Goal: Task Accomplishment & Management: Use online tool/utility

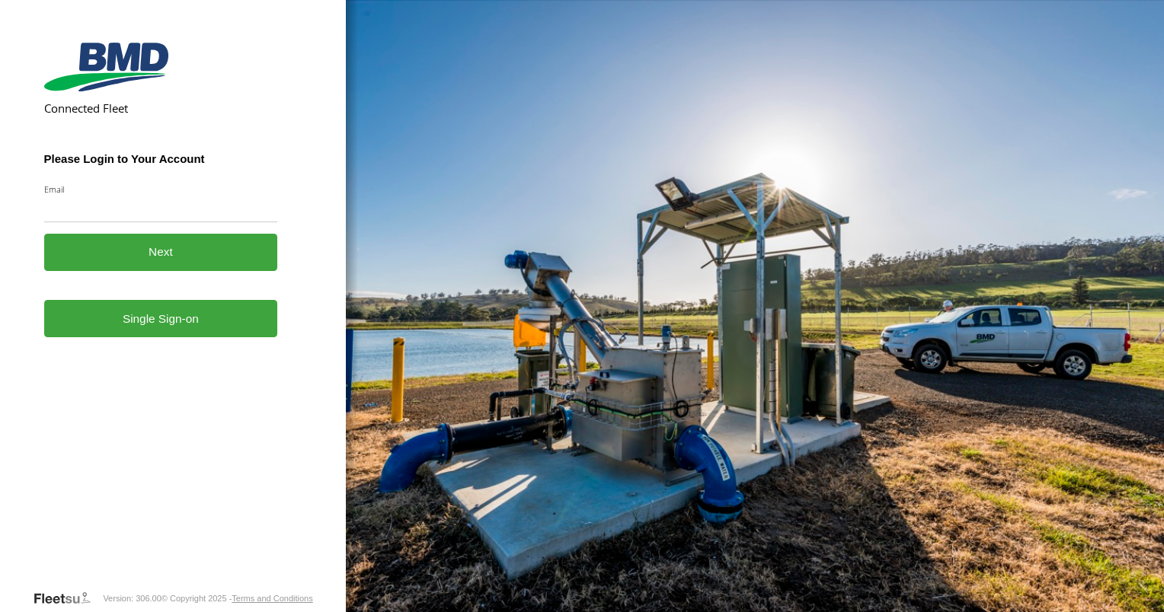
click at [145, 336] on link "Single Sign-on" at bounding box center [161, 318] width 234 height 37
click at [157, 316] on link "Single Sign-on" at bounding box center [161, 318] width 234 height 37
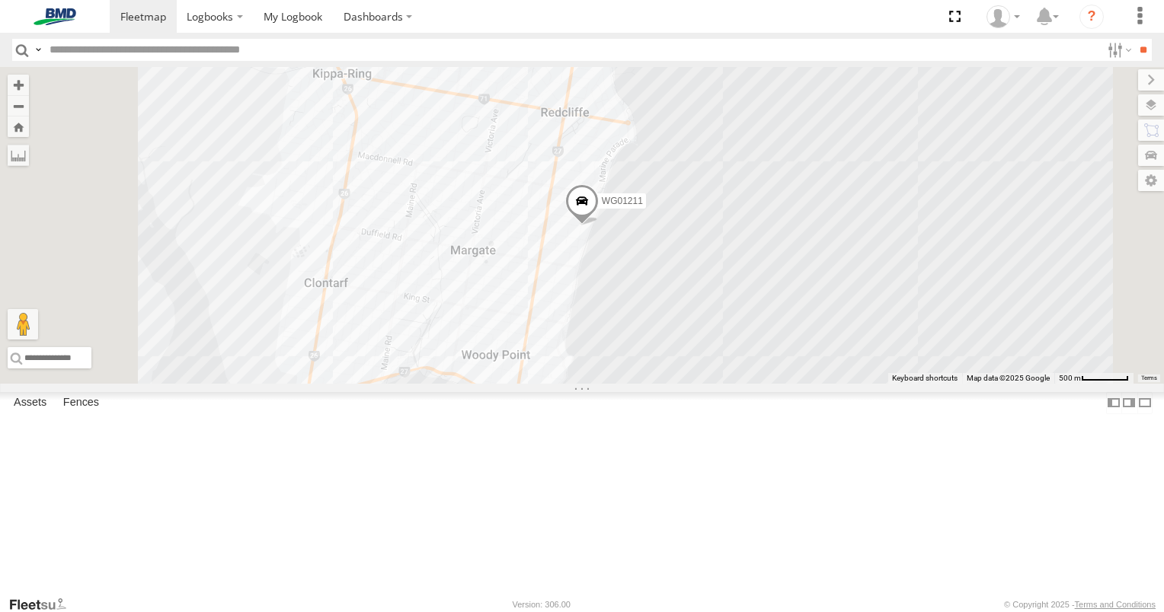
click at [0, 0] on div "WG01211" at bounding box center [0, 0] width 0 height 0
click at [300, 16] on span at bounding box center [293, 16] width 59 height 14
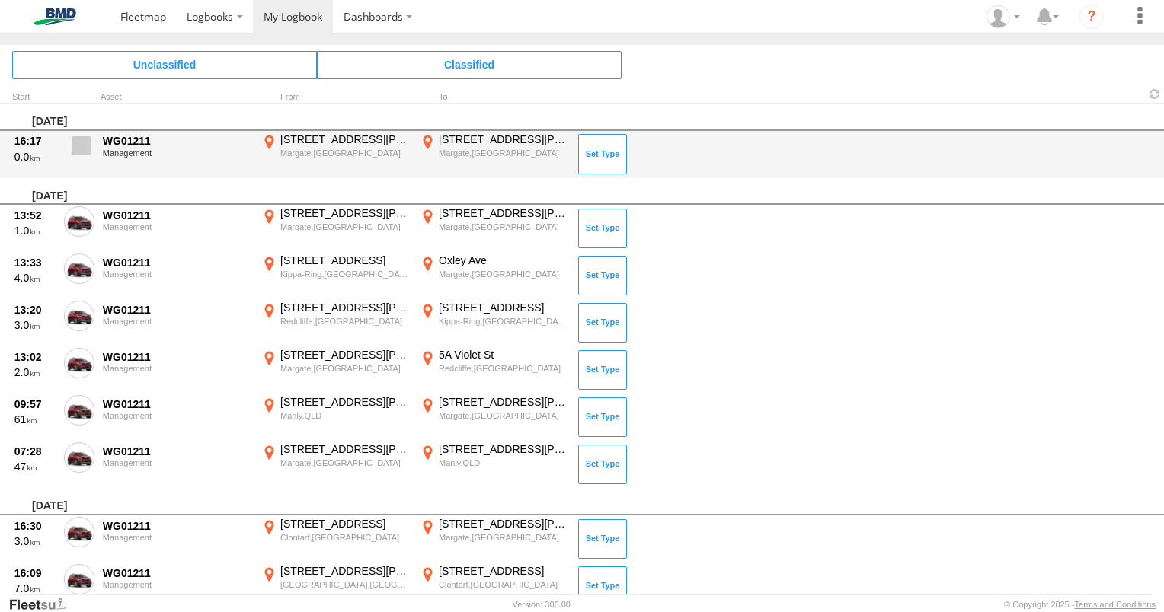
click at [81, 151] on span at bounding box center [81, 145] width 19 height 19
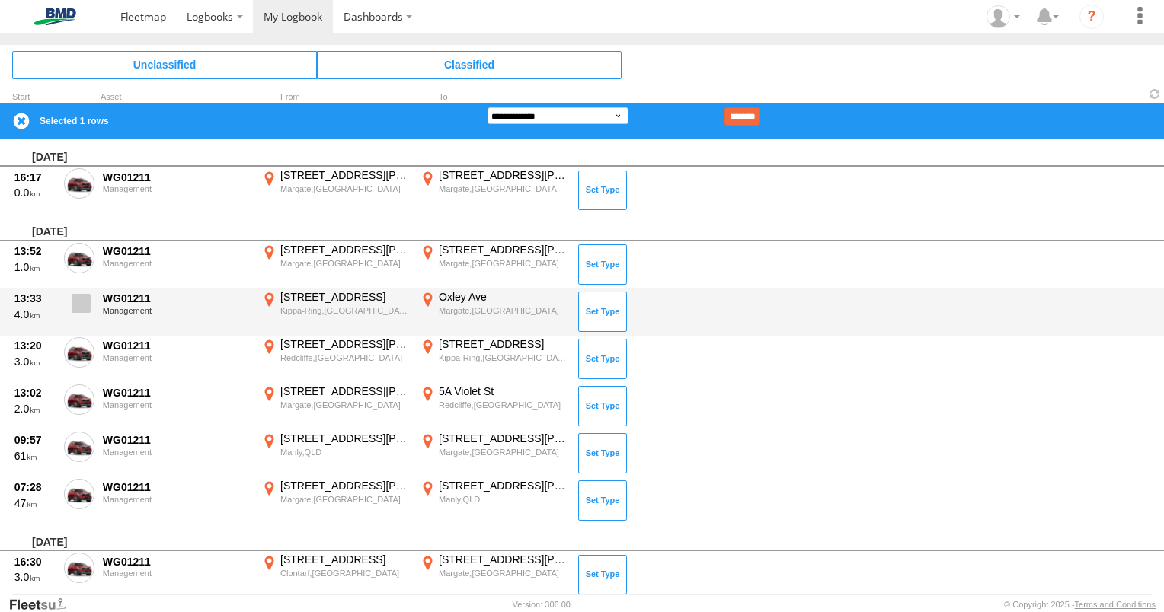
drag, startPoint x: 78, startPoint y: 256, endPoint x: 78, endPoint y: 299, distance: 42.7
click at [0, 0] on span at bounding box center [0, 0] width 0 height 0
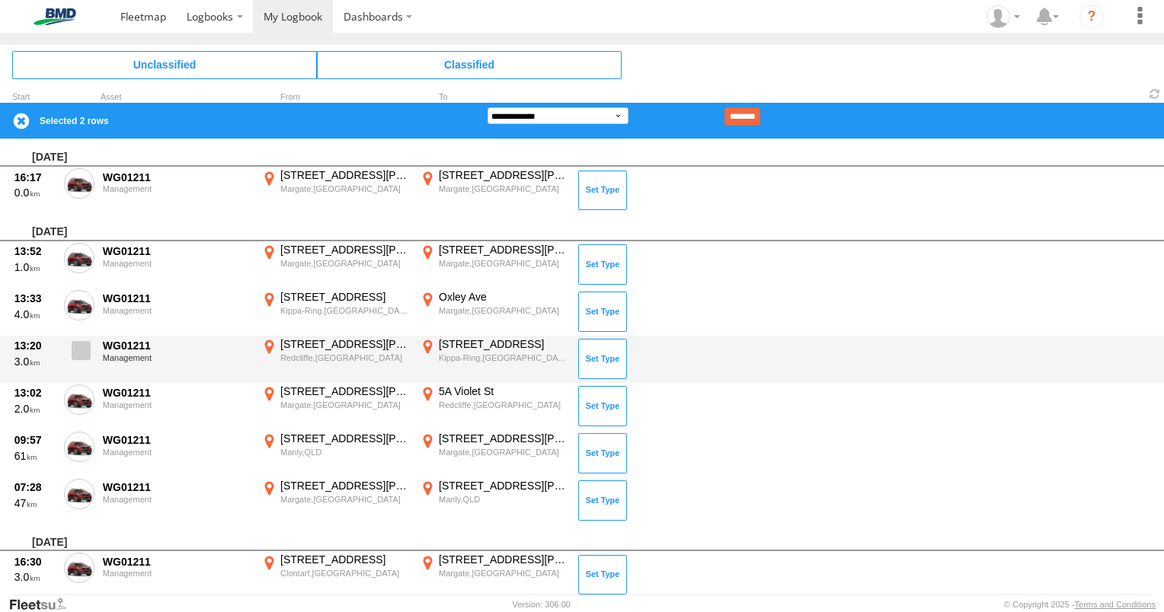
drag, startPoint x: 78, startPoint y: 299, endPoint x: 88, endPoint y: 342, distance: 43.8
click at [0, 0] on span at bounding box center [0, 0] width 0 height 0
click at [79, 350] on span at bounding box center [81, 350] width 19 height 19
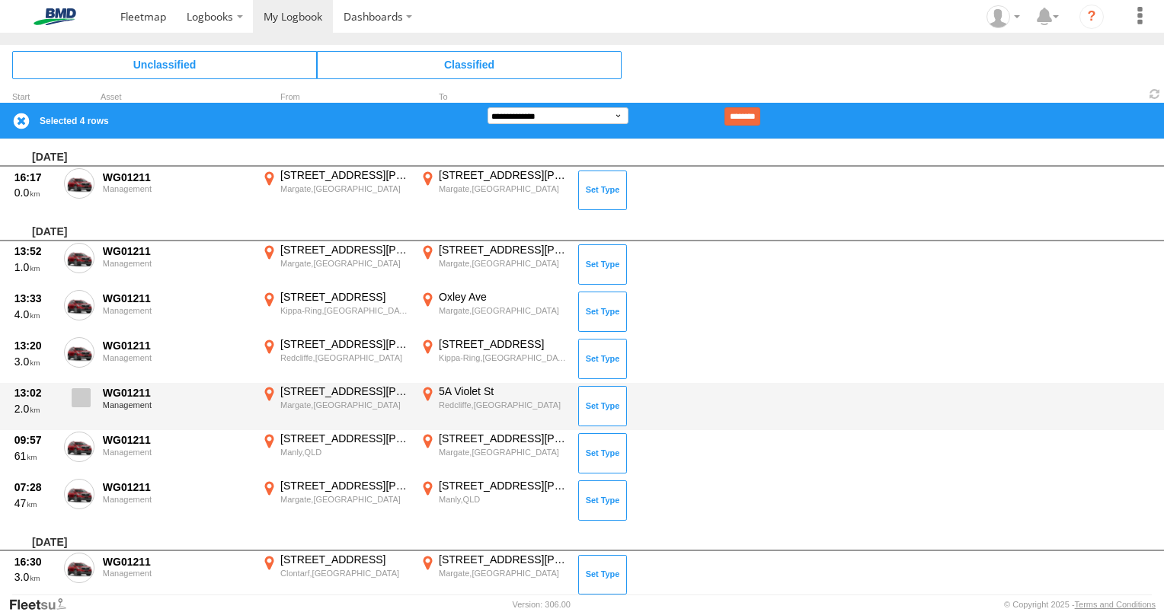
click at [82, 389] on span at bounding box center [81, 397] width 19 height 19
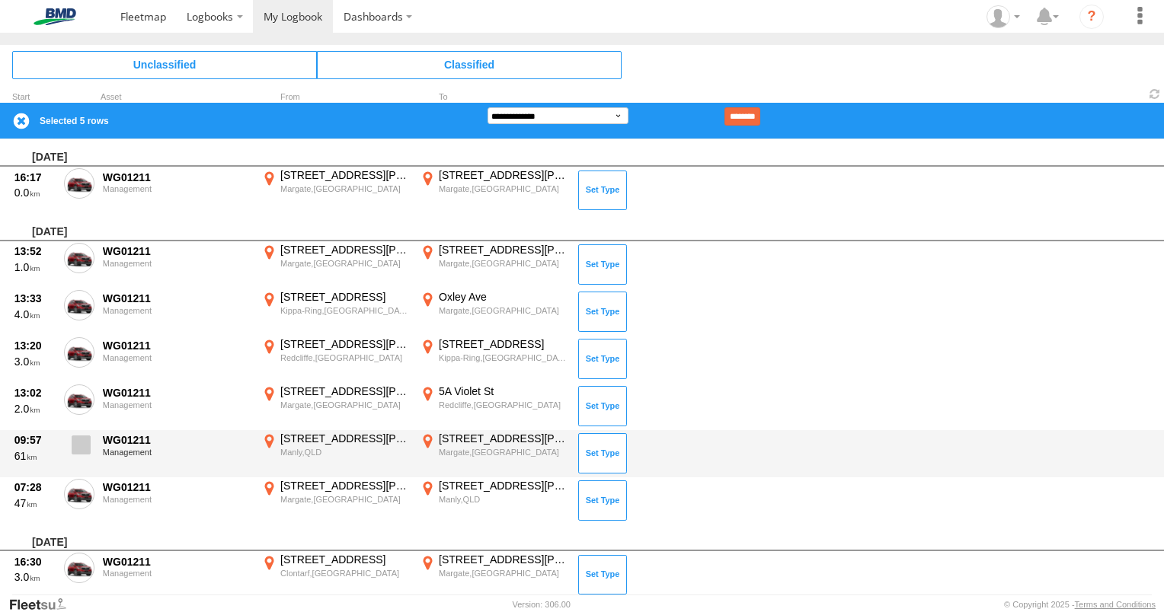
drag, startPoint x: 79, startPoint y: 441, endPoint x: 82, endPoint y: 452, distance: 11.8
click at [80, 447] on span at bounding box center [81, 445] width 19 height 19
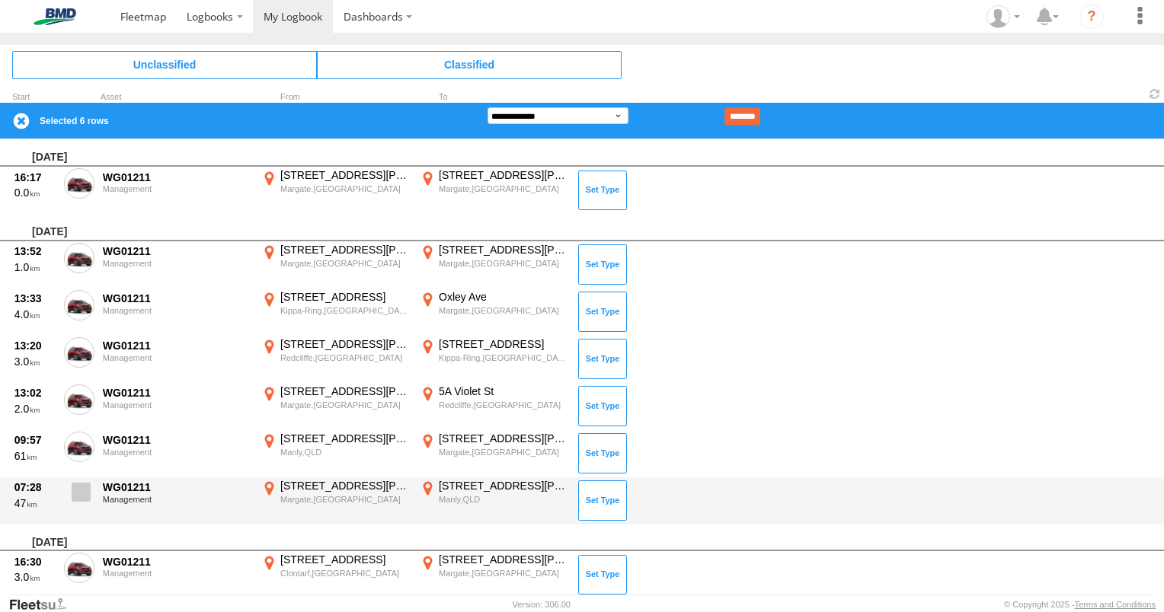
click at [80, 497] on span at bounding box center [81, 492] width 19 height 19
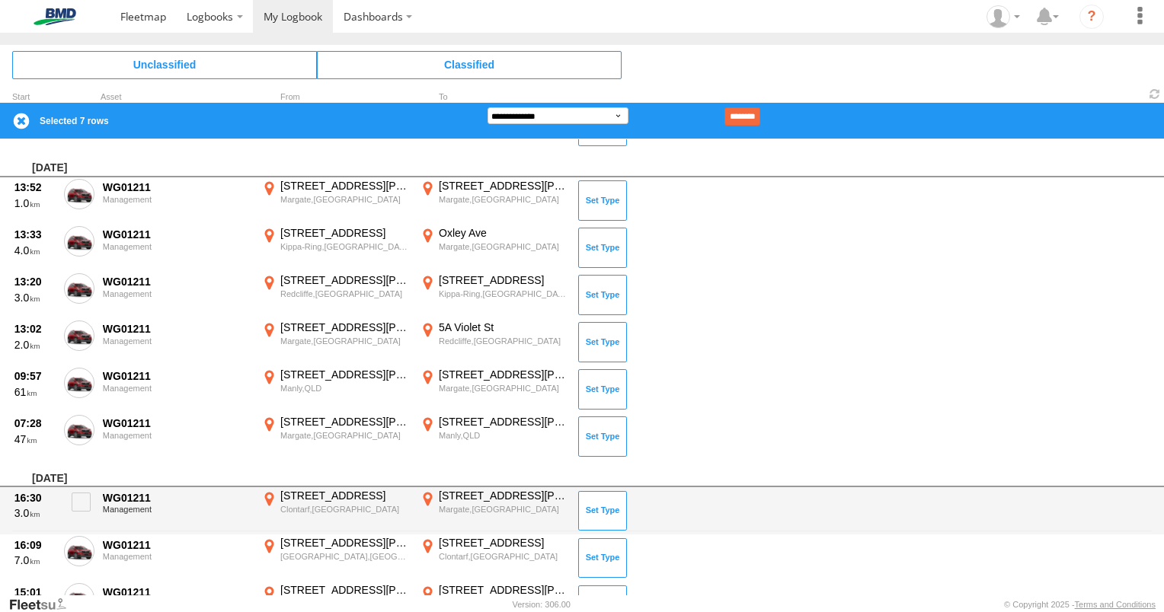
scroll to position [152, 0]
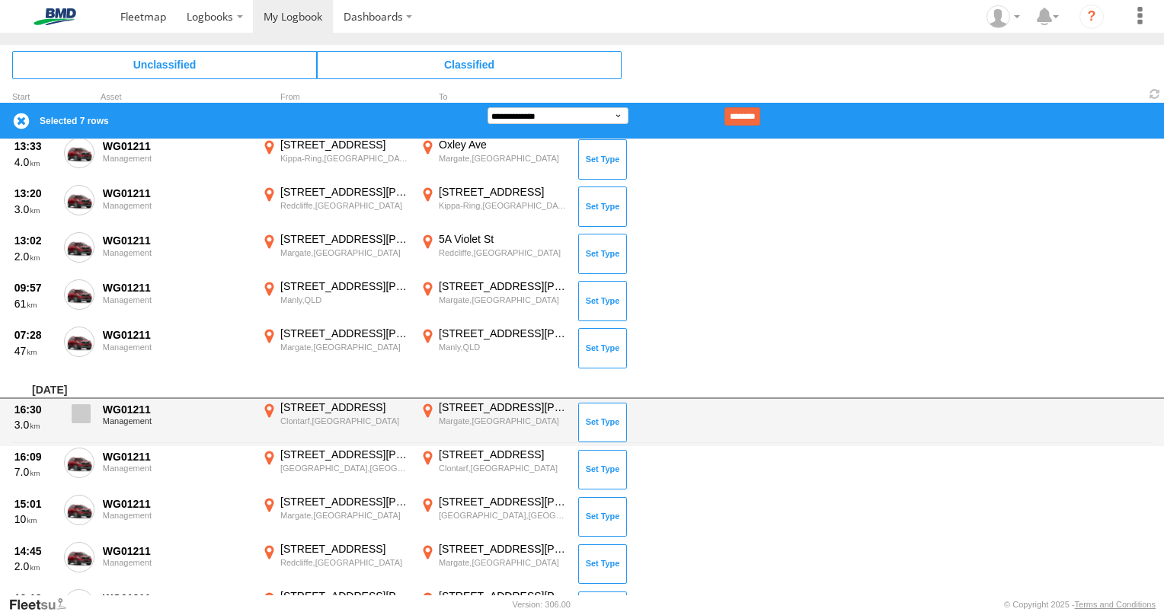
drag, startPoint x: 86, startPoint y: 411, endPoint x: 88, endPoint y: 425, distance: 13.9
click at [87, 411] on span at bounding box center [81, 413] width 19 height 19
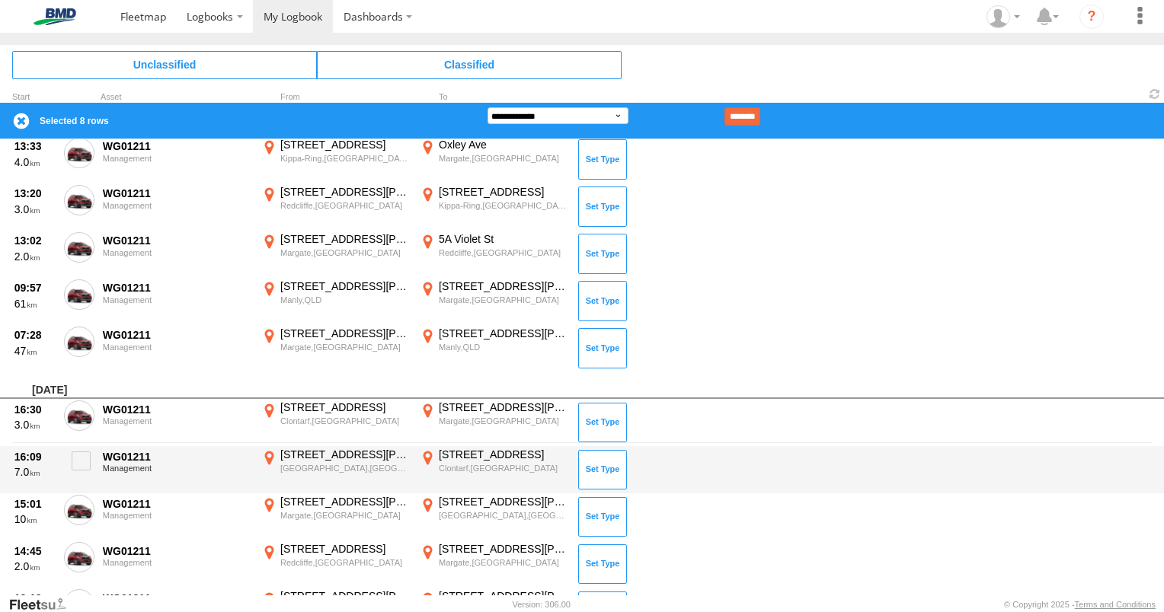
drag, startPoint x: 88, startPoint y: 457, endPoint x: 80, endPoint y: 484, distance: 28.7
click at [88, 458] on span at bounding box center [81, 461] width 19 height 19
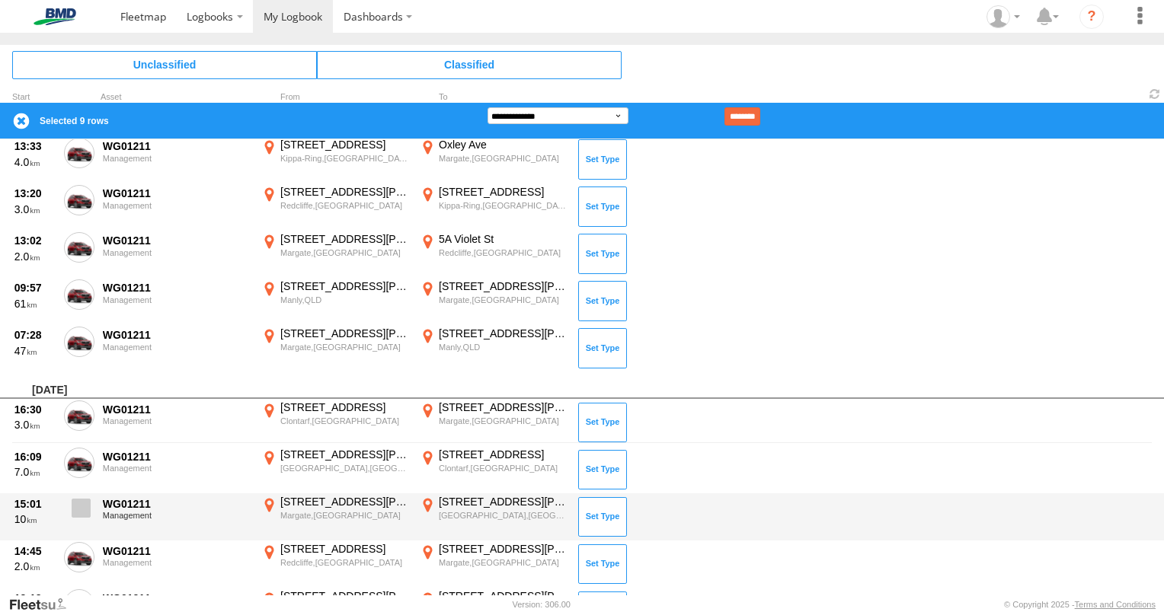
click at [75, 506] on span at bounding box center [81, 508] width 19 height 19
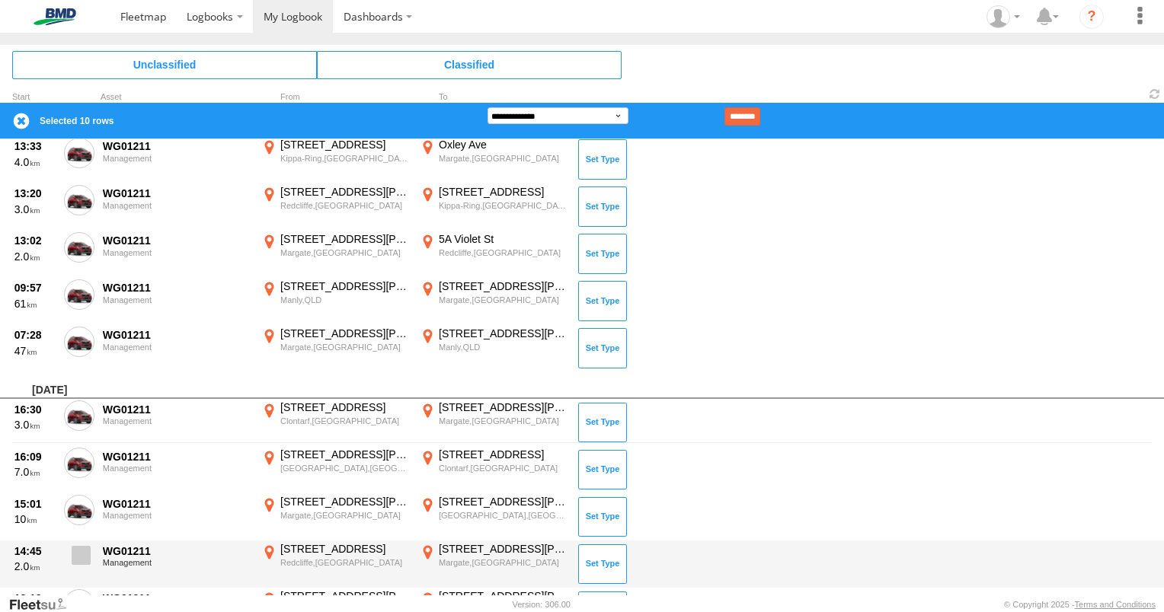
click at [81, 548] on span at bounding box center [81, 555] width 19 height 19
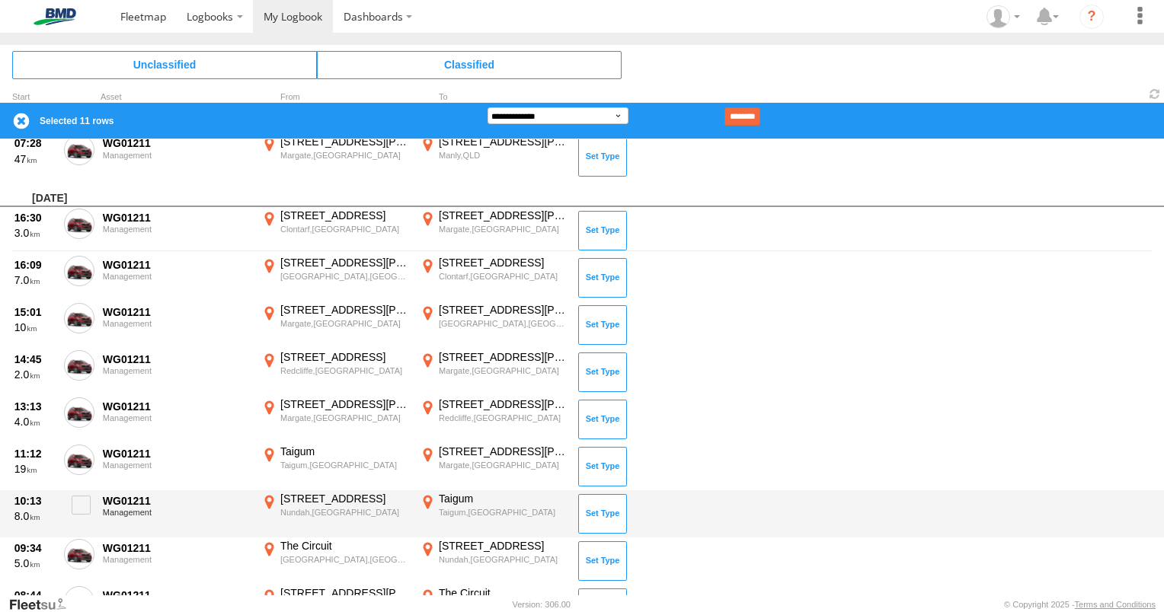
scroll to position [381, 0]
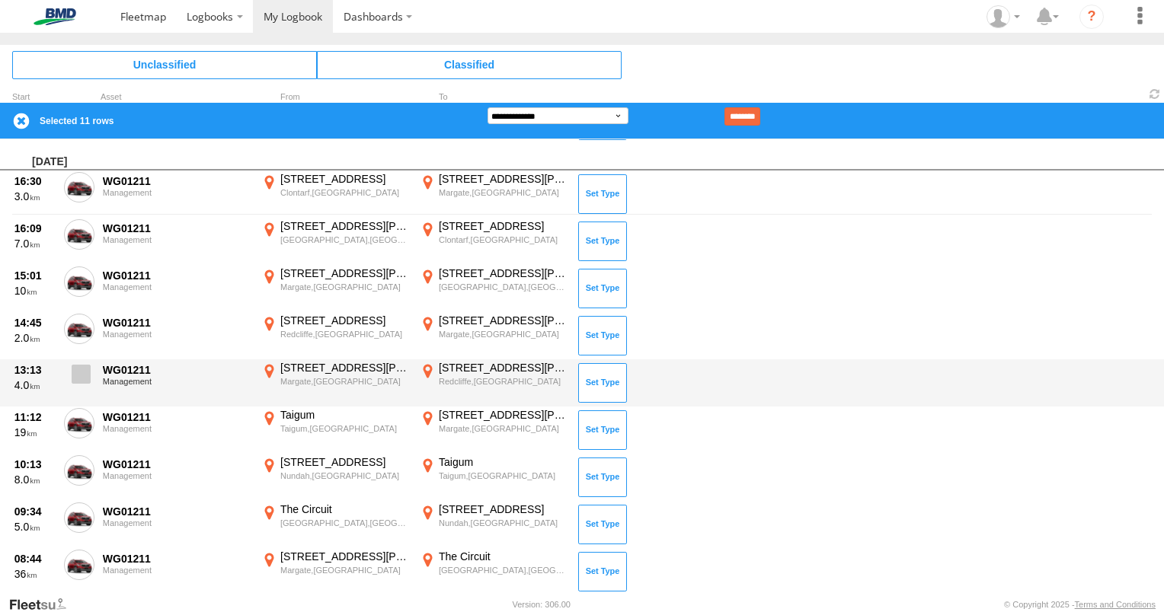
click at [81, 369] on span at bounding box center [81, 374] width 19 height 19
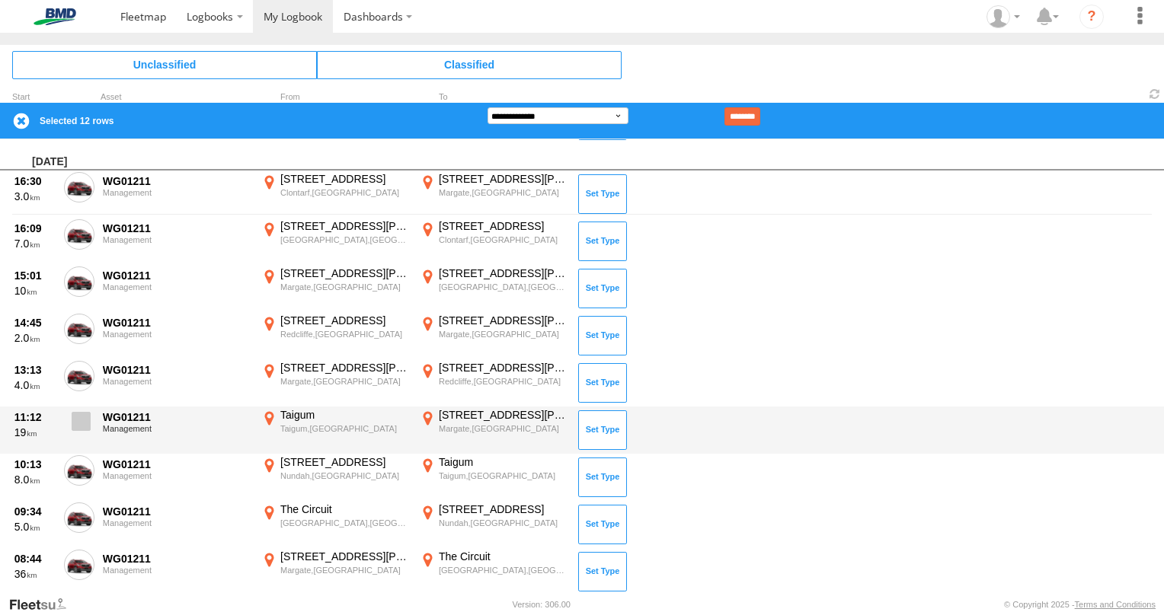
click at [78, 416] on span at bounding box center [81, 421] width 19 height 19
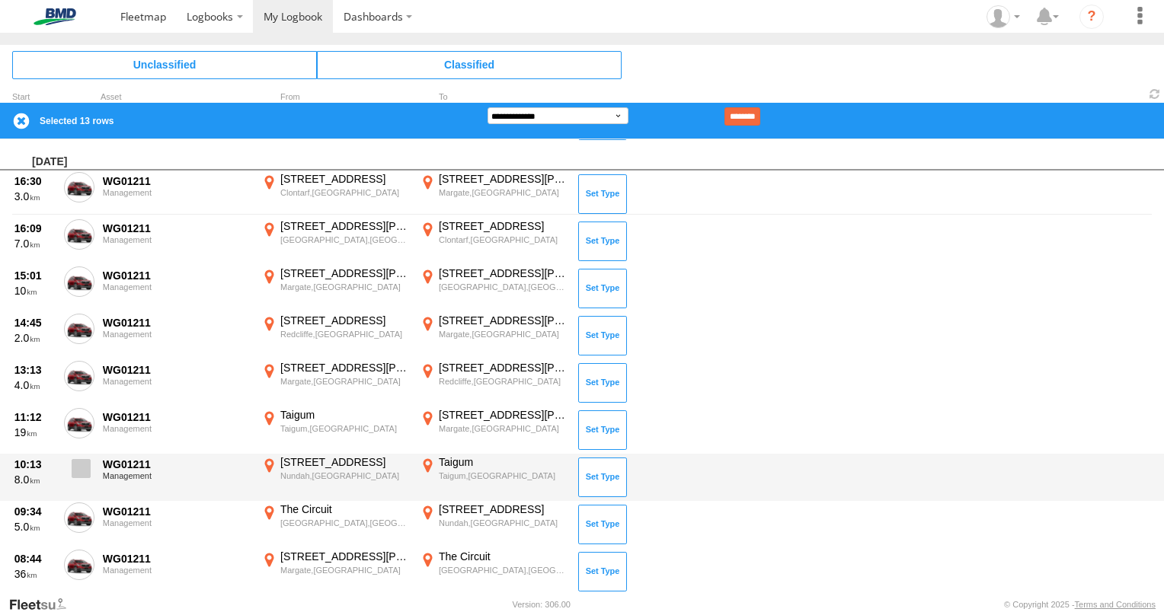
drag, startPoint x: 84, startPoint y: 462, endPoint x: 81, endPoint y: 486, distance: 24.5
click at [84, 462] on span at bounding box center [81, 468] width 19 height 19
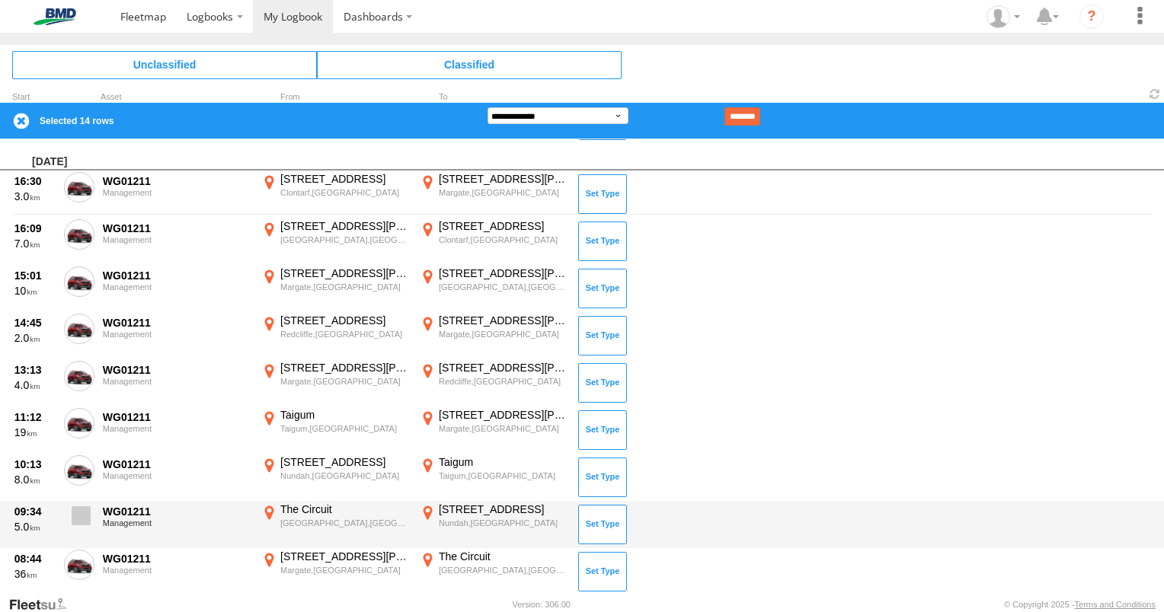
drag, startPoint x: 80, startPoint y: 510, endPoint x: 76, endPoint y: 524, distance: 15.0
click at [78, 510] on span at bounding box center [81, 515] width 19 height 19
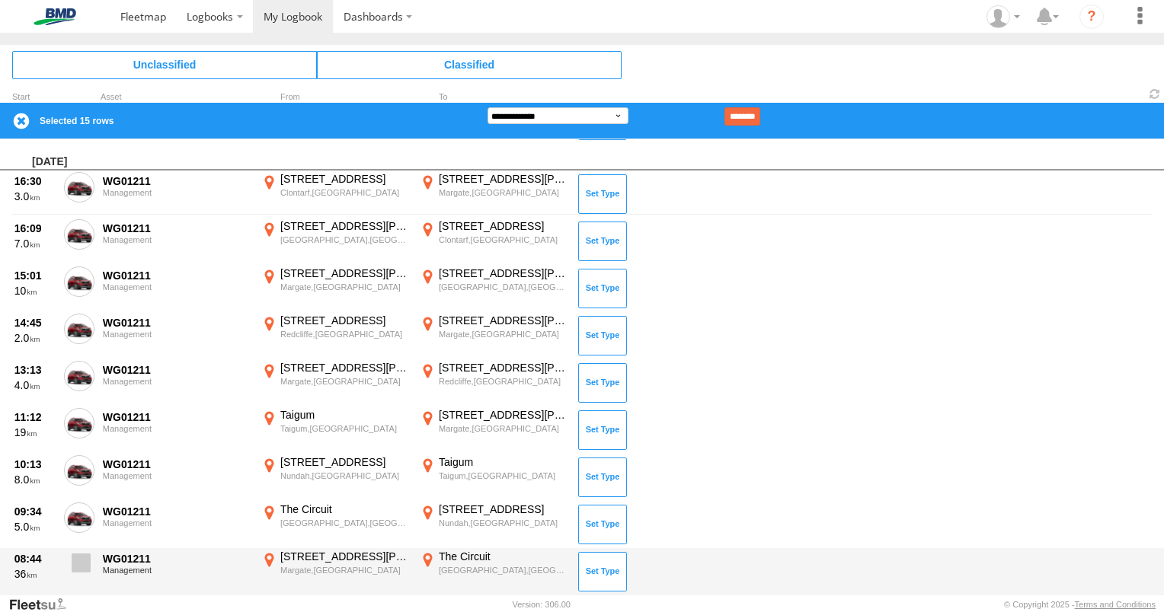
click at [79, 558] on span at bounding box center [81, 563] width 19 height 19
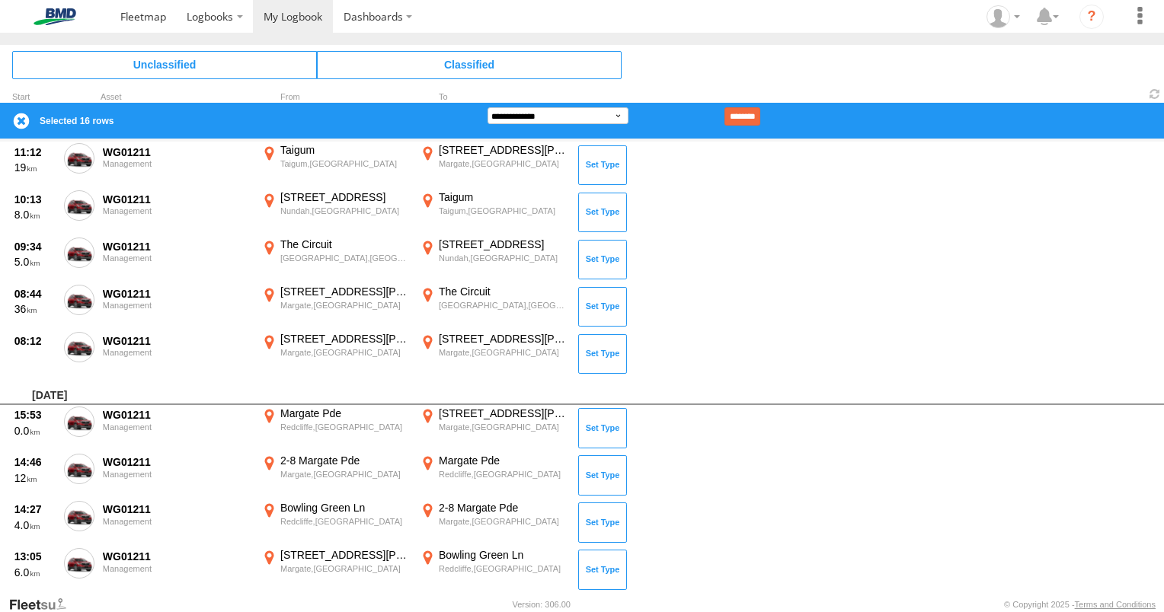
scroll to position [685, 0]
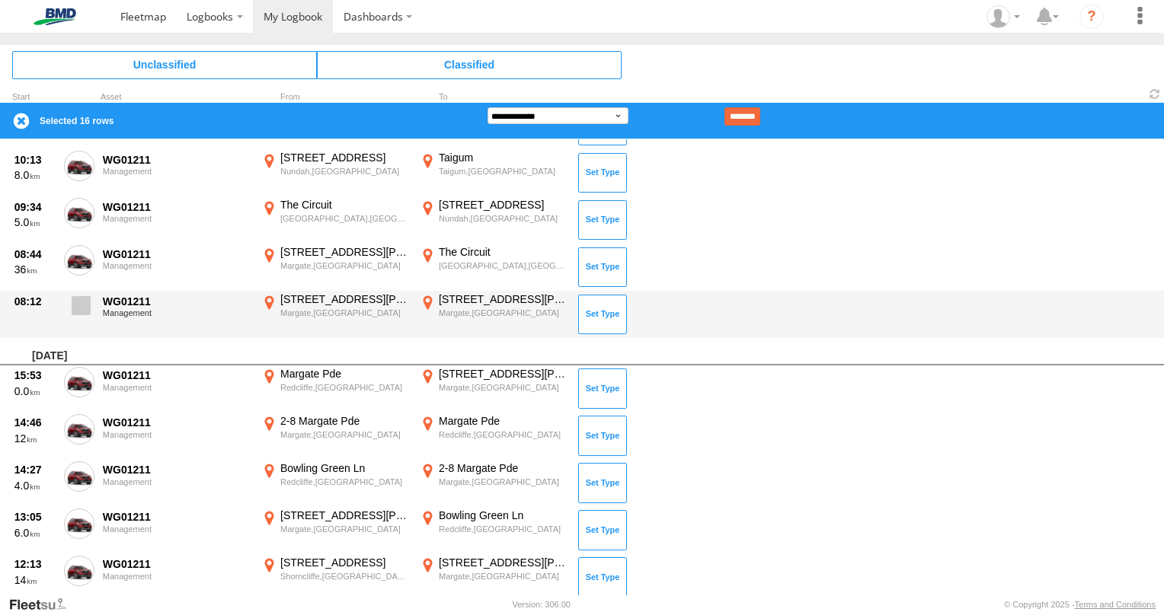
click at [76, 305] on span at bounding box center [81, 305] width 19 height 19
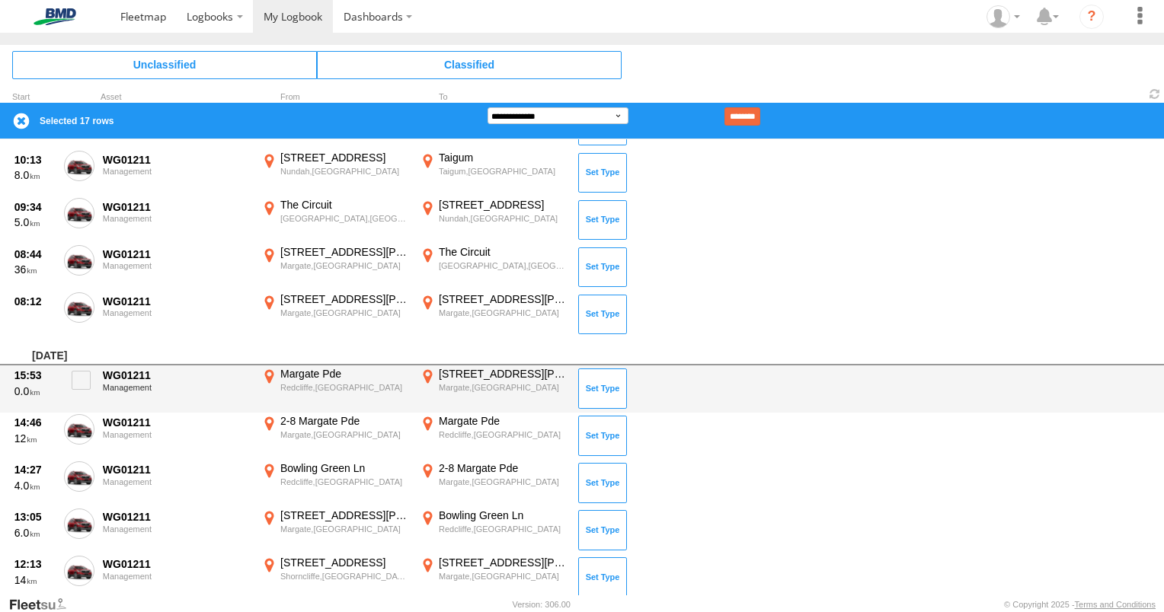
drag, startPoint x: 83, startPoint y: 376, endPoint x: 80, endPoint y: 402, distance: 26.1
click at [82, 377] on span at bounding box center [81, 380] width 19 height 19
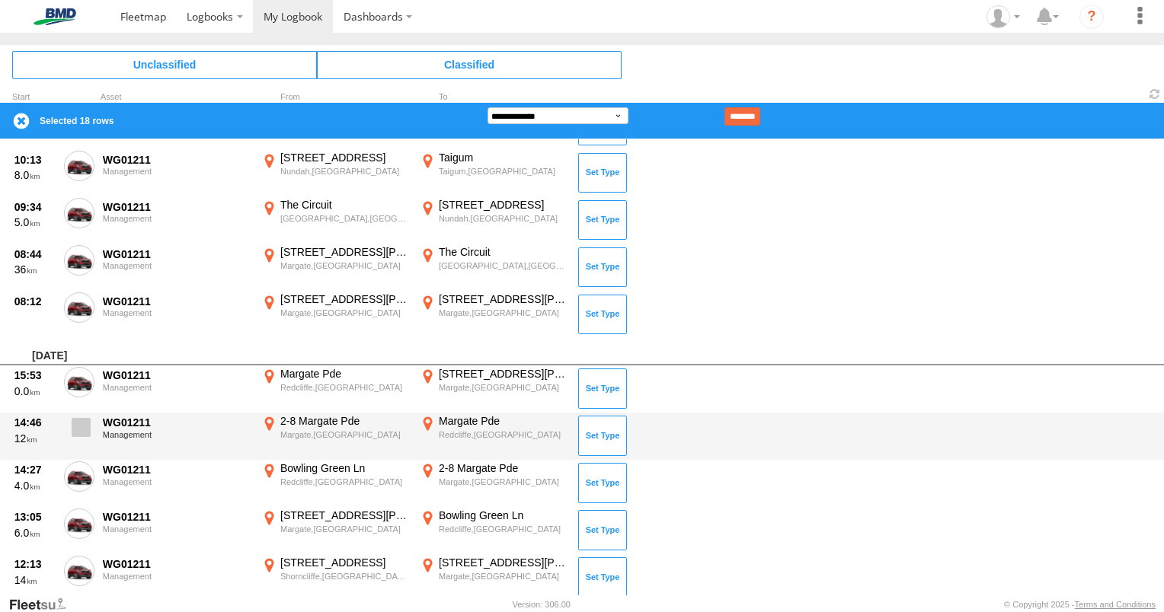
click at [81, 427] on span at bounding box center [81, 427] width 19 height 19
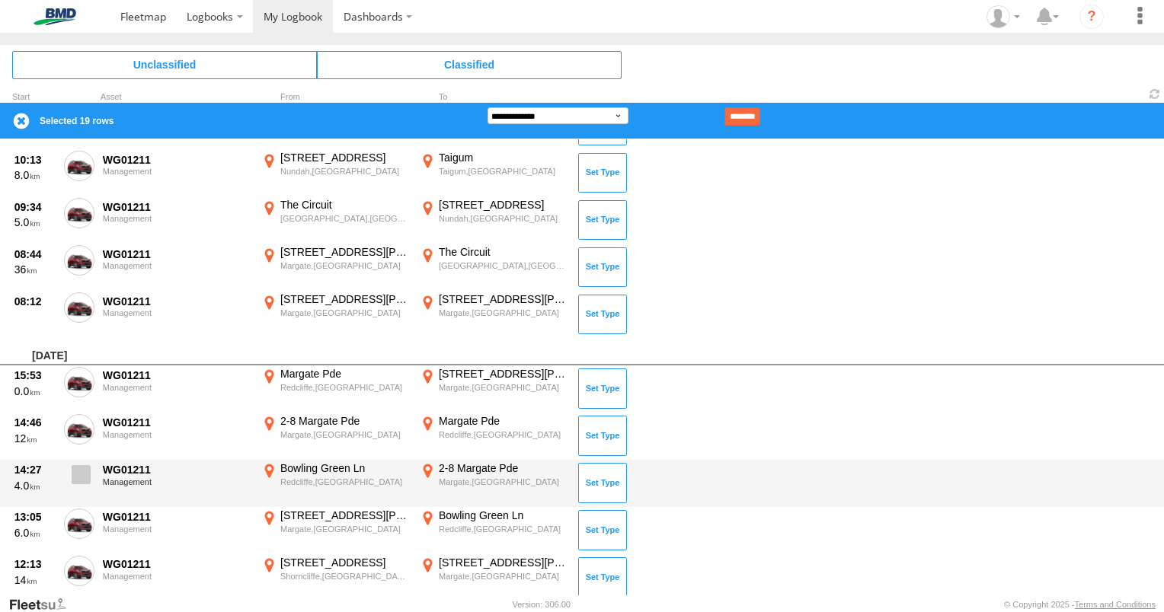
click at [85, 474] on span at bounding box center [81, 474] width 19 height 19
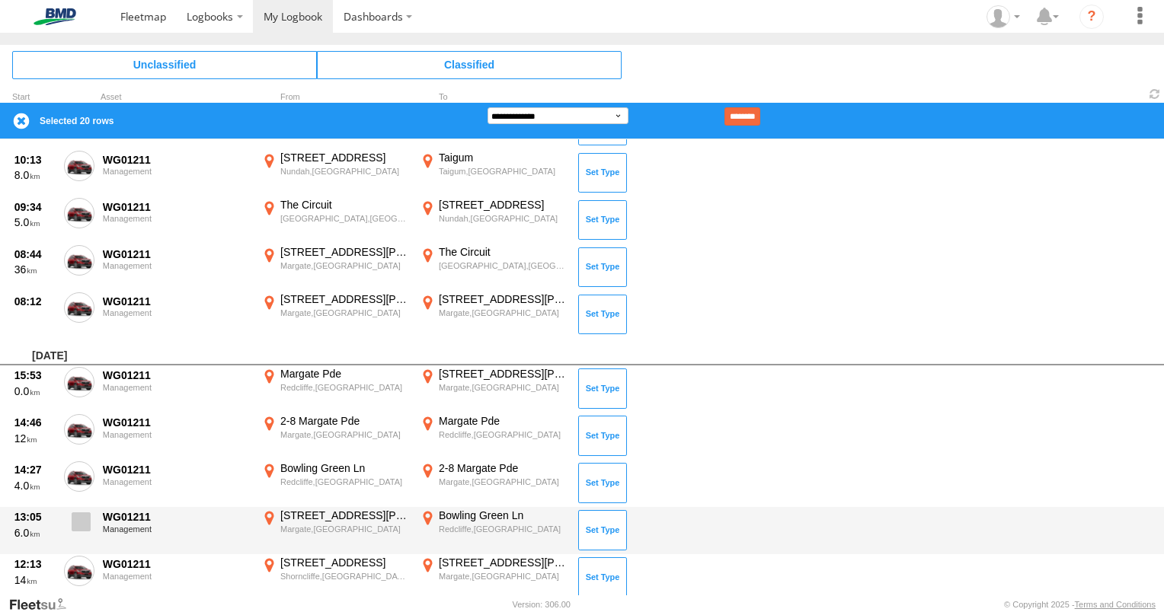
click at [80, 513] on span at bounding box center [81, 522] width 19 height 19
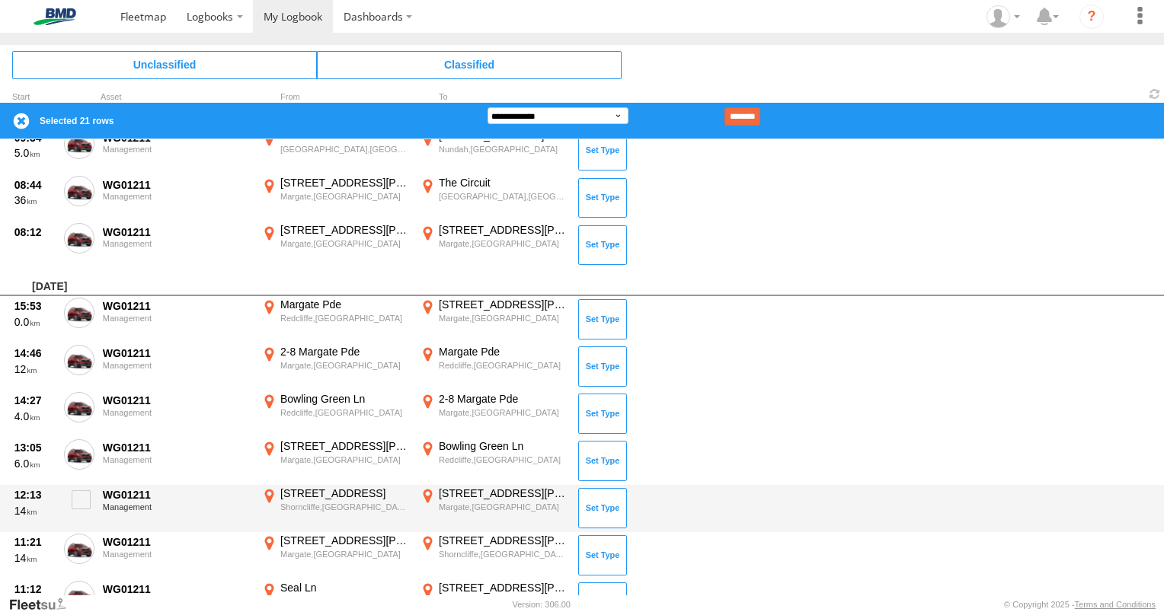
scroll to position [838, 0]
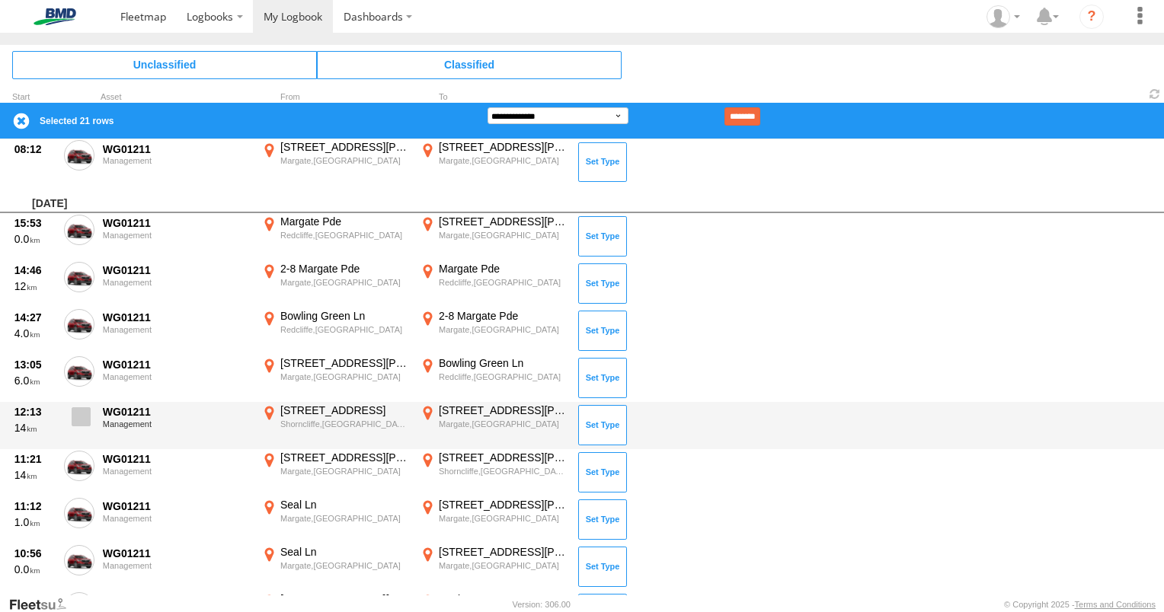
click at [85, 414] on span at bounding box center [81, 416] width 19 height 19
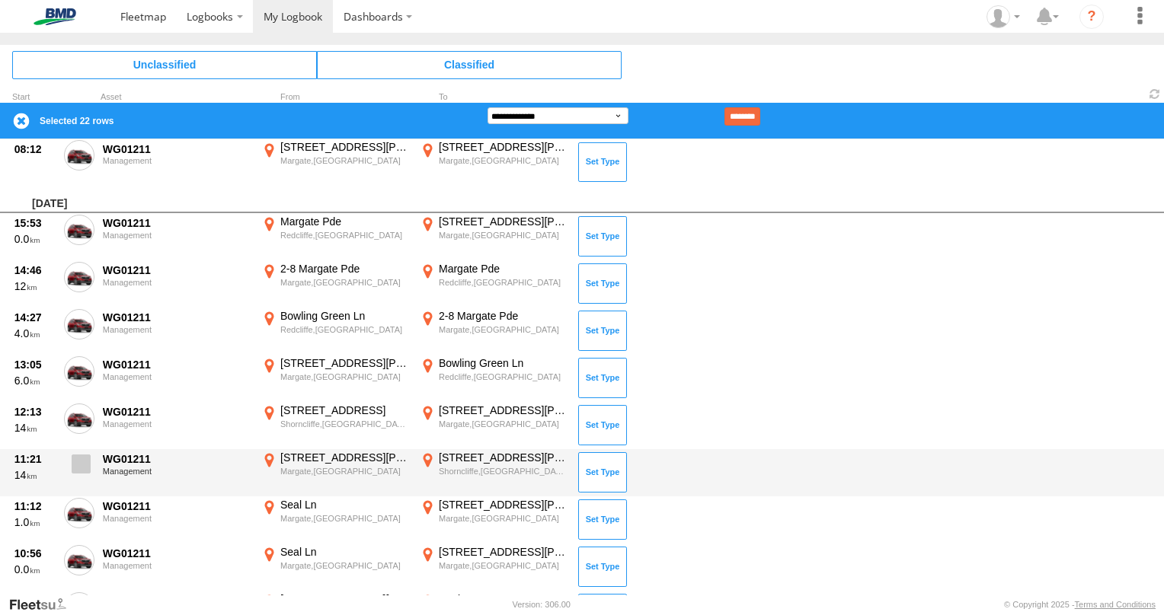
click at [79, 463] on span at bounding box center [81, 464] width 19 height 19
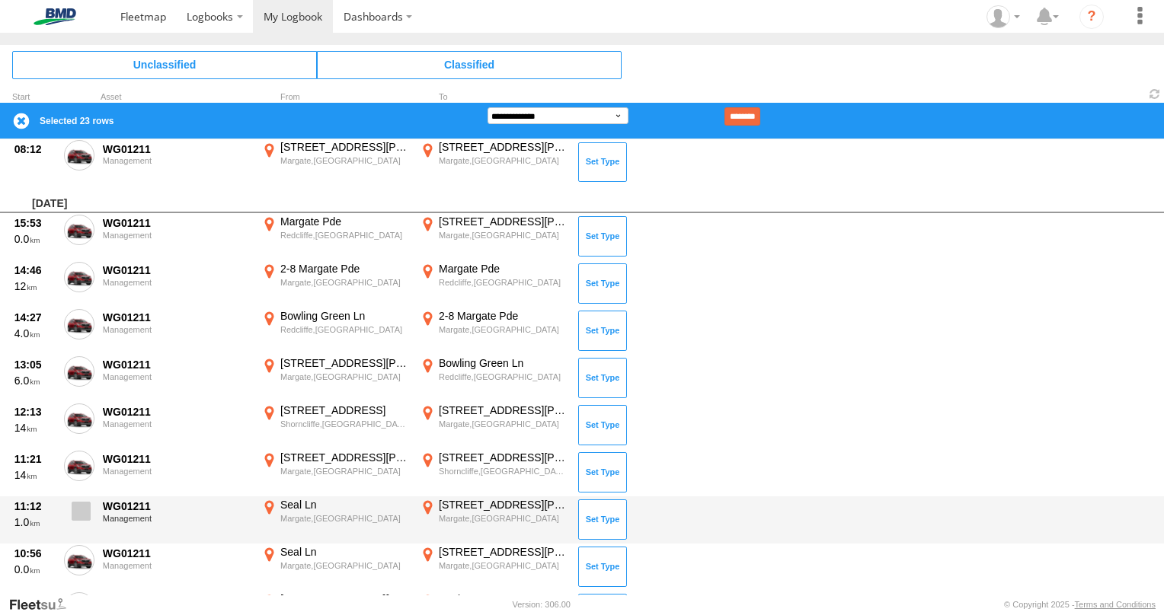
click at [78, 507] on span at bounding box center [81, 511] width 19 height 19
drag, startPoint x: 79, startPoint y: 554, endPoint x: 87, endPoint y: 536, distance: 19.8
click at [0, 0] on span at bounding box center [0, 0] width 0 height 0
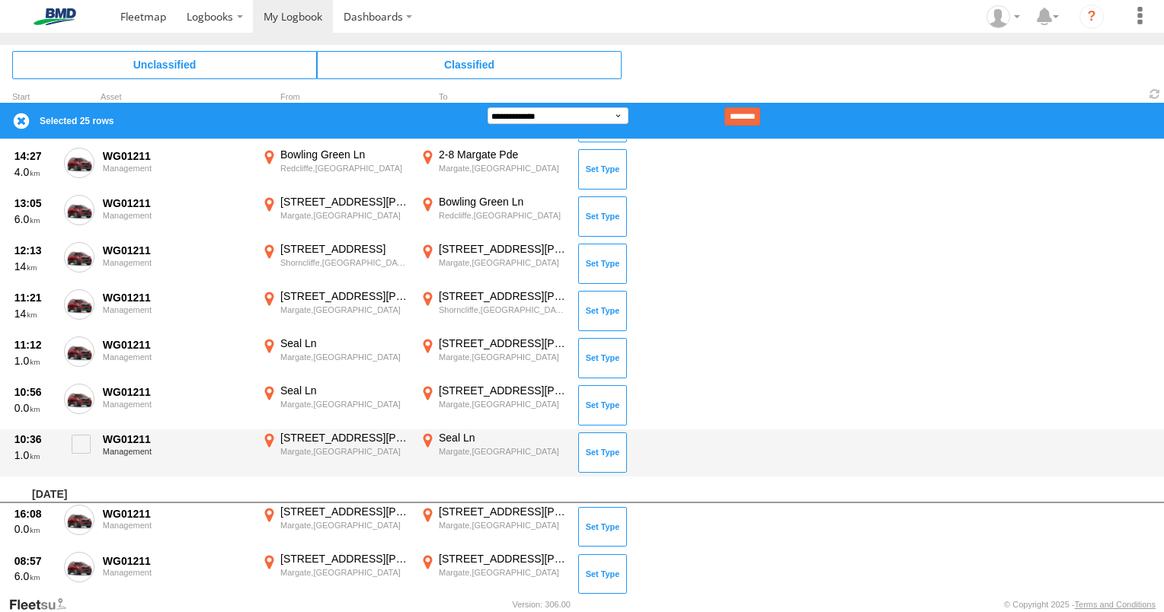
scroll to position [1066, 0]
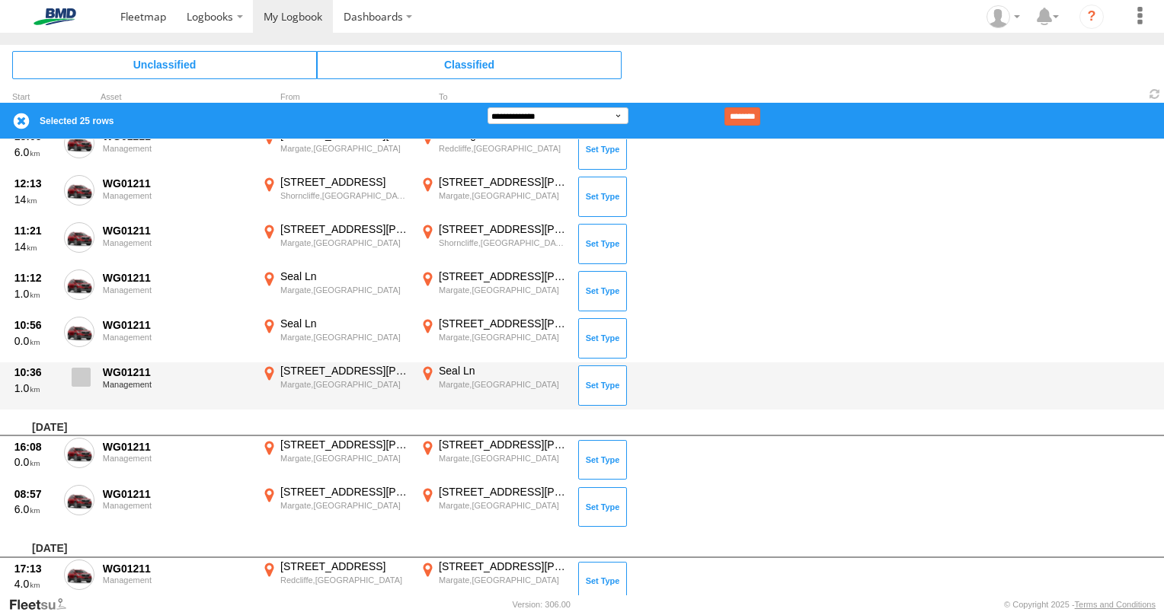
click at [79, 373] on span at bounding box center [81, 377] width 19 height 19
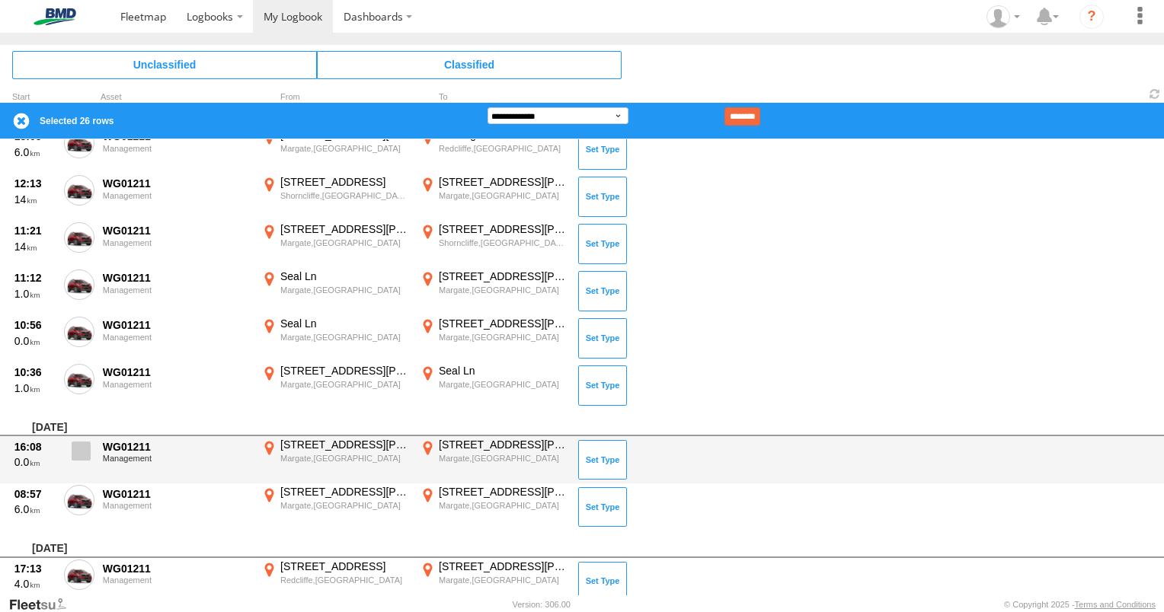
click at [77, 447] on span at bounding box center [81, 451] width 19 height 19
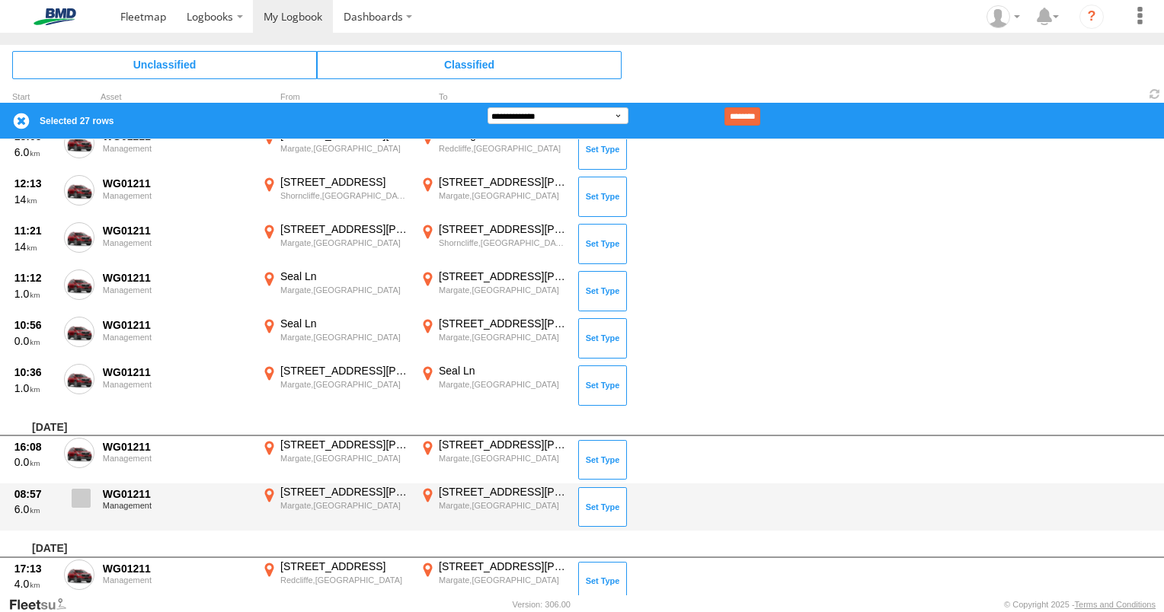
click at [80, 498] on span at bounding box center [81, 498] width 19 height 19
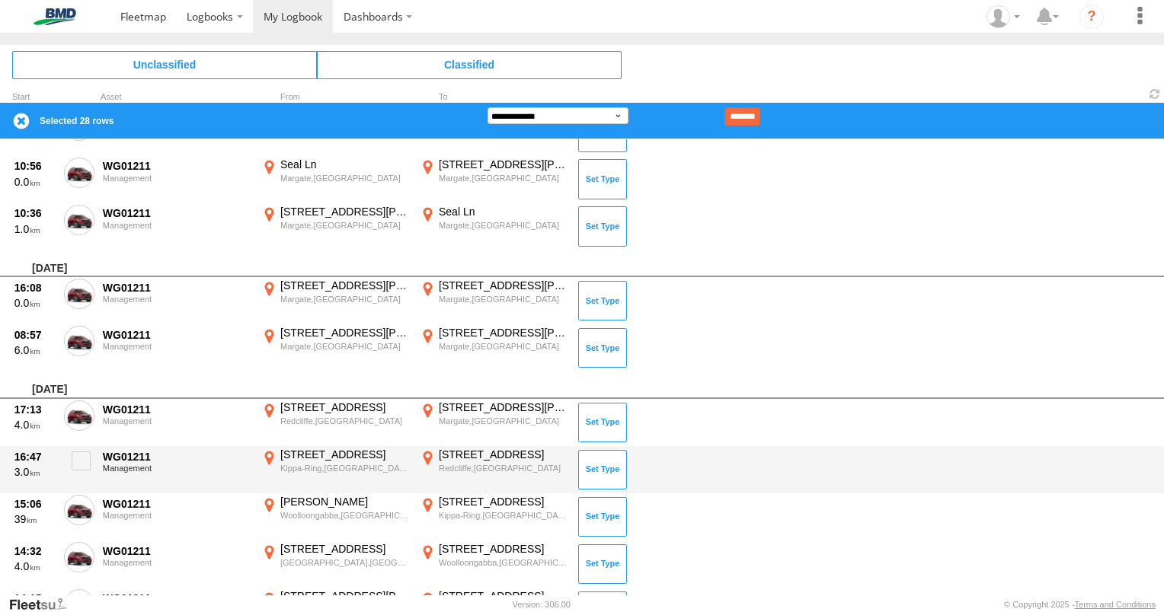
scroll to position [1295, 0]
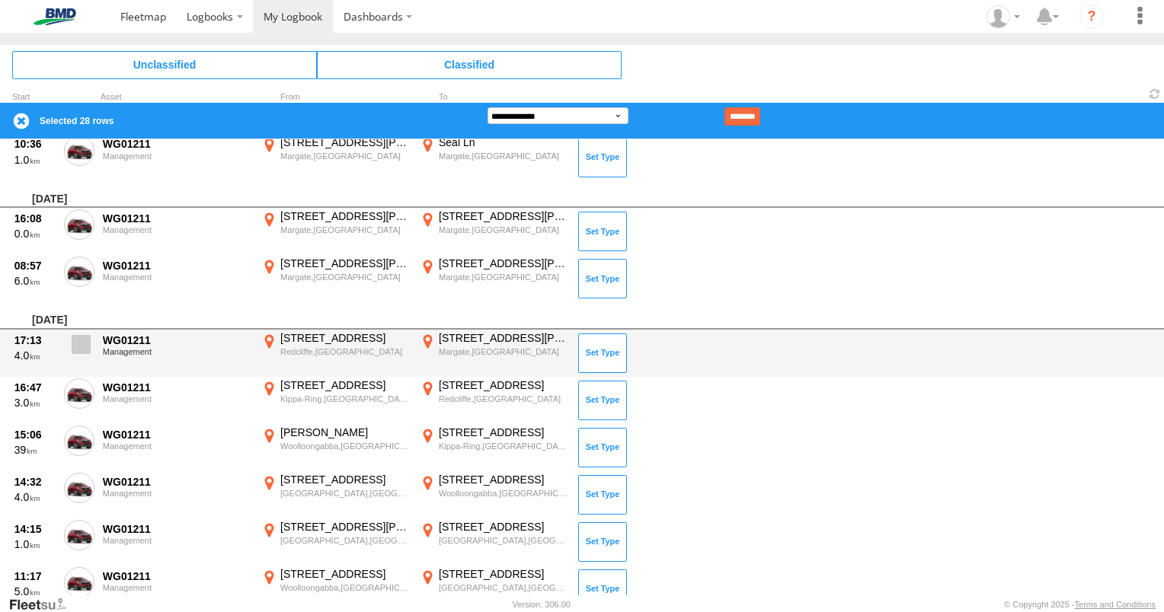
click at [81, 342] on span at bounding box center [81, 344] width 19 height 19
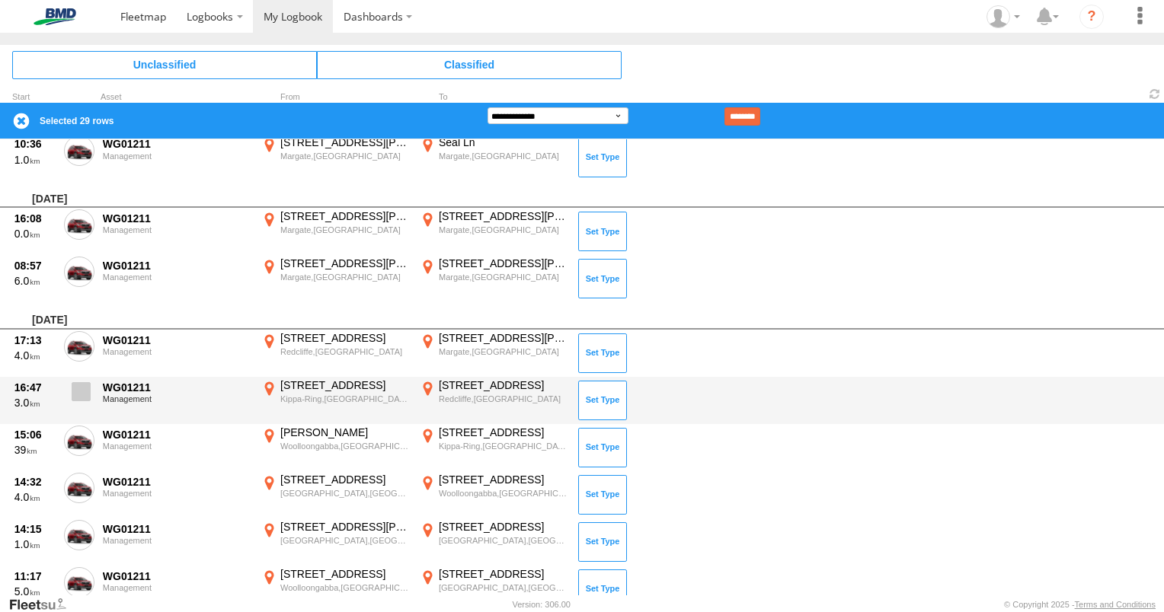
click at [80, 392] on span at bounding box center [81, 391] width 19 height 19
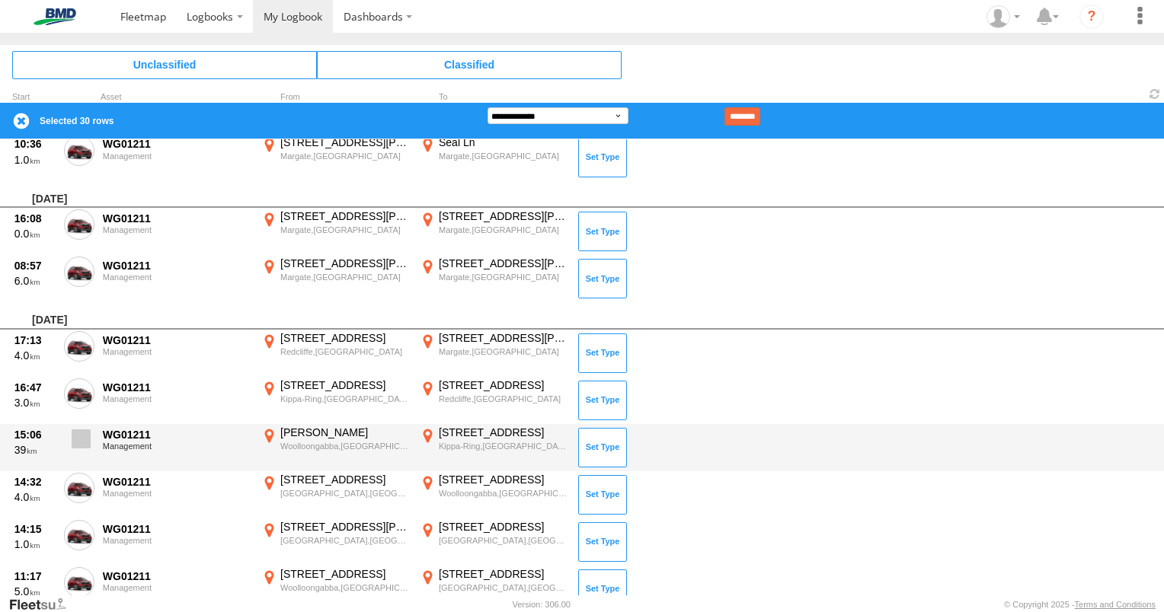
click at [80, 440] on span at bounding box center [81, 439] width 19 height 19
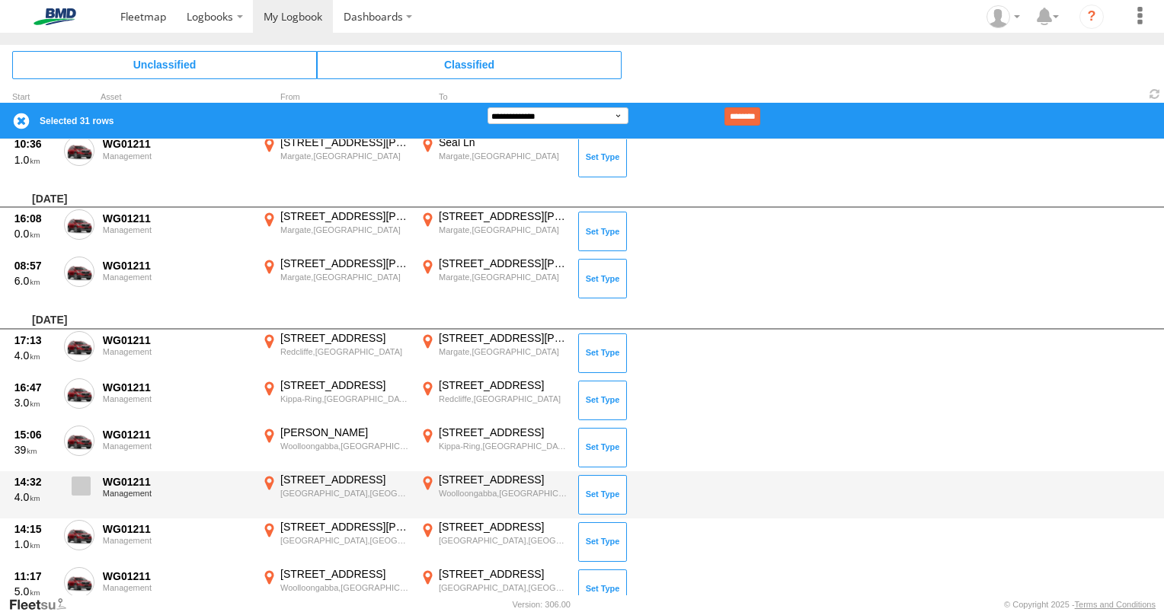
click at [82, 478] on span at bounding box center [81, 486] width 19 height 19
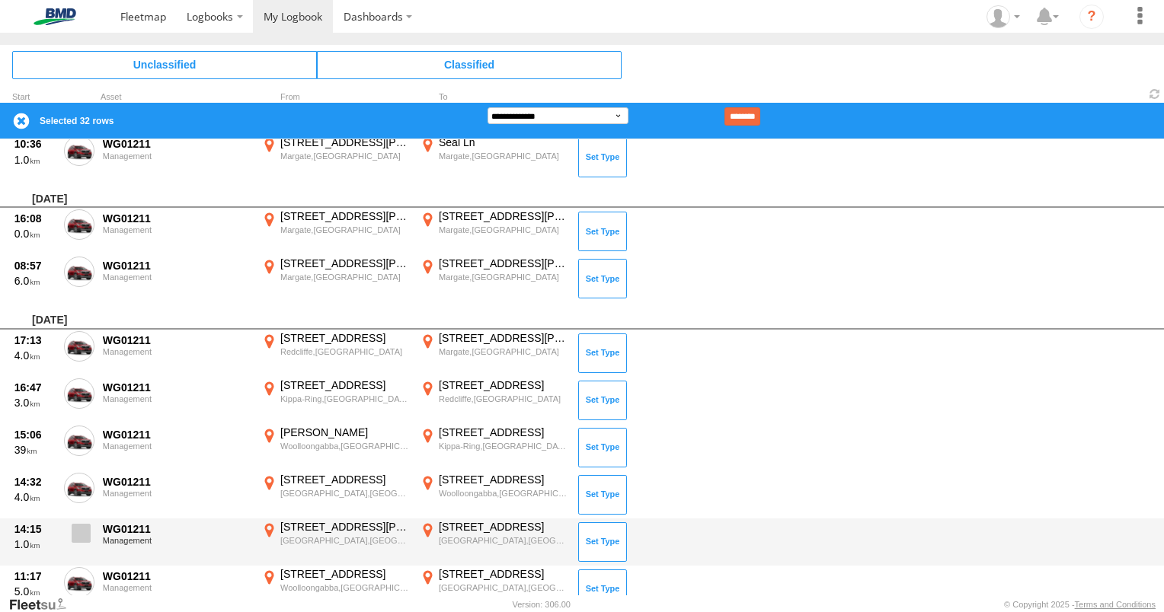
click at [82, 527] on span at bounding box center [81, 533] width 19 height 19
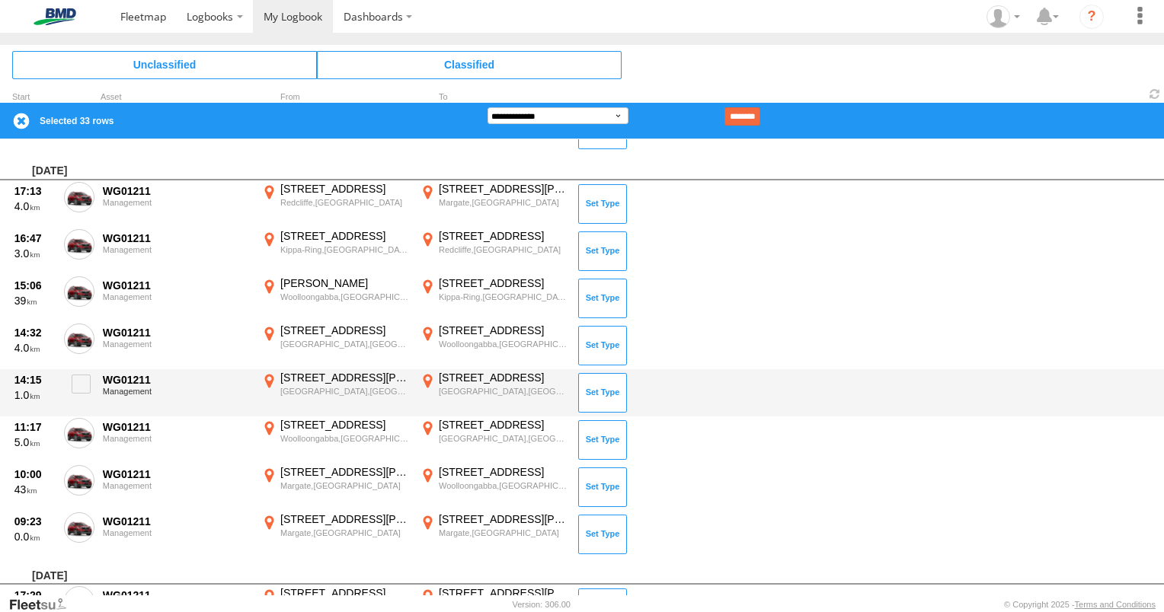
scroll to position [1447, 0]
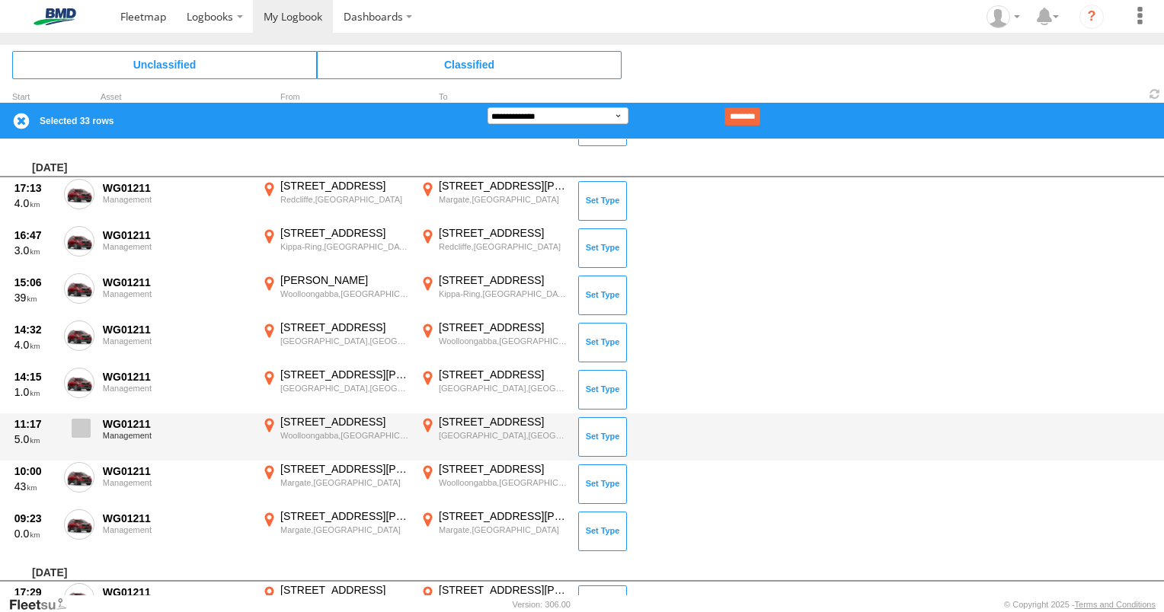
click at [86, 427] on span at bounding box center [81, 428] width 19 height 19
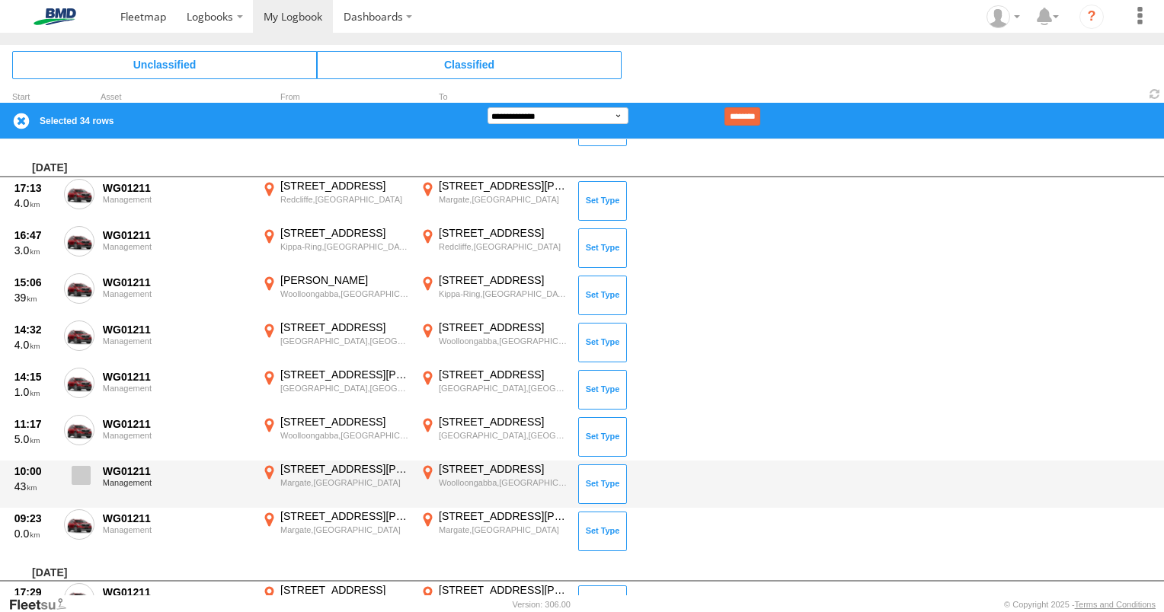
click at [85, 475] on span at bounding box center [81, 475] width 19 height 19
drag, startPoint x: 79, startPoint y: 513, endPoint x: 86, endPoint y: 489, distance: 25.3
click at [0, 0] on span at bounding box center [0, 0] width 0 height 0
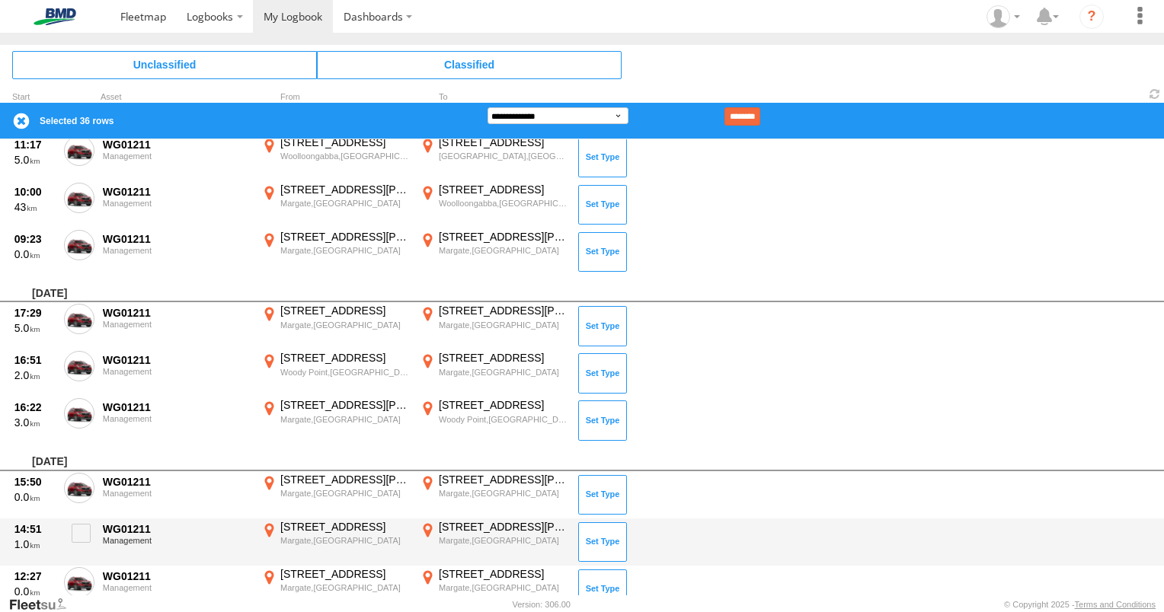
scroll to position [1828, 0]
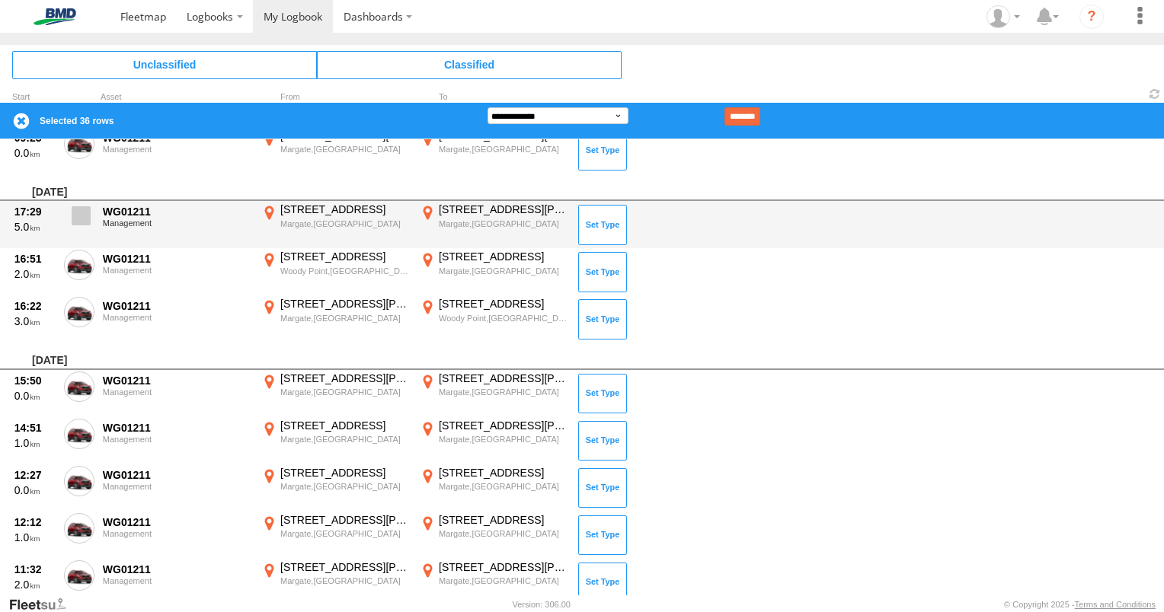
click at [80, 216] on span at bounding box center [81, 215] width 19 height 19
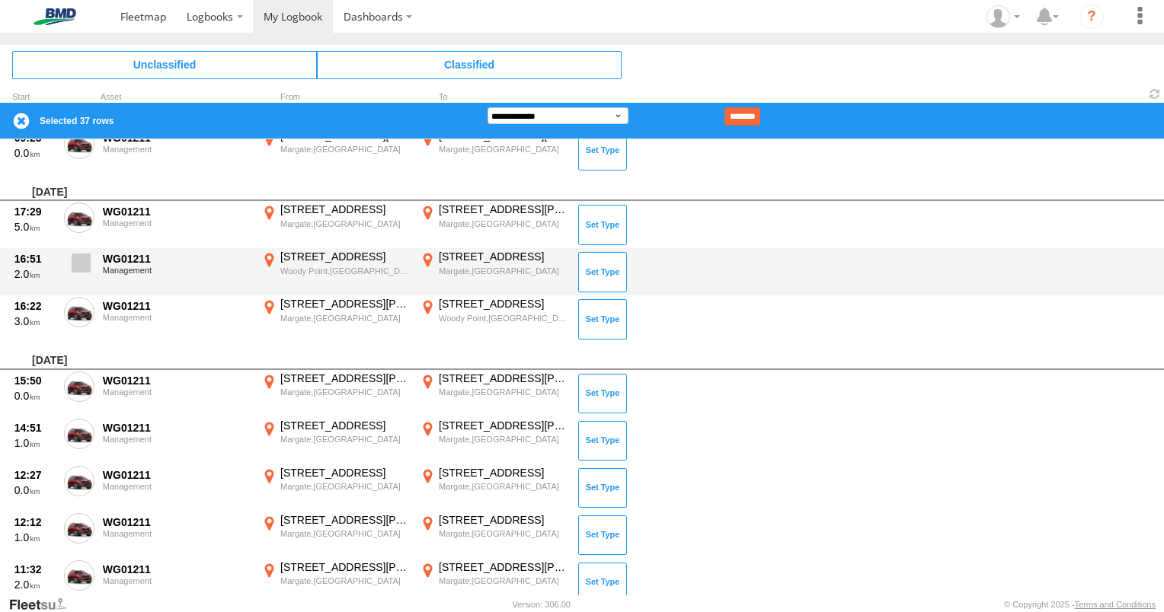
click at [84, 254] on span at bounding box center [81, 263] width 19 height 19
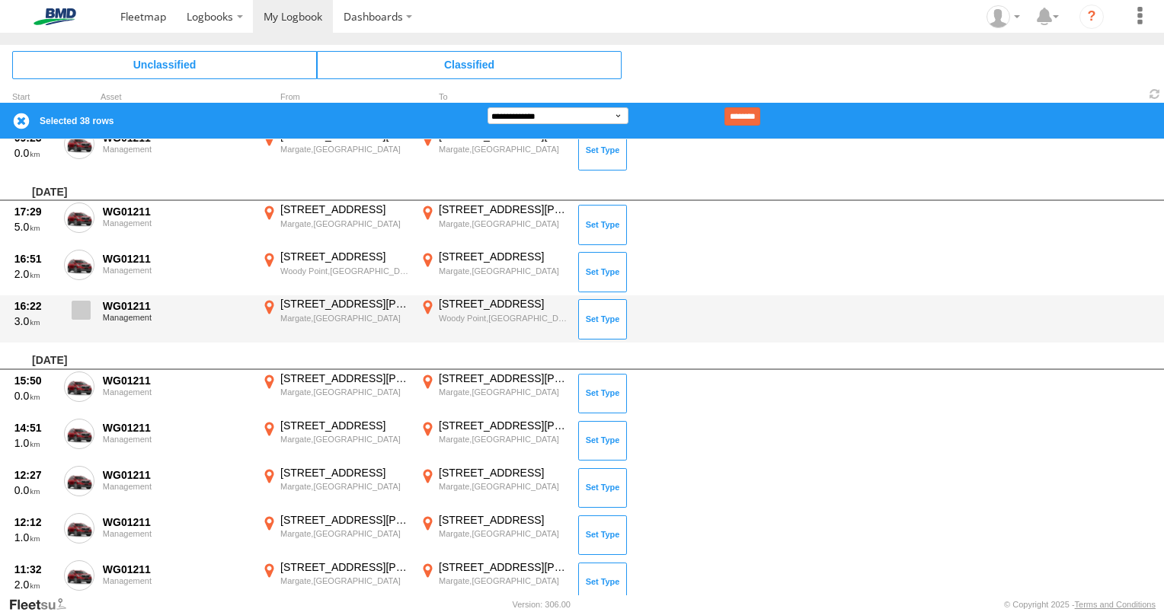
click at [79, 314] on span at bounding box center [81, 310] width 19 height 19
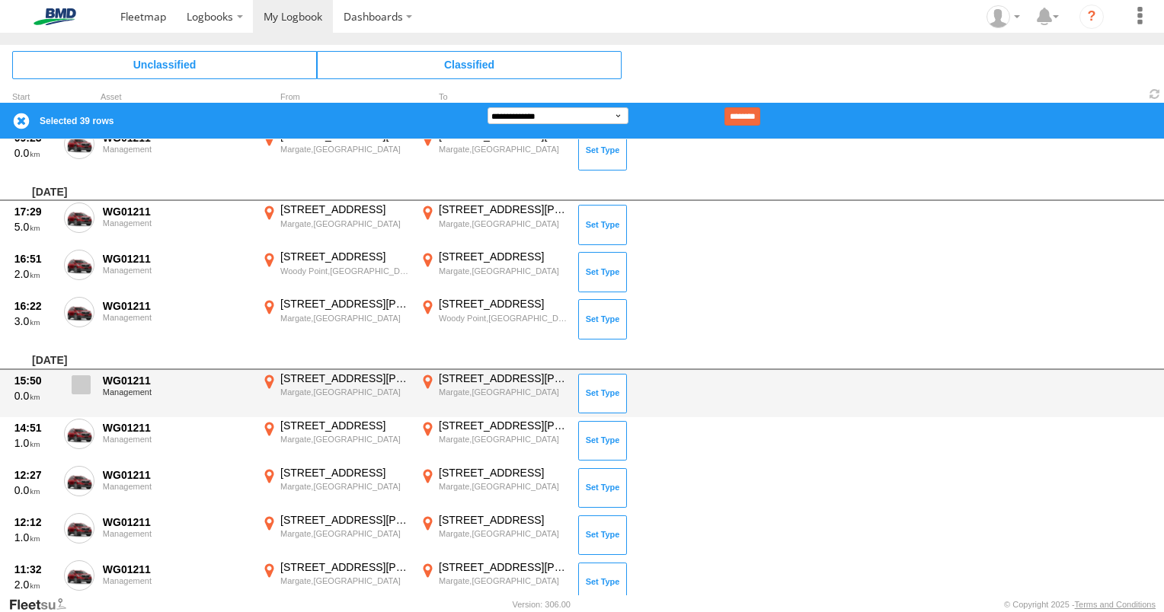
click at [78, 385] on span at bounding box center [81, 384] width 19 height 19
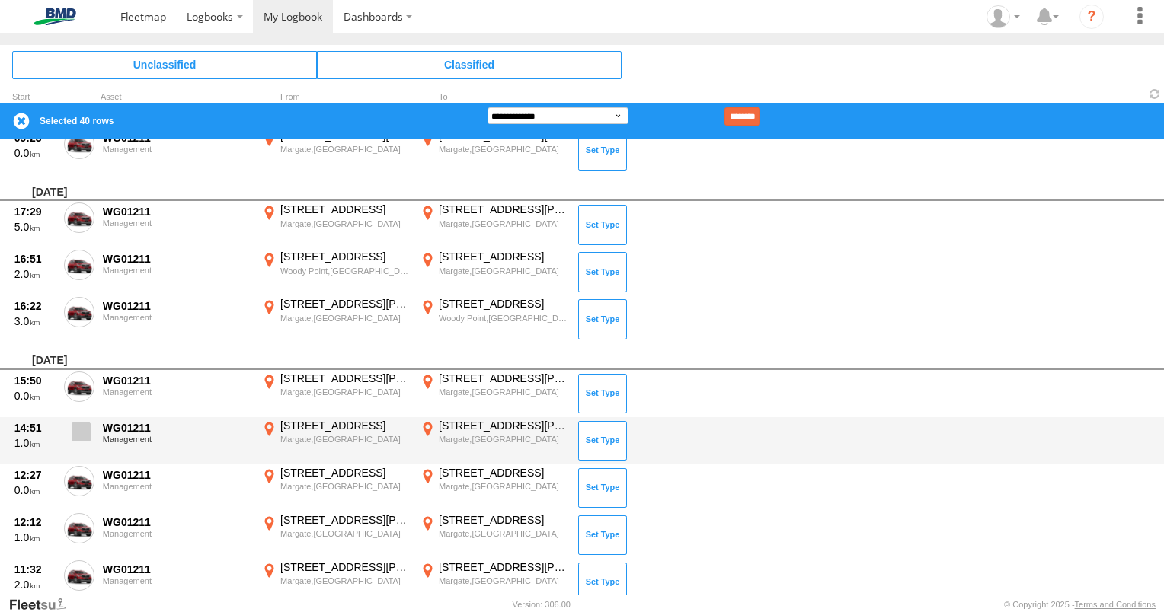
click at [78, 424] on span at bounding box center [81, 432] width 19 height 19
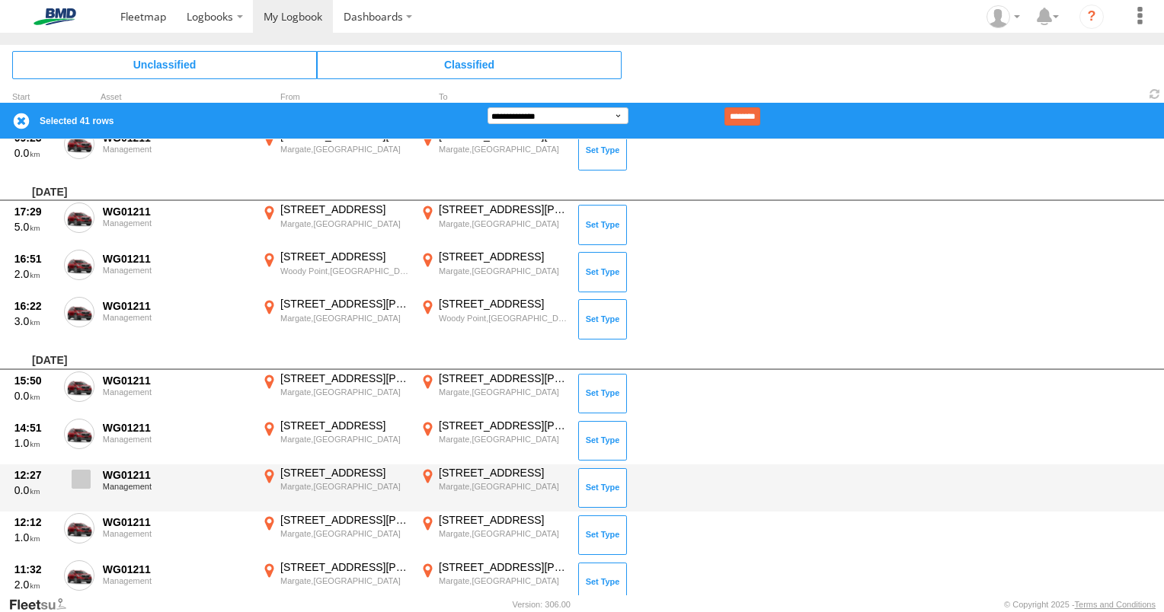
click at [79, 478] on span at bounding box center [81, 479] width 19 height 19
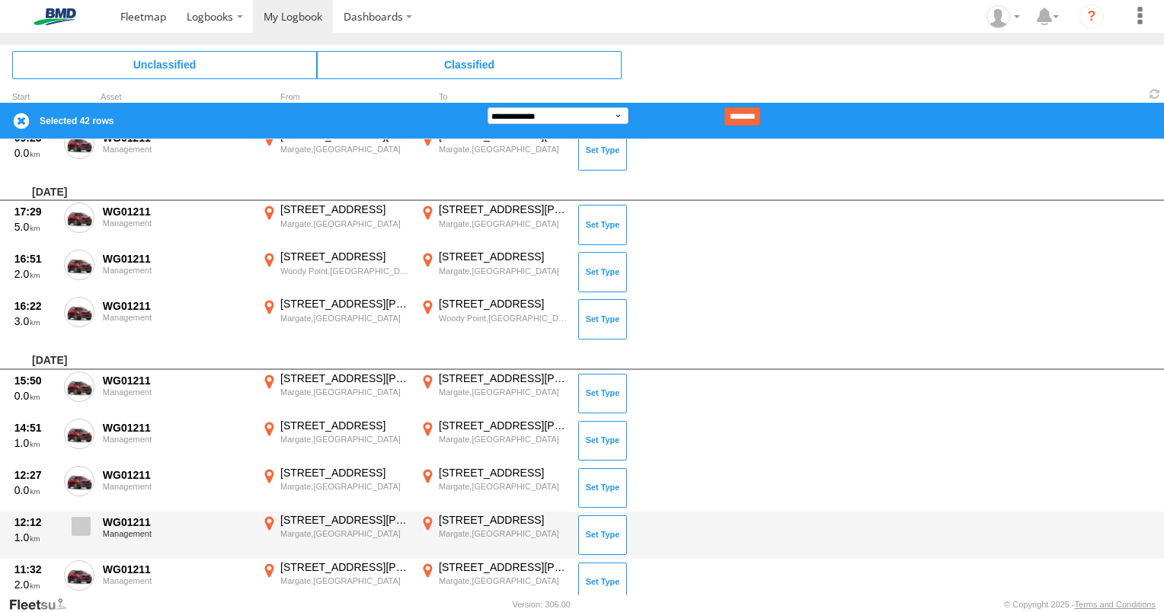
click at [85, 527] on span at bounding box center [81, 526] width 19 height 19
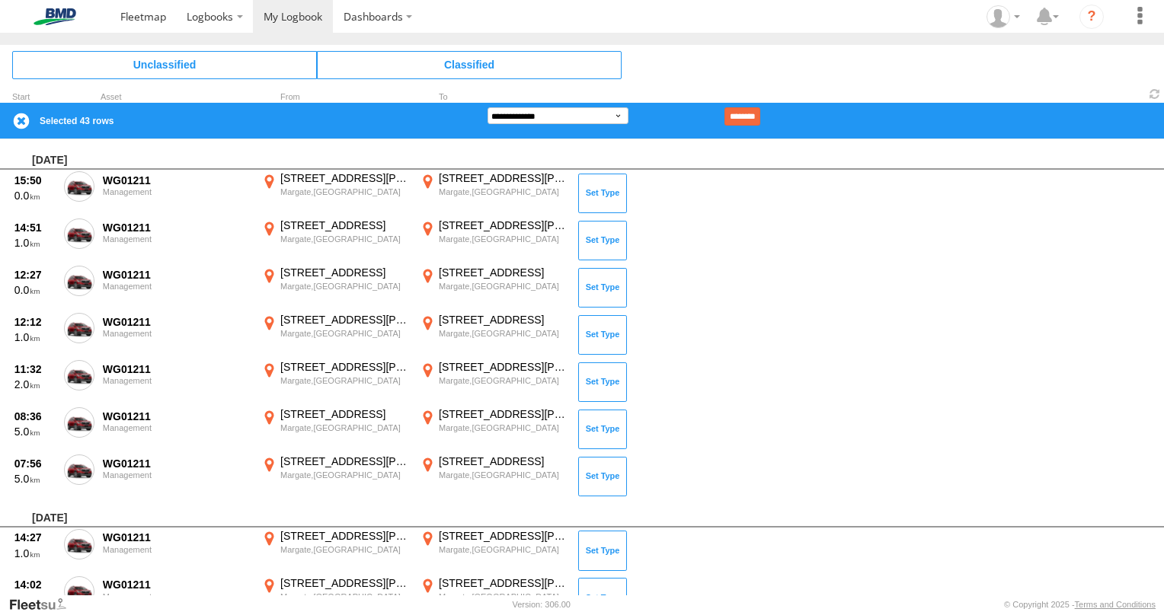
scroll to position [2133, 0]
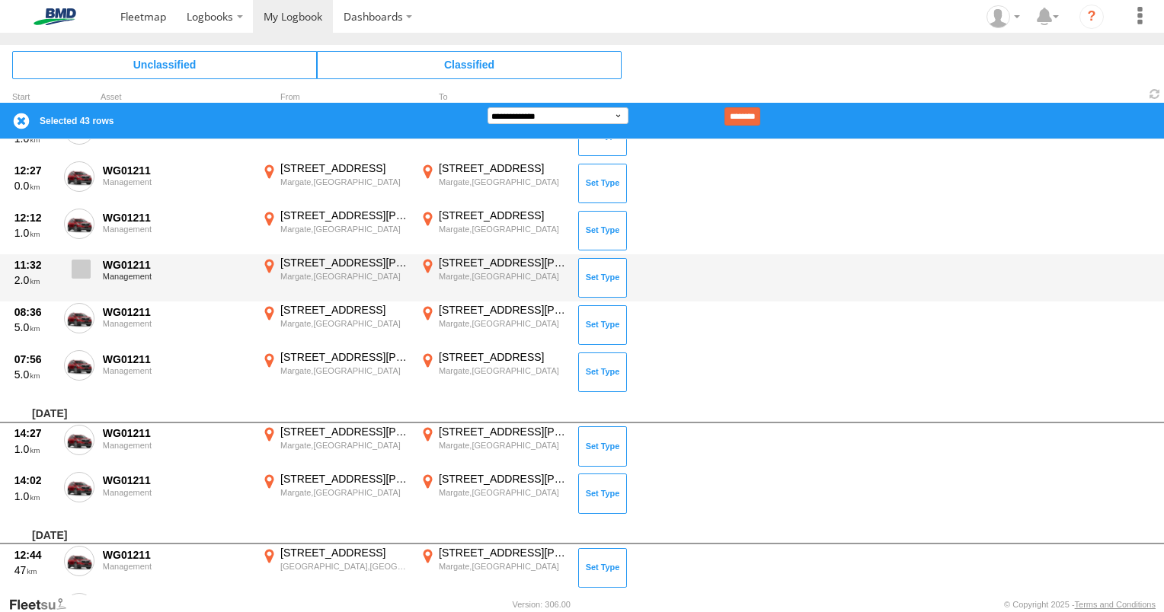
click at [76, 270] on span at bounding box center [81, 269] width 19 height 19
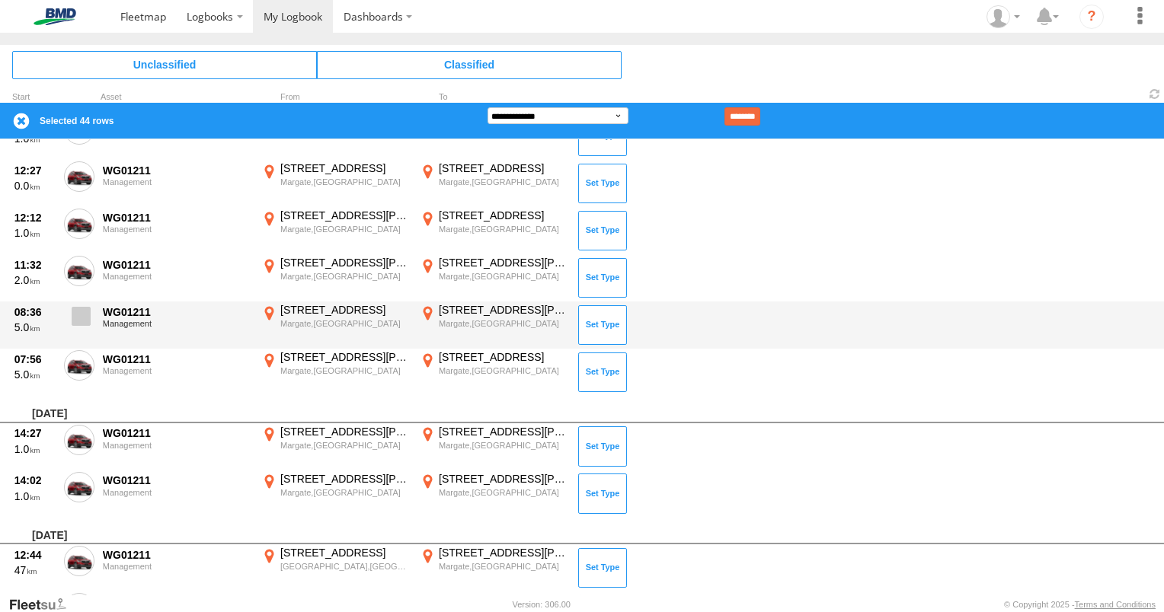
click at [77, 315] on span at bounding box center [81, 316] width 19 height 19
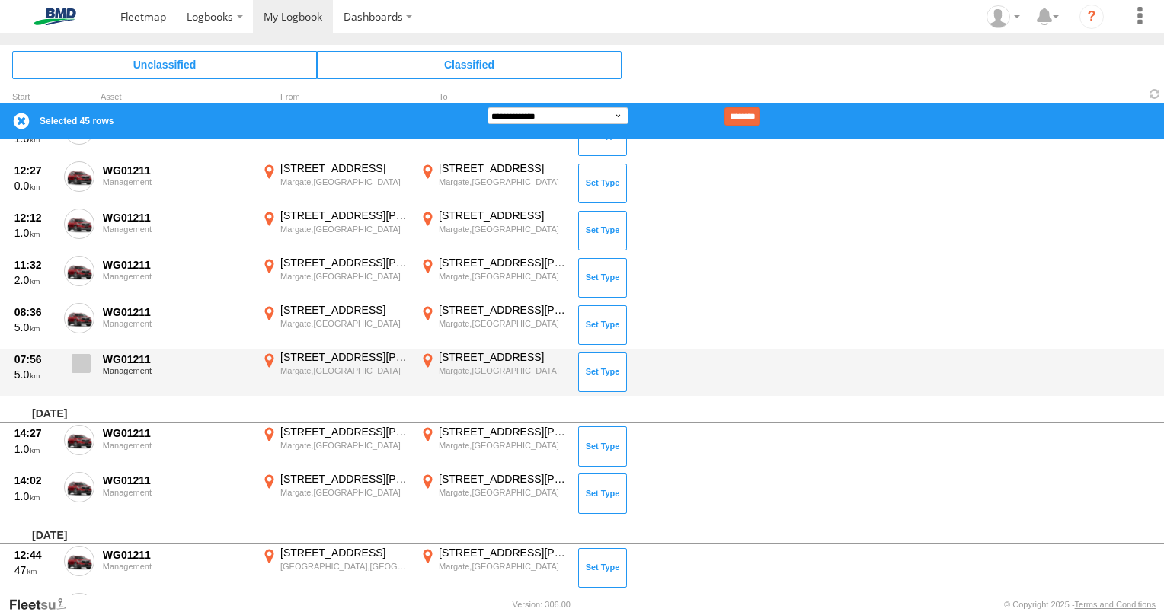
click at [81, 366] on span at bounding box center [81, 363] width 19 height 19
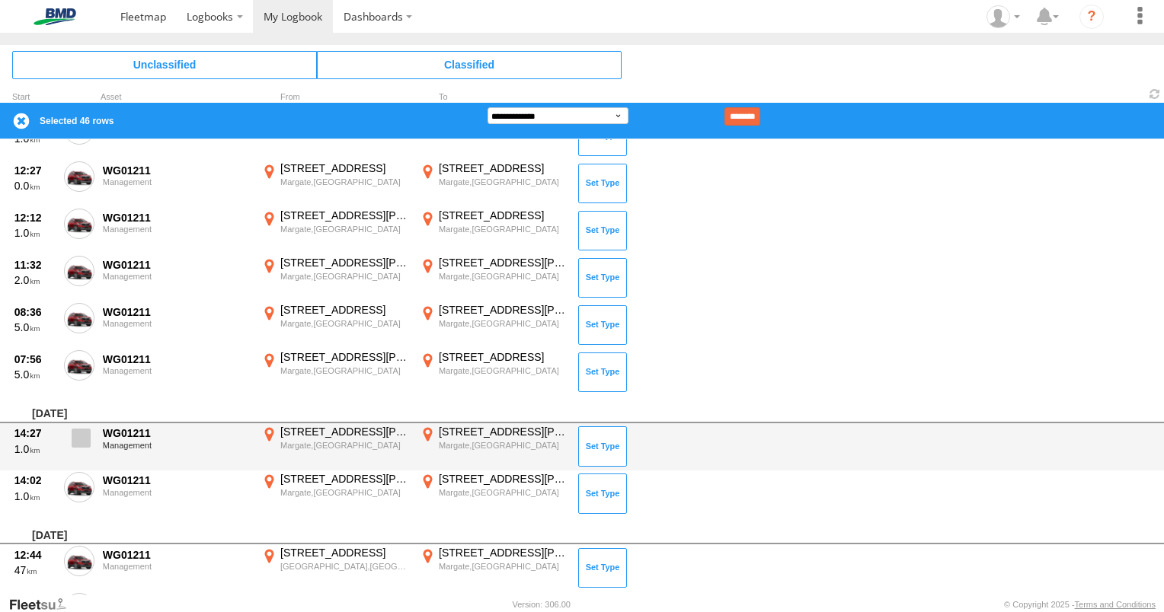
click at [80, 439] on span at bounding box center [81, 438] width 19 height 19
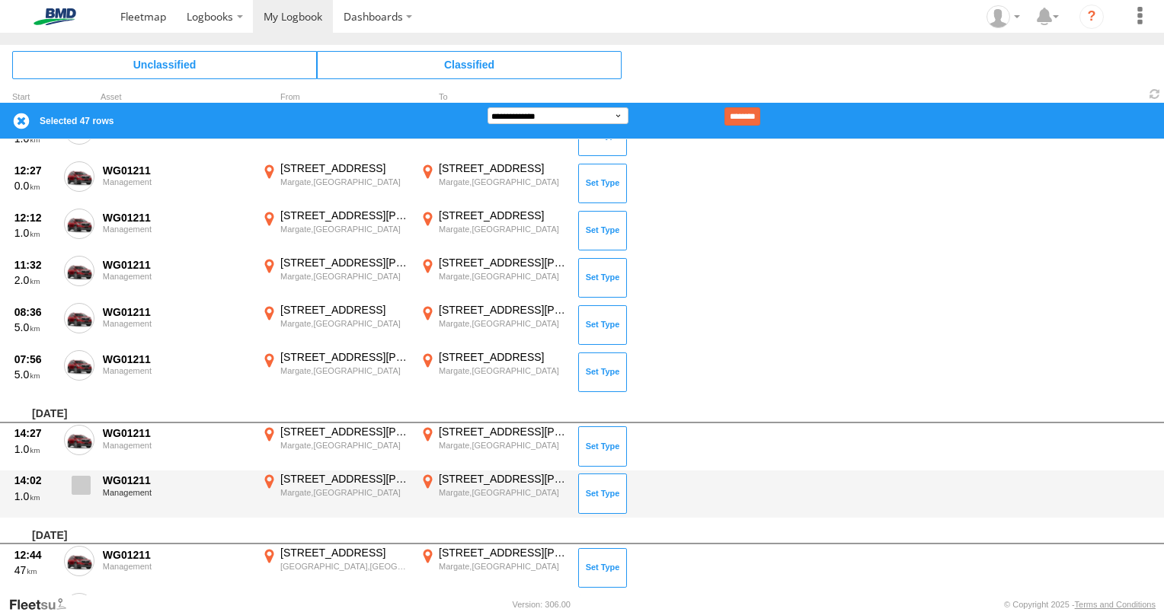
click at [81, 489] on span at bounding box center [81, 485] width 19 height 19
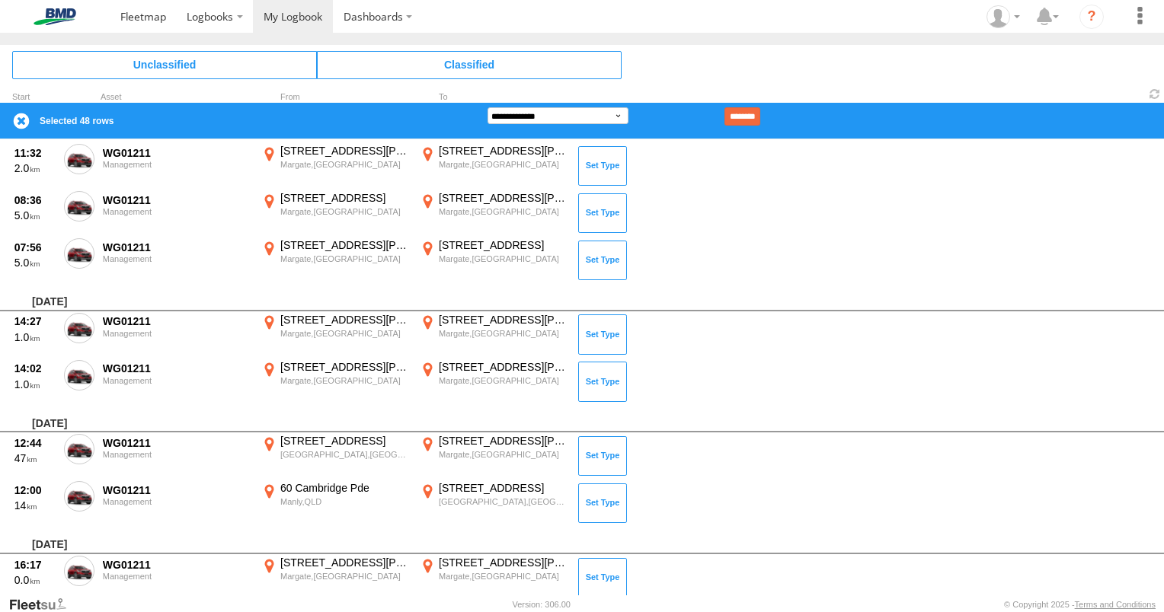
scroll to position [2437, 0]
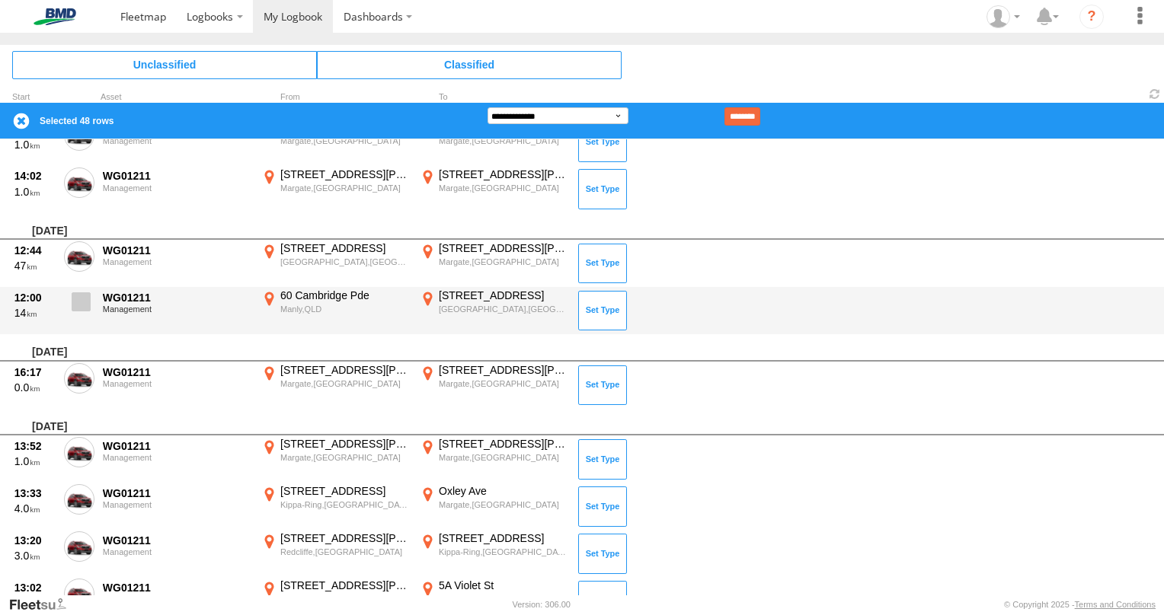
drag, startPoint x: 82, startPoint y: 252, endPoint x: 82, endPoint y: 305, distance: 52.6
click at [0, 0] on span at bounding box center [0, 0] width 0 height 0
click at [81, 303] on span at bounding box center [81, 301] width 19 height 19
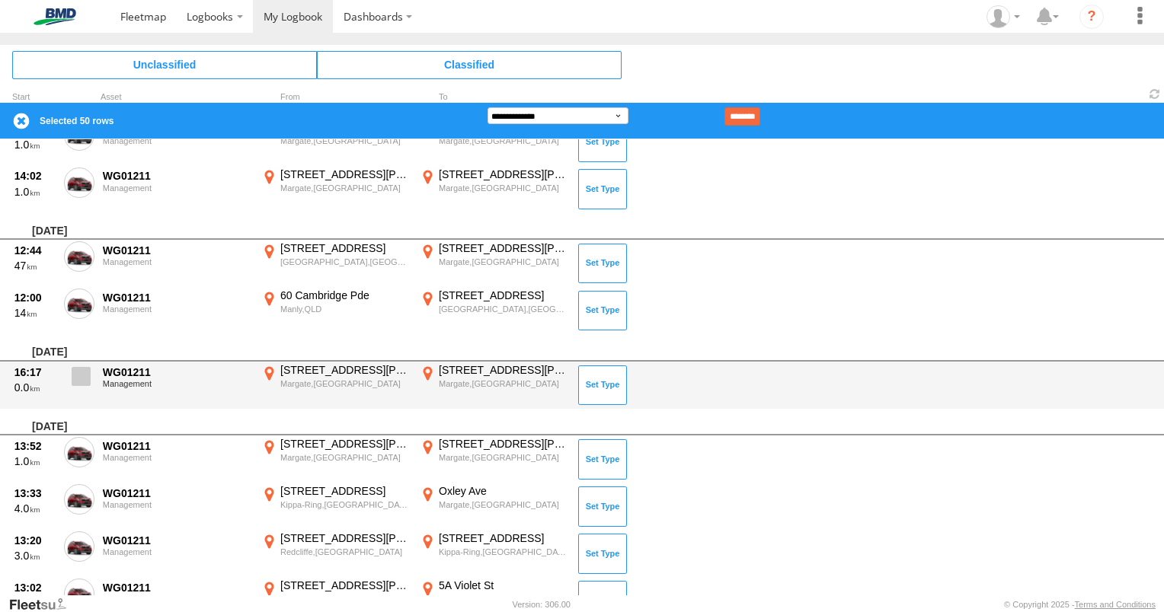
click at [87, 372] on span at bounding box center [81, 376] width 19 height 19
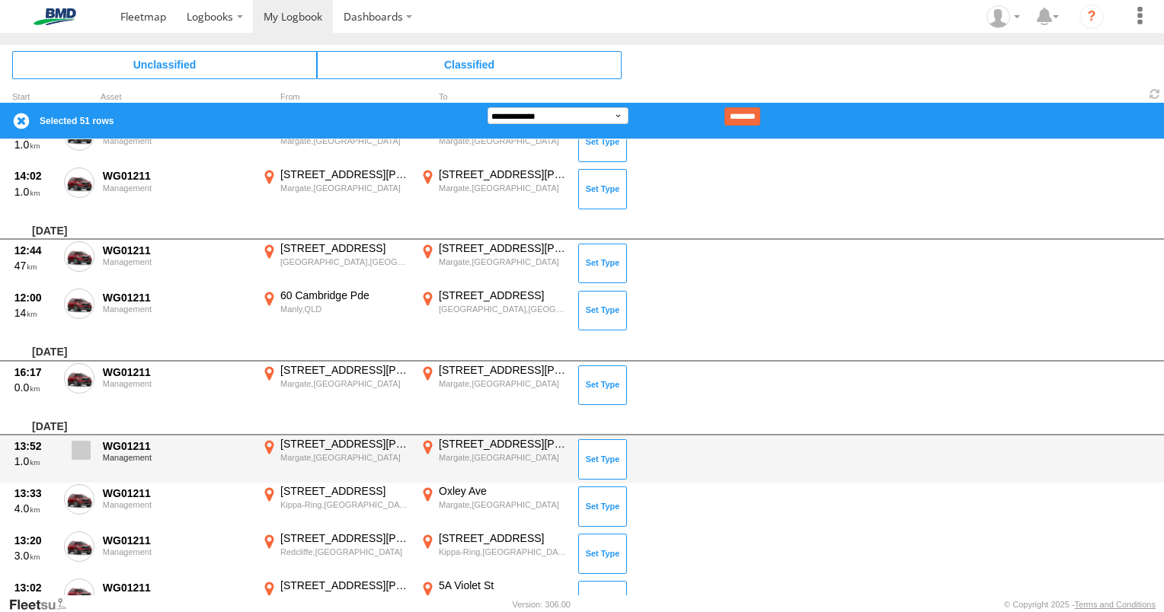
click at [80, 449] on span at bounding box center [81, 450] width 19 height 19
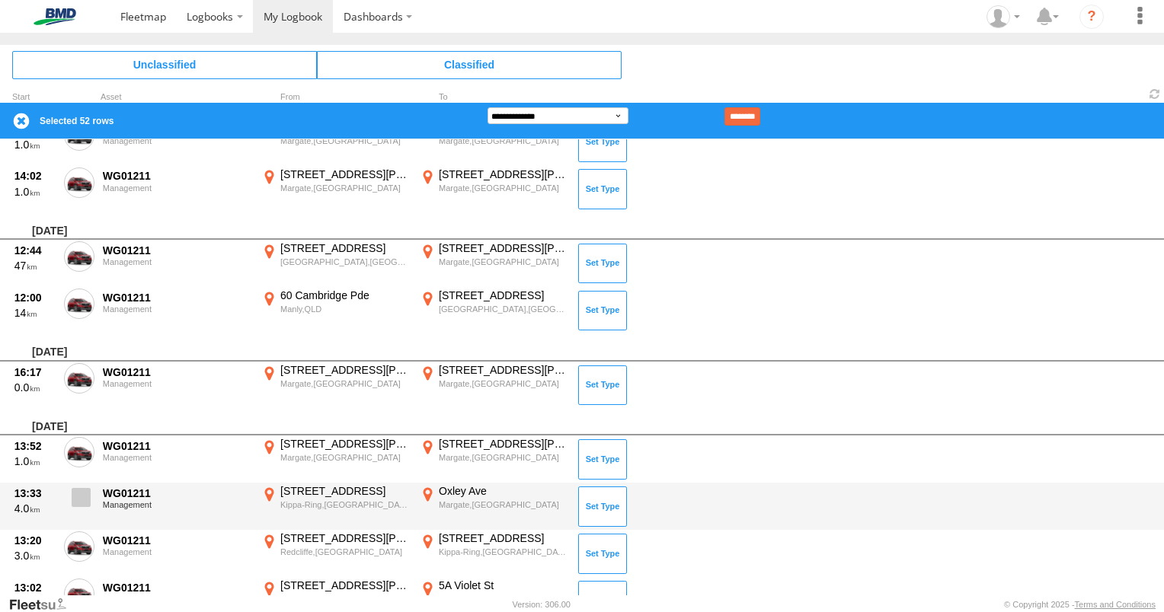
drag, startPoint x: 79, startPoint y: 488, endPoint x: 88, endPoint y: 482, distance: 10.4
click at [79, 489] on span at bounding box center [81, 497] width 19 height 19
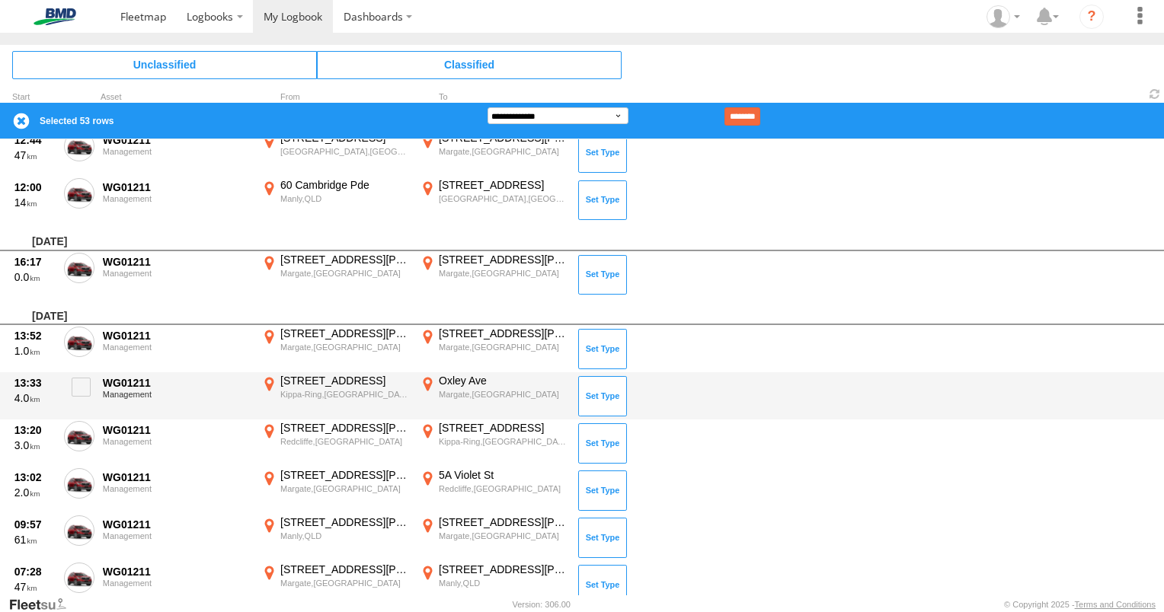
scroll to position [2590, 0]
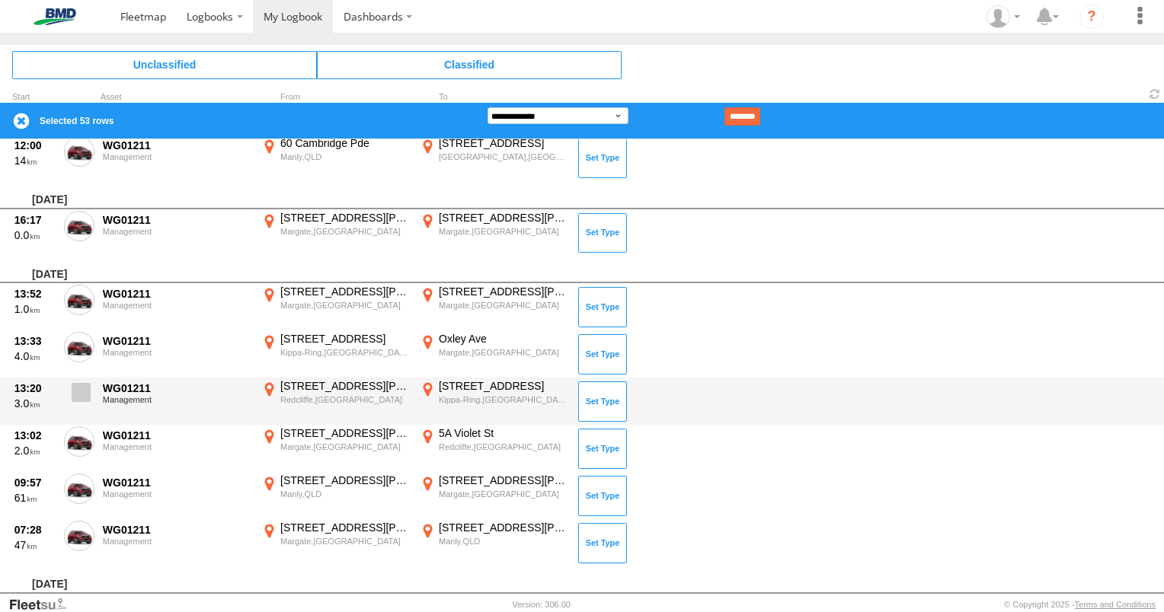
click at [80, 392] on span at bounding box center [81, 392] width 19 height 19
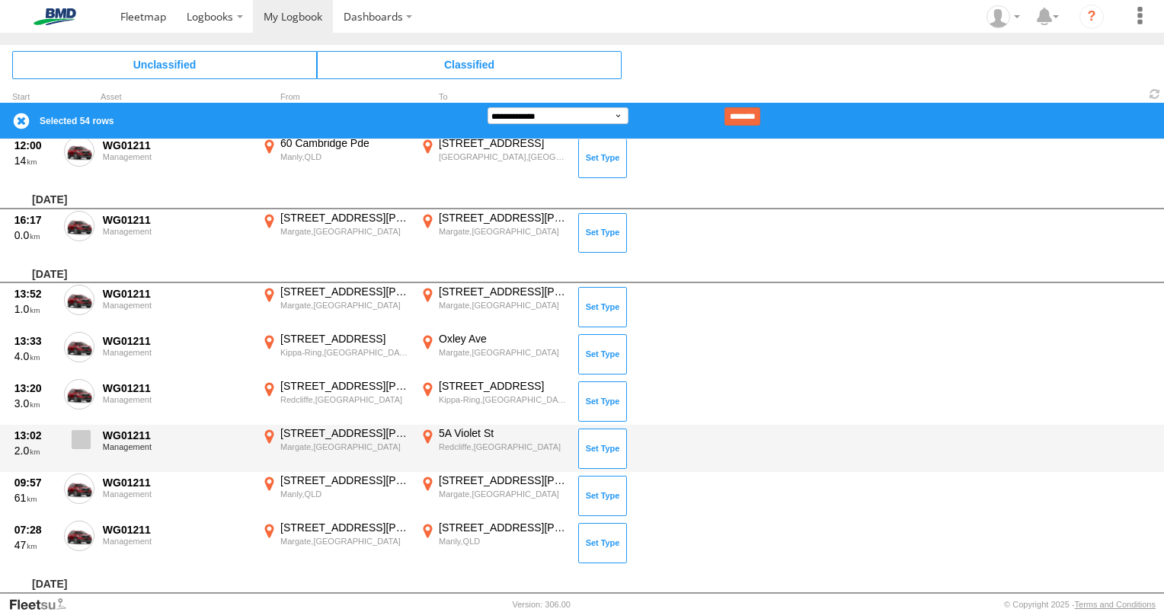
click at [78, 430] on span at bounding box center [81, 439] width 19 height 19
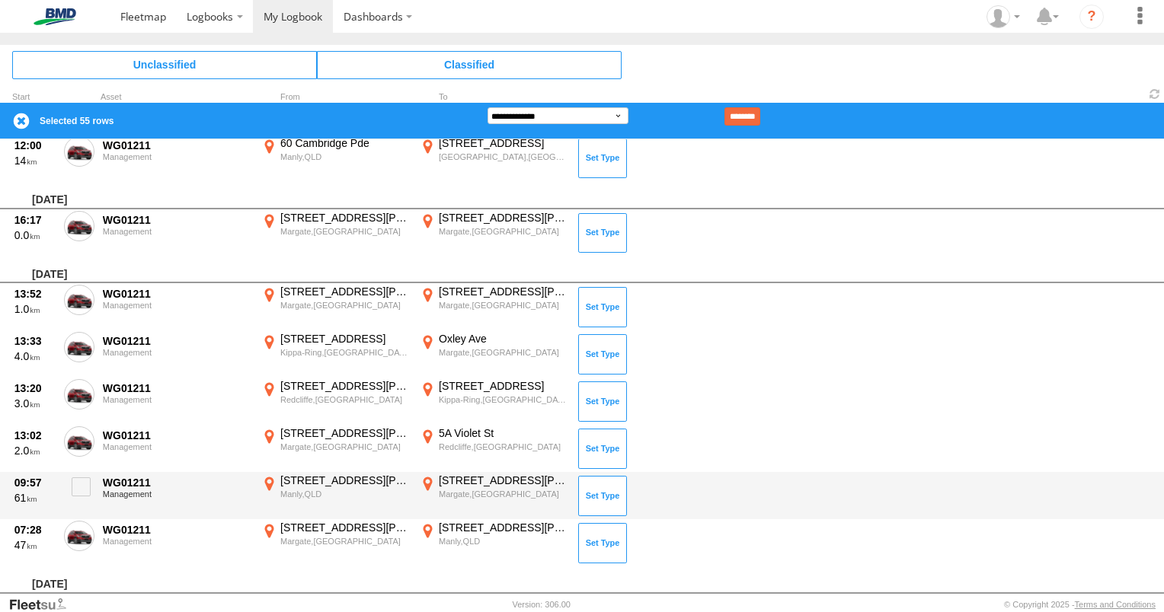
drag, startPoint x: 79, startPoint y: 475, endPoint x: 88, endPoint y: 507, distance: 33.3
click at [82, 487] on span at bounding box center [81, 487] width 19 height 19
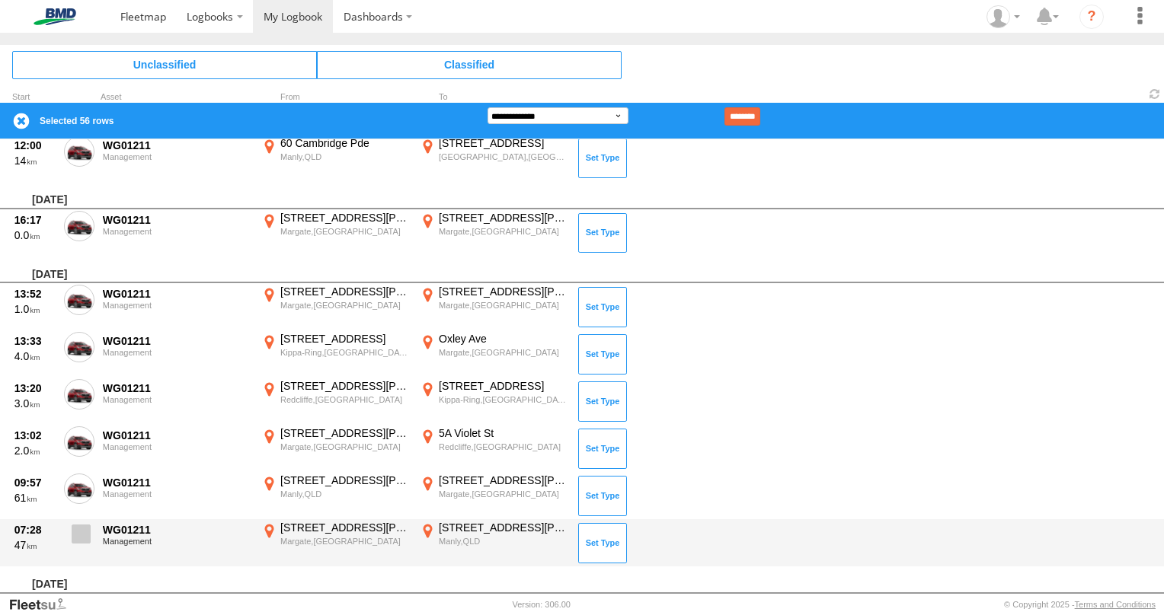
click at [85, 526] on span at bounding box center [81, 534] width 19 height 19
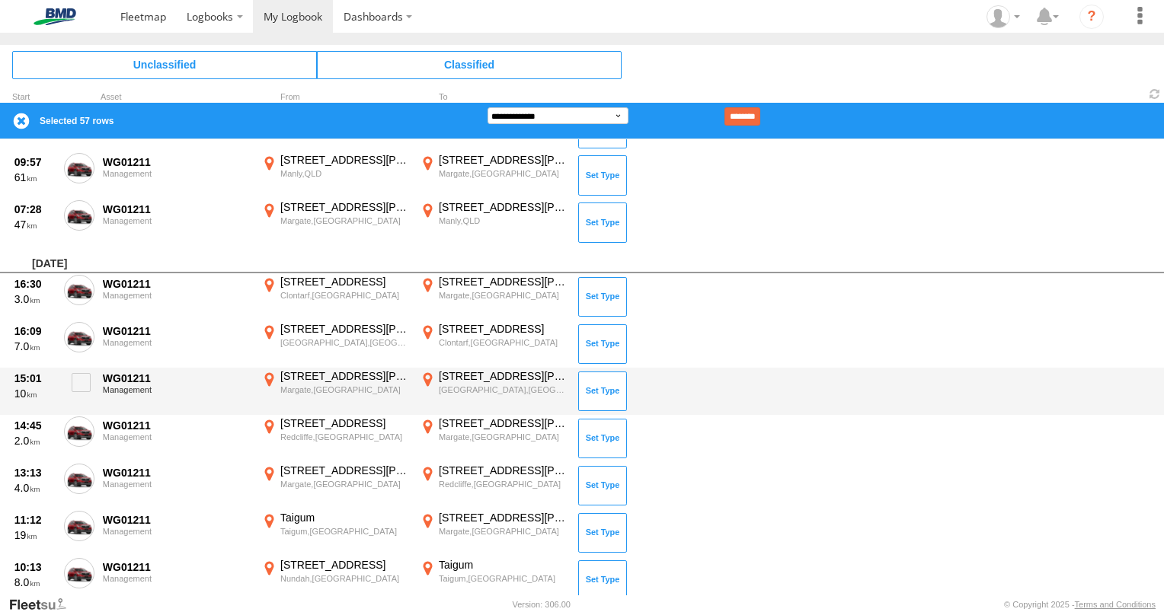
scroll to position [2818, 0]
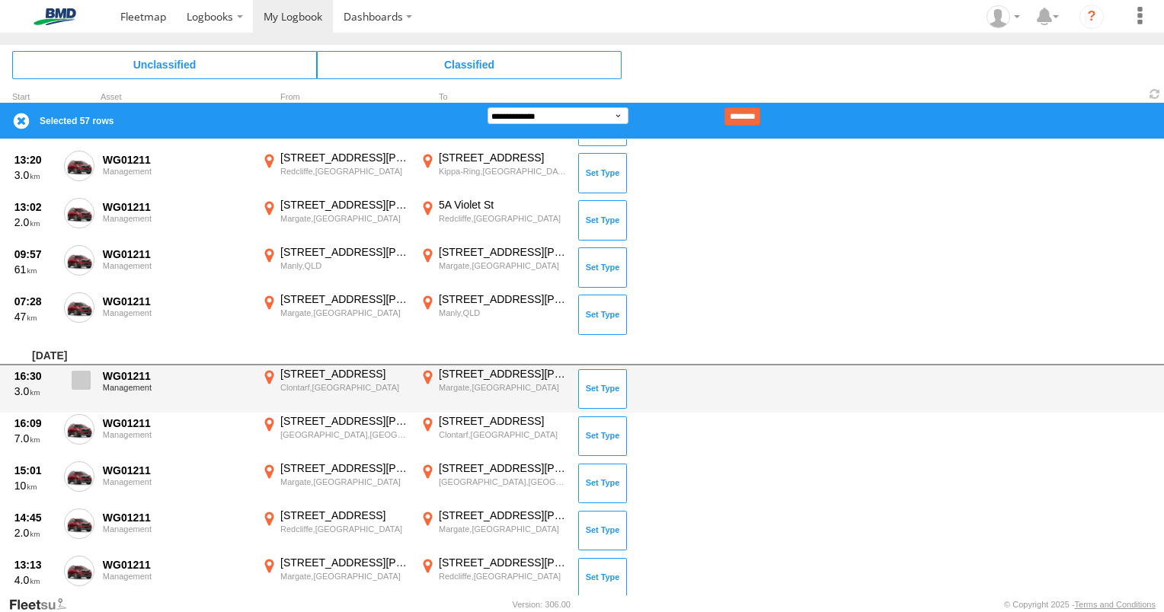
click at [85, 371] on span at bounding box center [81, 380] width 19 height 19
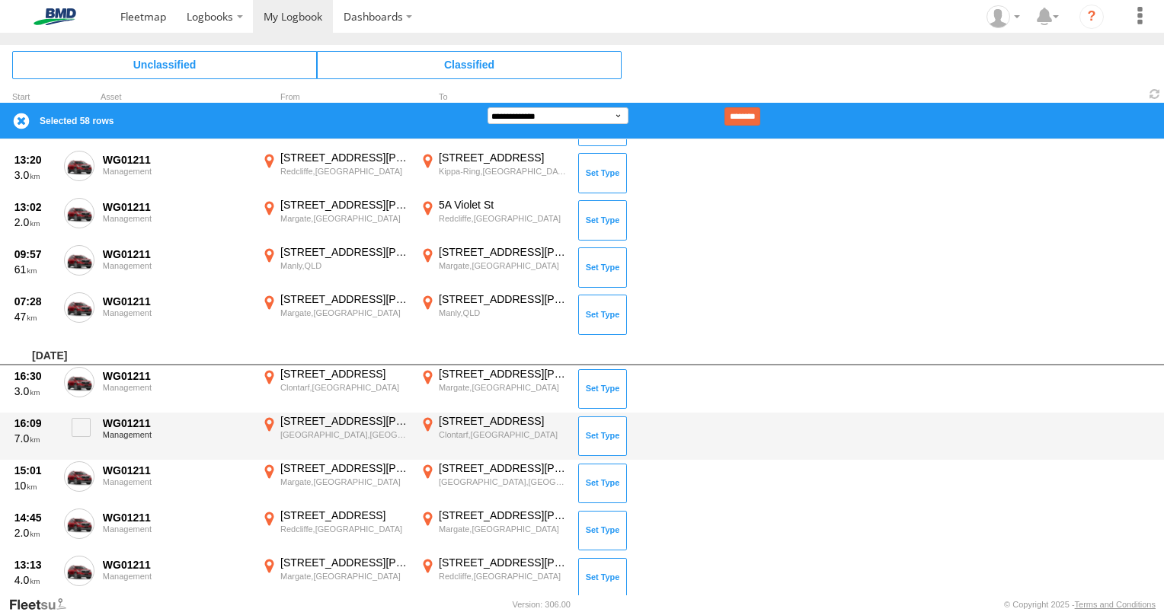
drag, startPoint x: 85, startPoint y: 420, endPoint x: 69, endPoint y: 454, distance: 37.5
click at [82, 420] on span at bounding box center [81, 427] width 19 height 19
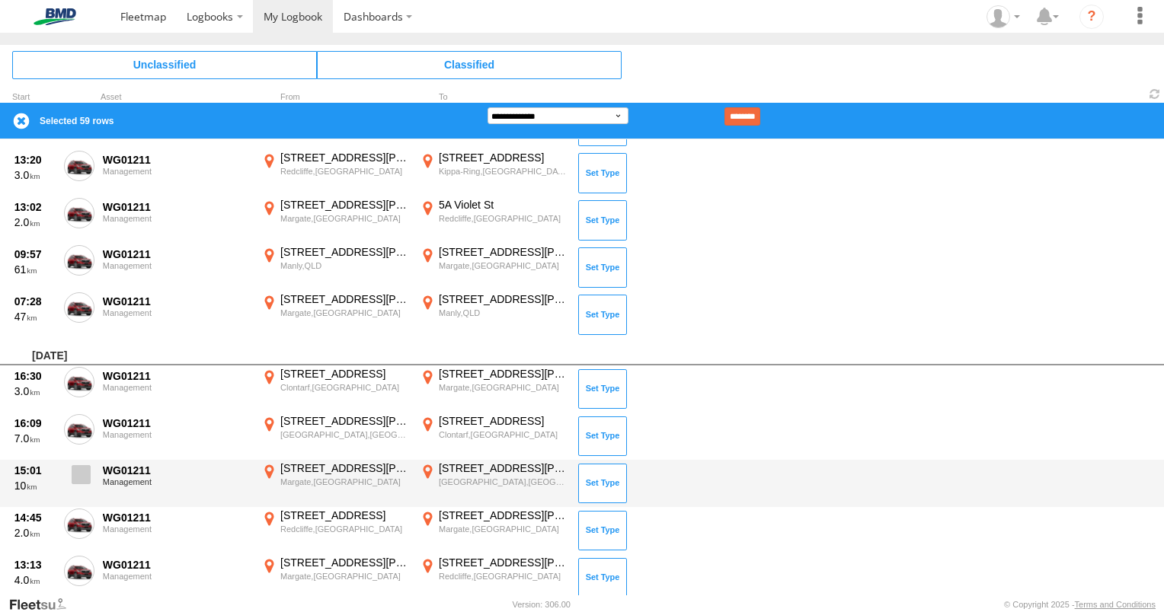
click at [79, 465] on span at bounding box center [81, 474] width 19 height 19
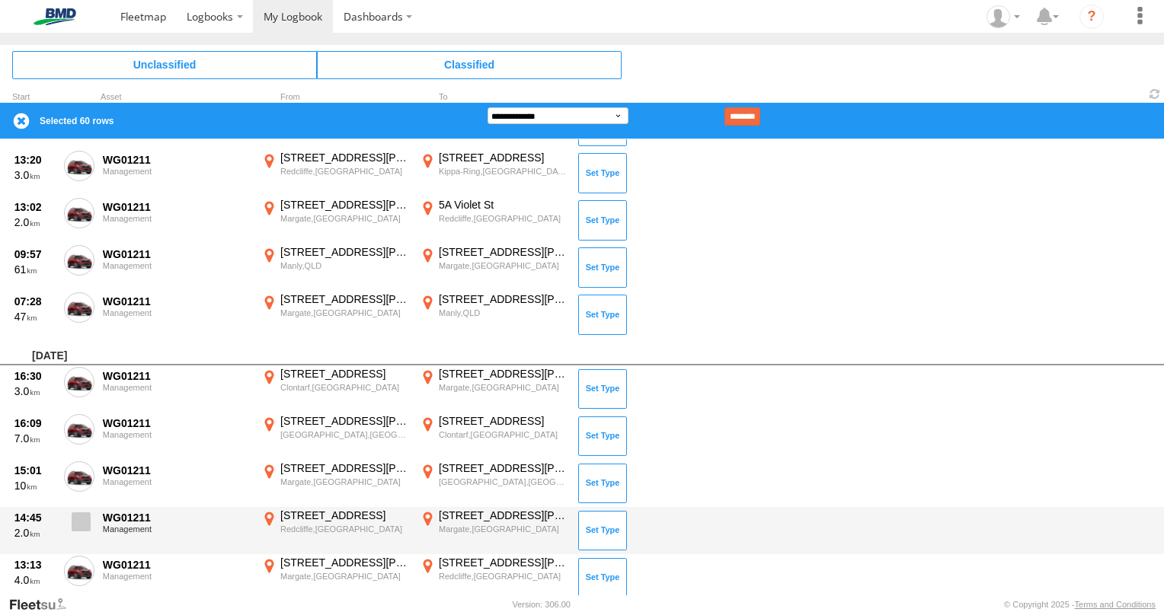
click at [76, 525] on span at bounding box center [81, 522] width 19 height 19
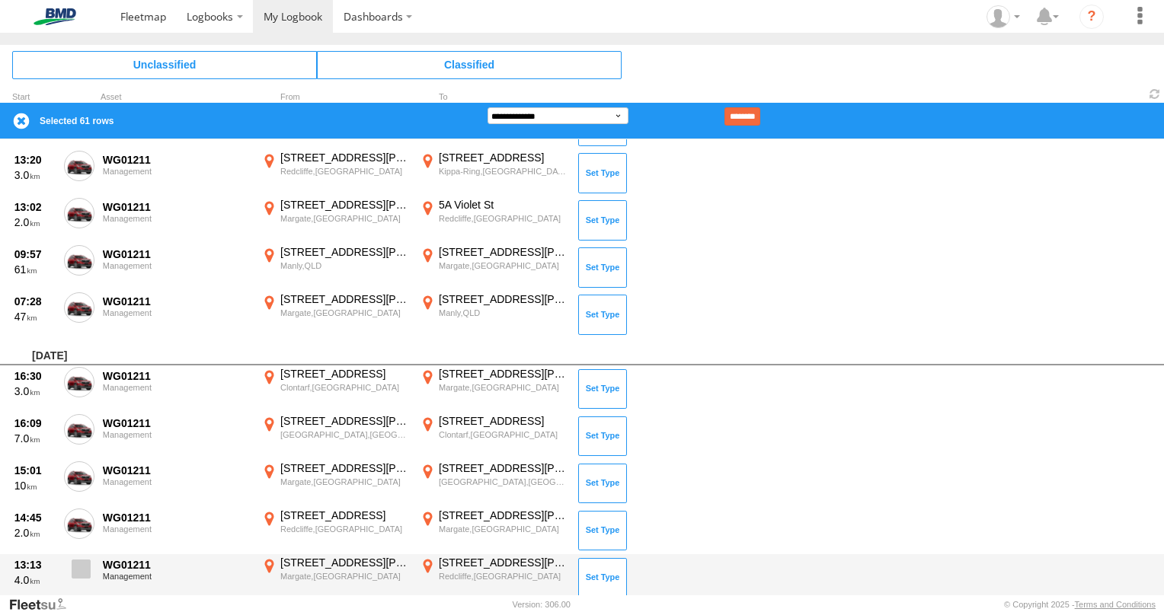
drag, startPoint x: 80, startPoint y: 568, endPoint x: 82, endPoint y: 558, distance: 10.2
click at [80, 564] on span at bounding box center [81, 569] width 19 height 19
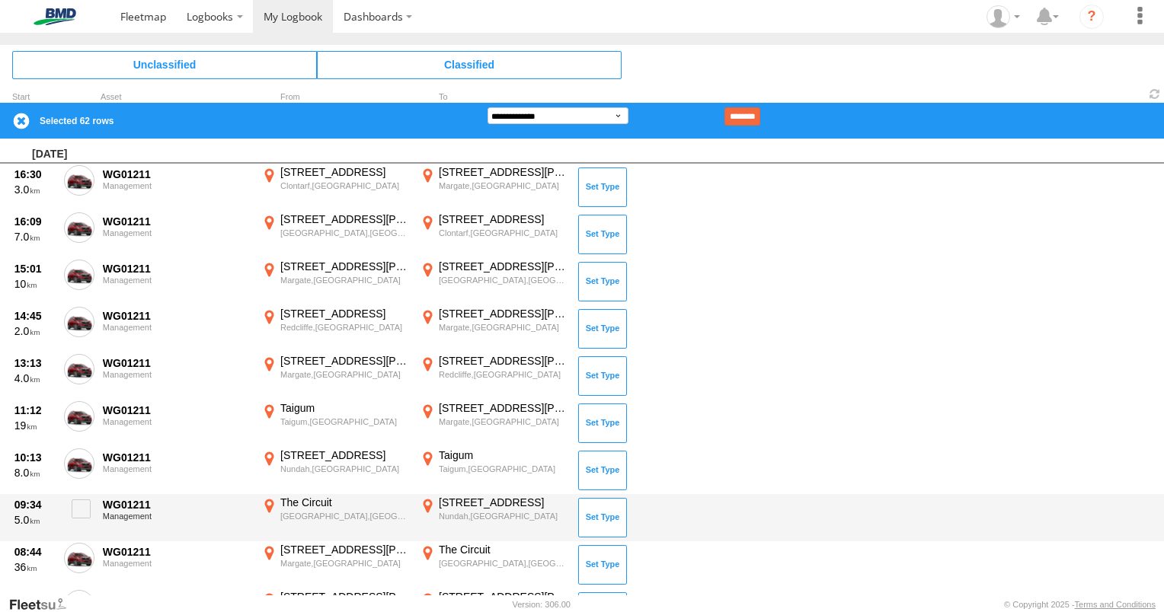
scroll to position [3047, 0]
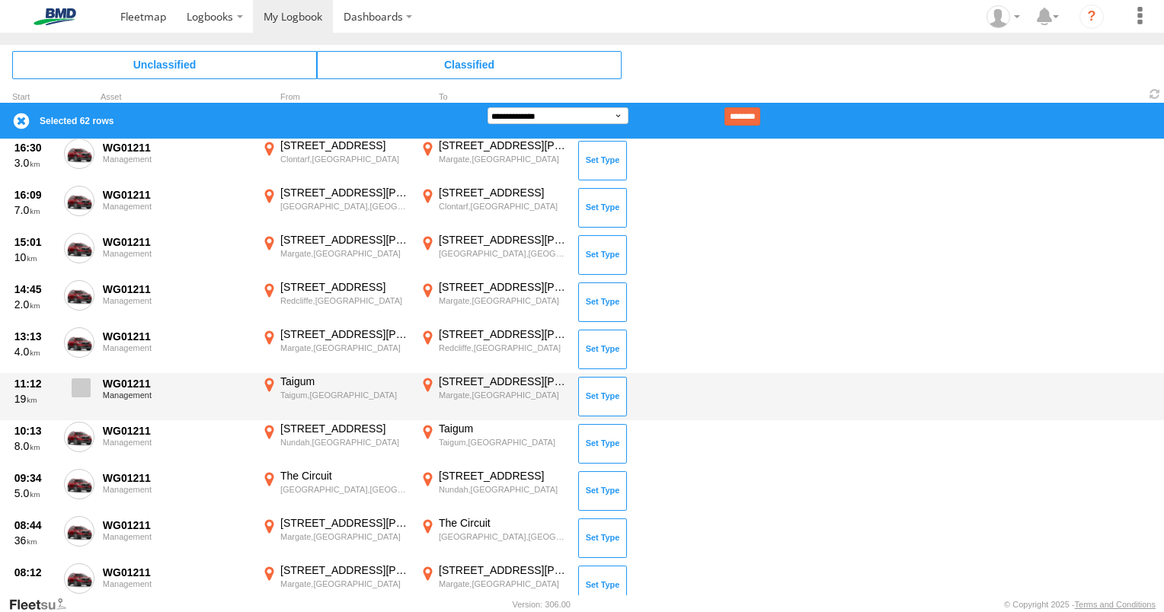
click at [76, 379] on span at bounding box center [81, 388] width 19 height 19
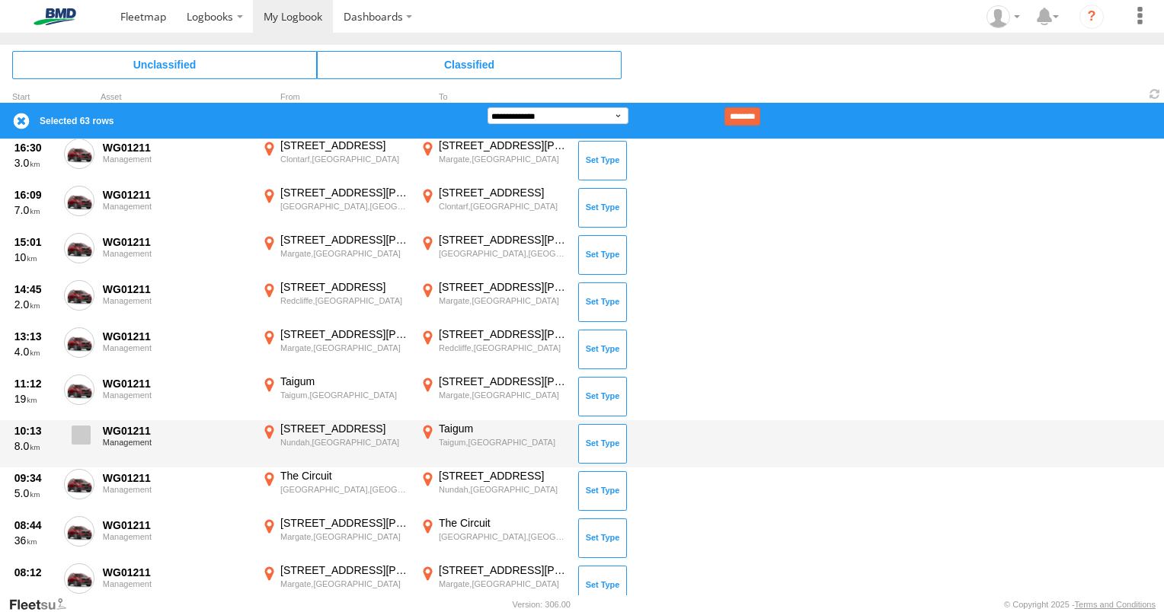
click at [76, 430] on span at bounding box center [81, 435] width 19 height 19
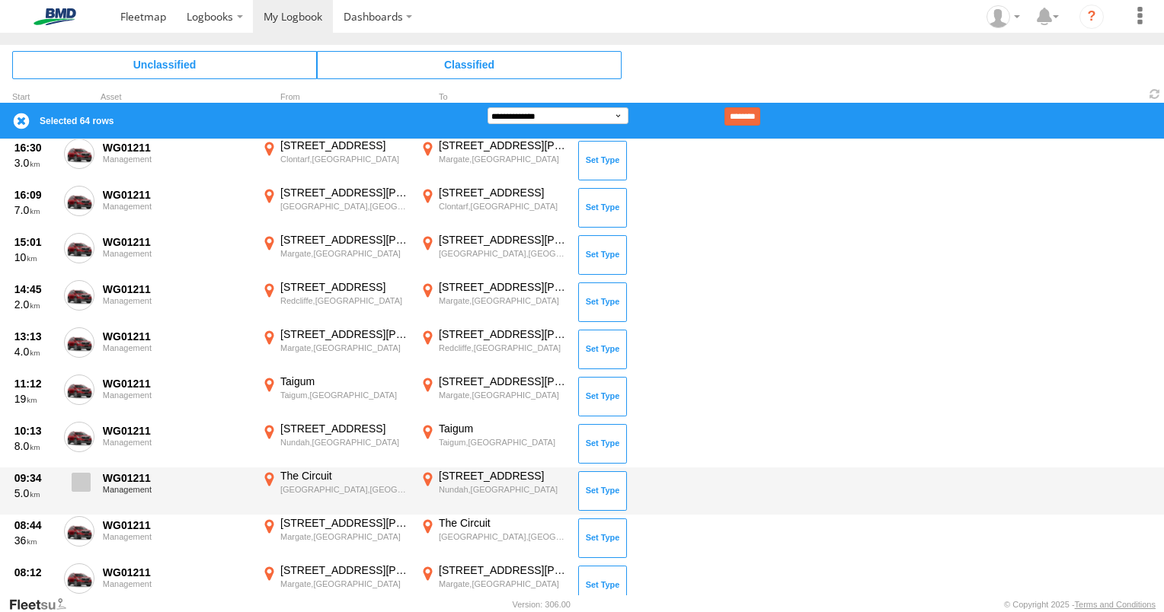
click at [76, 484] on span at bounding box center [81, 482] width 19 height 19
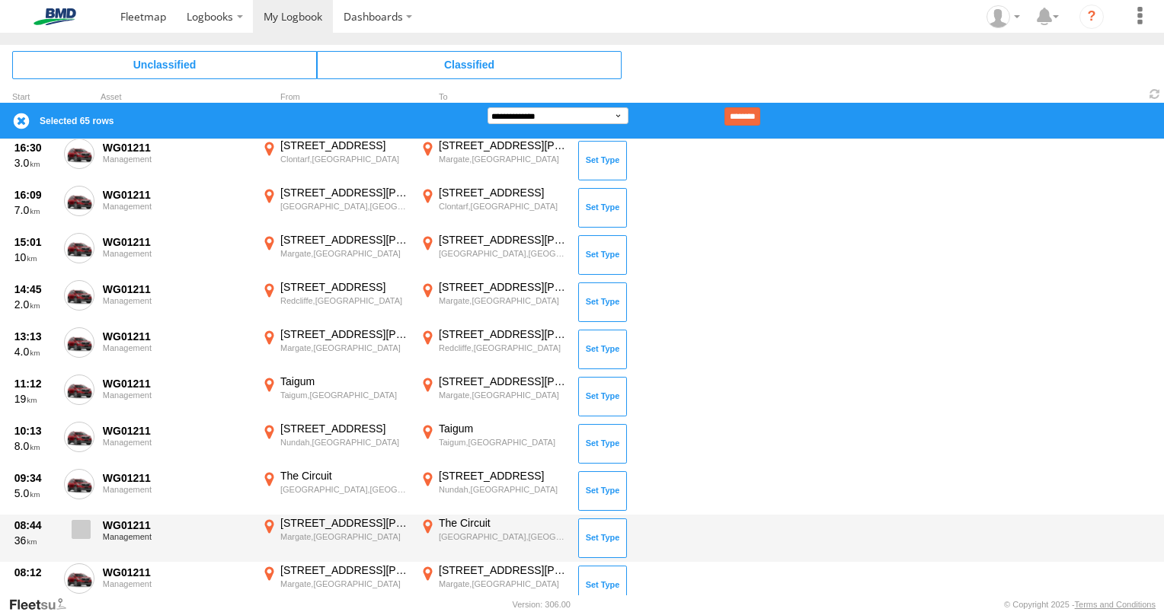
click at [78, 525] on span at bounding box center [81, 529] width 19 height 19
drag, startPoint x: 81, startPoint y: 583, endPoint x: 97, endPoint y: 540, distance: 46.3
click at [81, 579] on label at bounding box center [79, 581] width 30 height 35
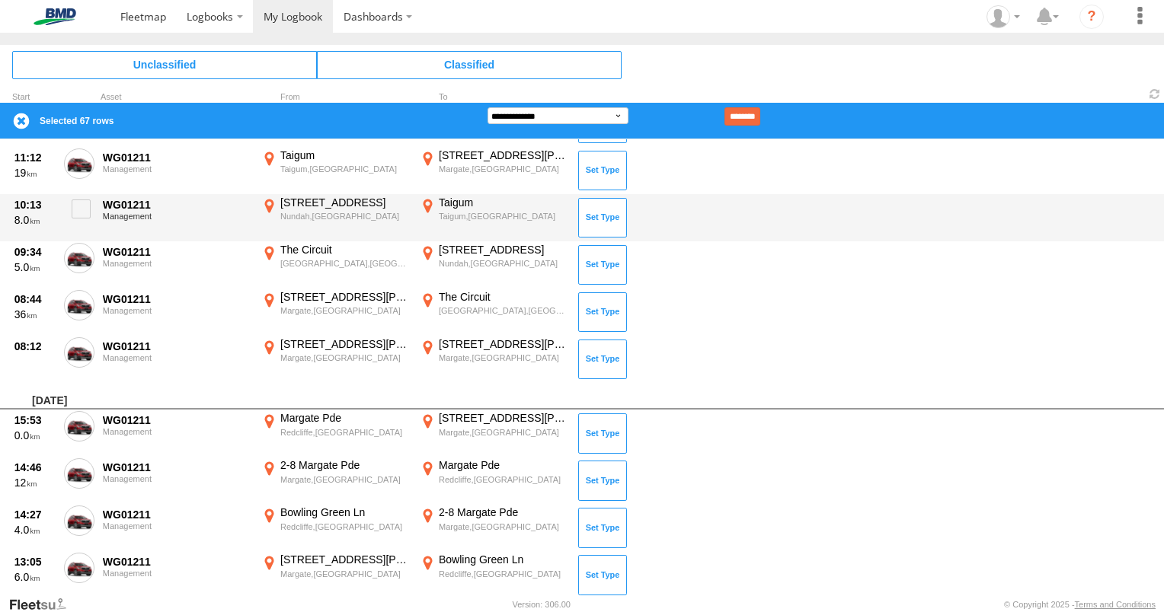
scroll to position [3427, 0]
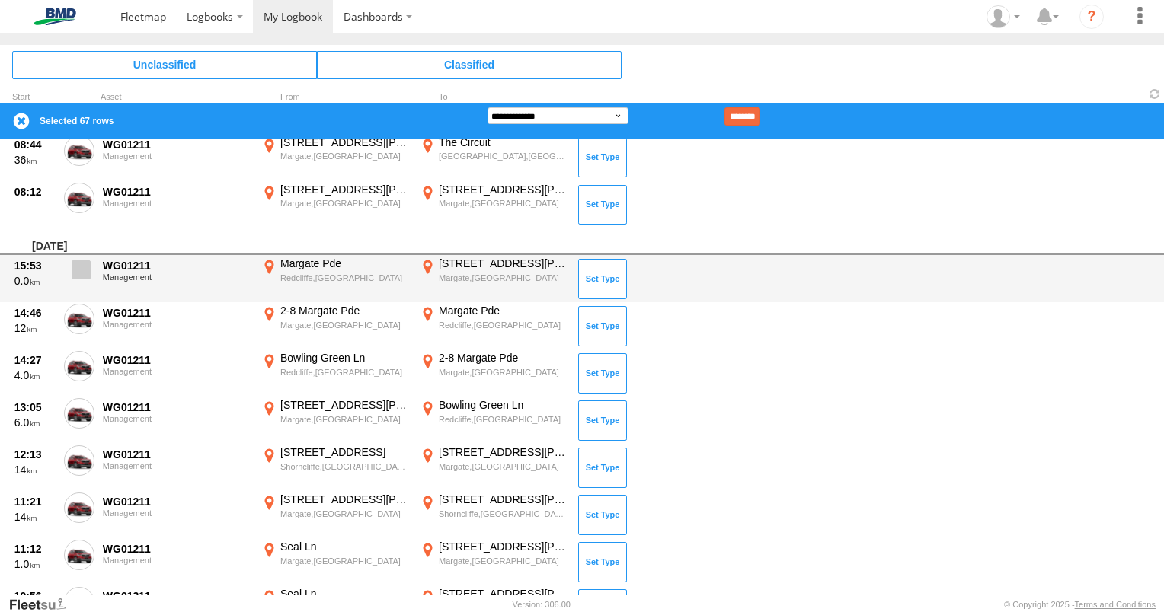
click at [83, 265] on span at bounding box center [81, 269] width 19 height 19
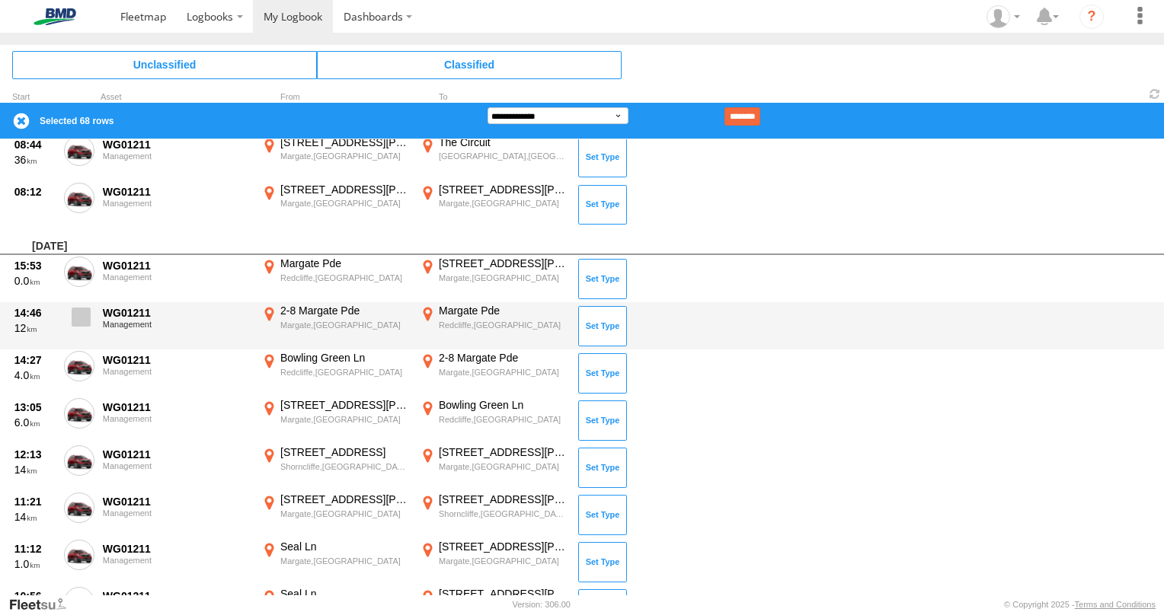
click at [76, 310] on span at bounding box center [81, 317] width 19 height 19
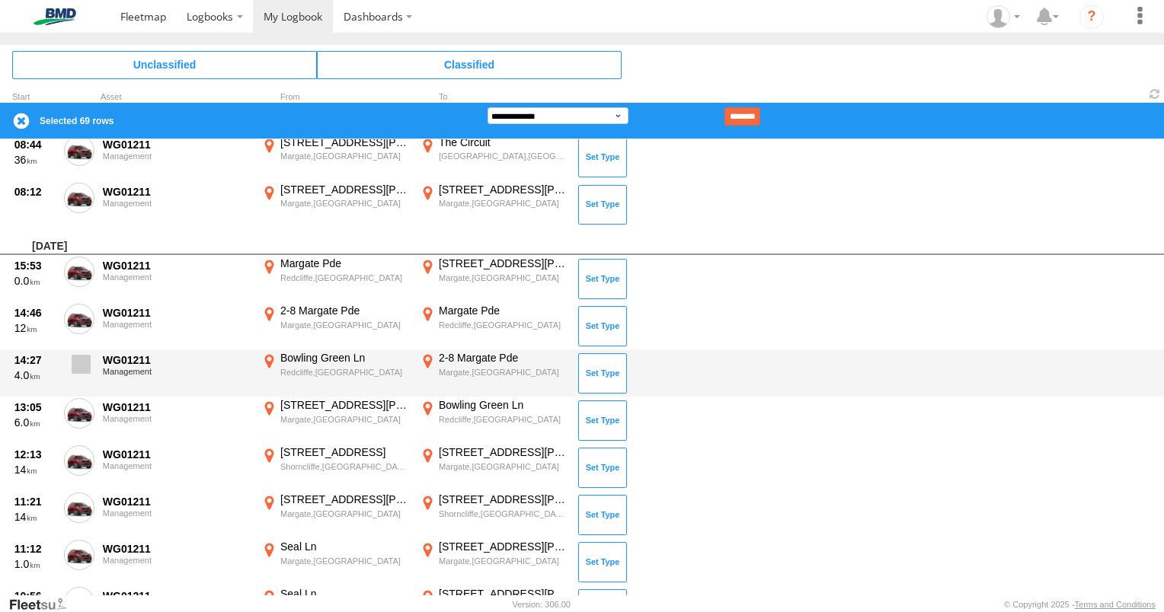
click at [81, 355] on span at bounding box center [81, 364] width 19 height 19
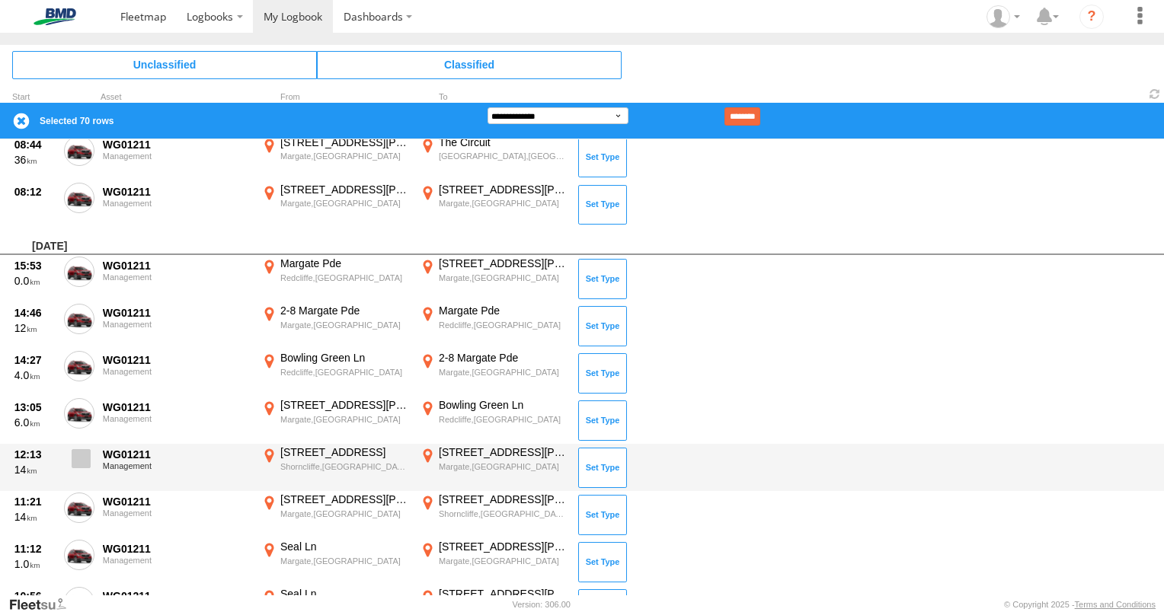
drag, startPoint x: 82, startPoint y: 408, endPoint x: 82, endPoint y: 449, distance: 40.4
click at [0, 0] on span at bounding box center [0, 0] width 0 height 0
drag, startPoint x: 82, startPoint y: 454, endPoint x: 81, endPoint y: 475, distance: 21.3
click at [82, 455] on span at bounding box center [81, 458] width 19 height 19
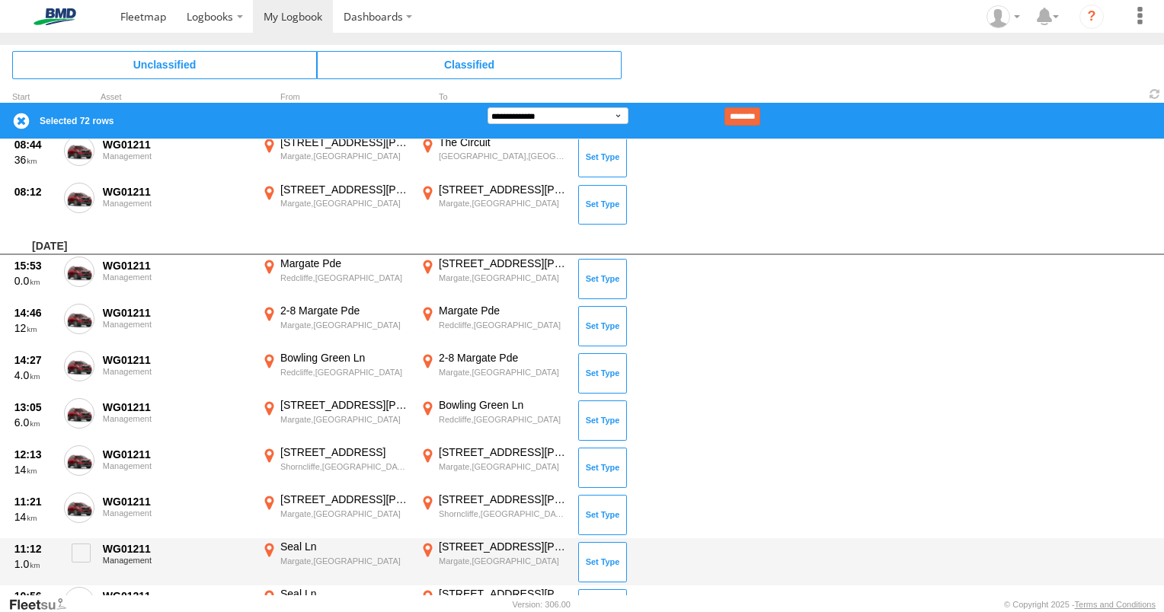
drag, startPoint x: 79, startPoint y: 495, endPoint x: 94, endPoint y: 541, distance: 48.2
click at [0, 0] on span at bounding box center [0, 0] width 0 height 0
click at [85, 548] on span at bounding box center [81, 553] width 19 height 19
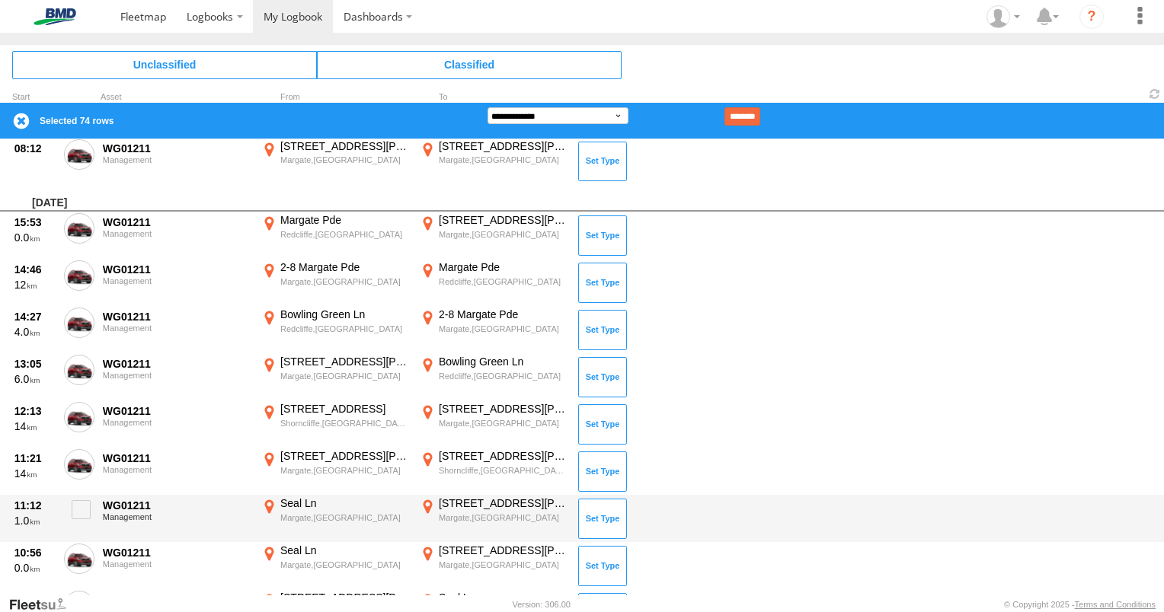
scroll to position [3504, 0]
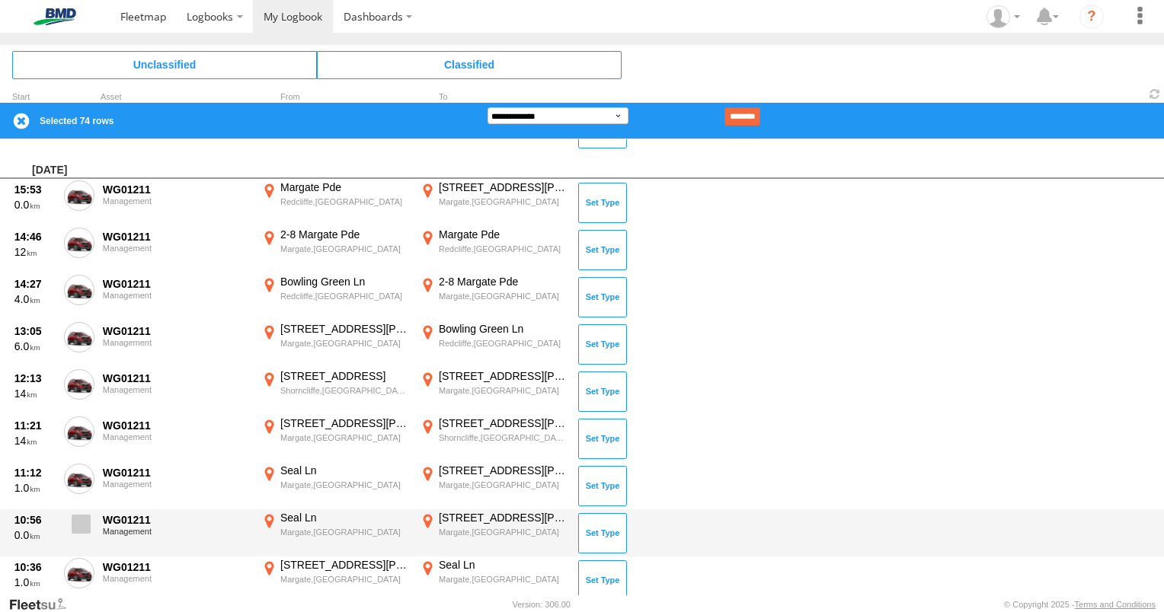
click at [83, 518] on span at bounding box center [81, 524] width 19 height 19
drag, startPoint x: 81, startPoint y: 564, endPoint x: 103, endPoint y: 526, distance: 44.0
click at [0, 0] on span at bounding box center [0, 0] width 0 height 0
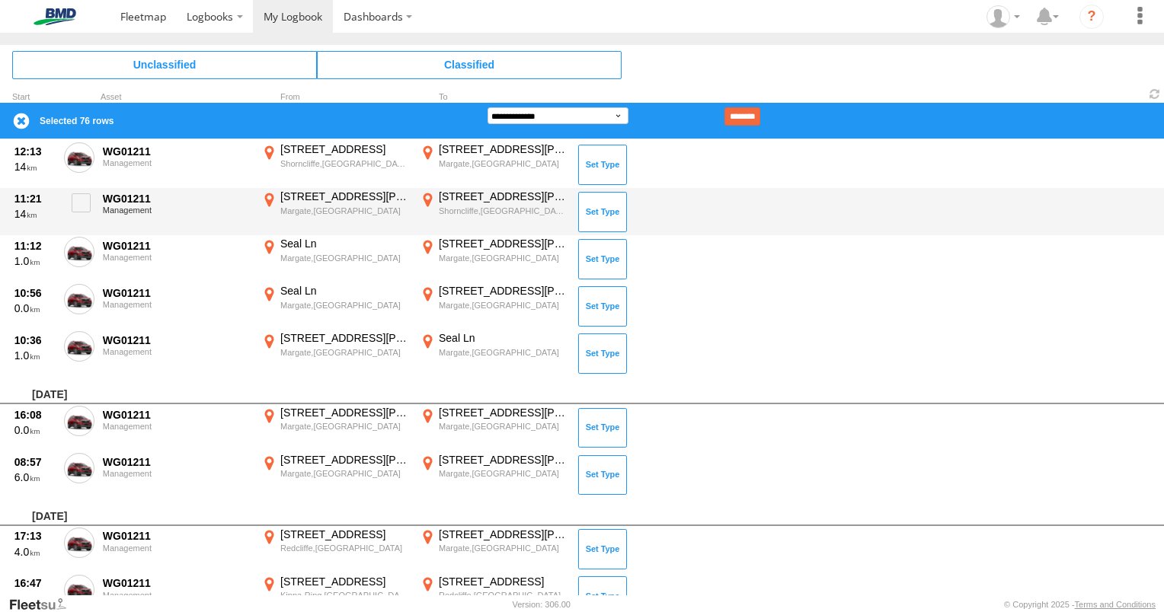
scroll to position [3732, 0]
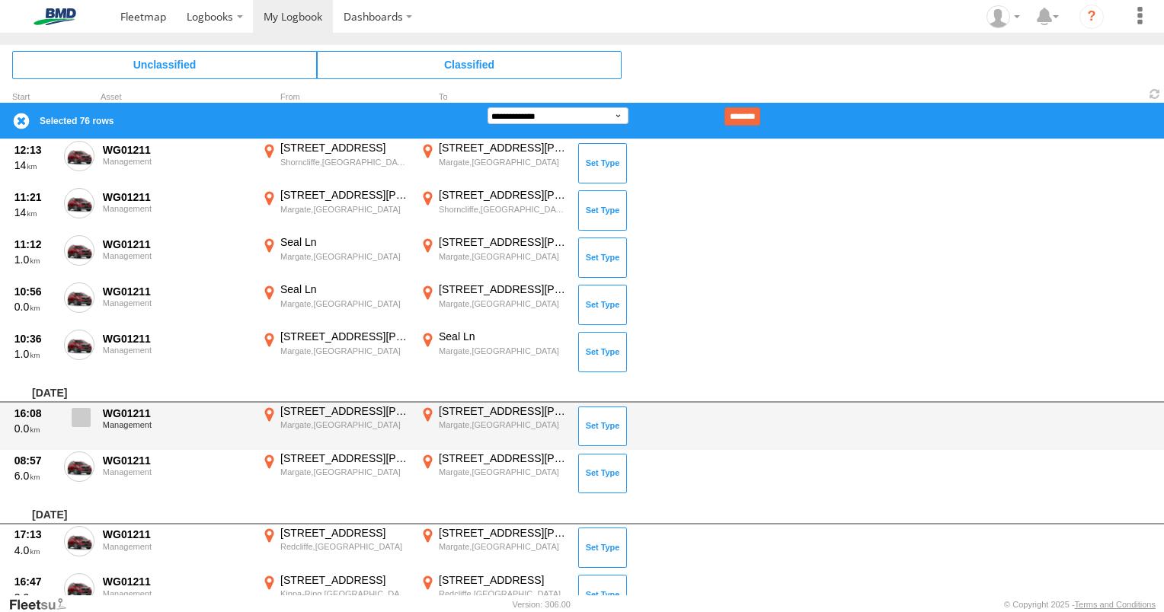
click at [82, 412] on span at bounding box center [81, 417] width 19 height 19
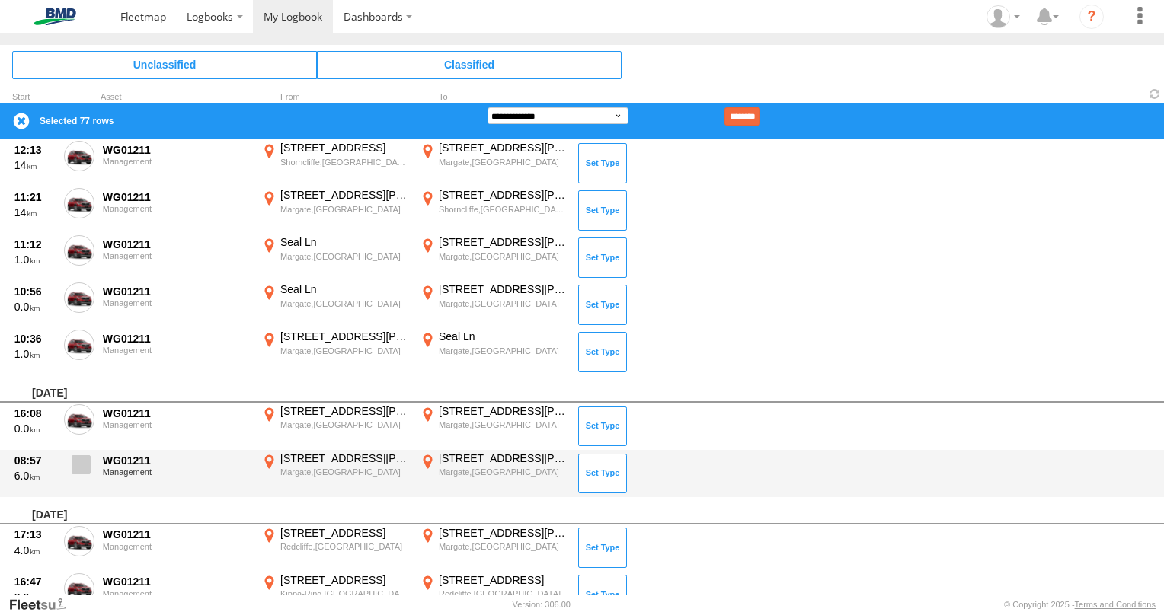
click at [83, 462] on span at bounding box center [81, 464] width 19 height 19
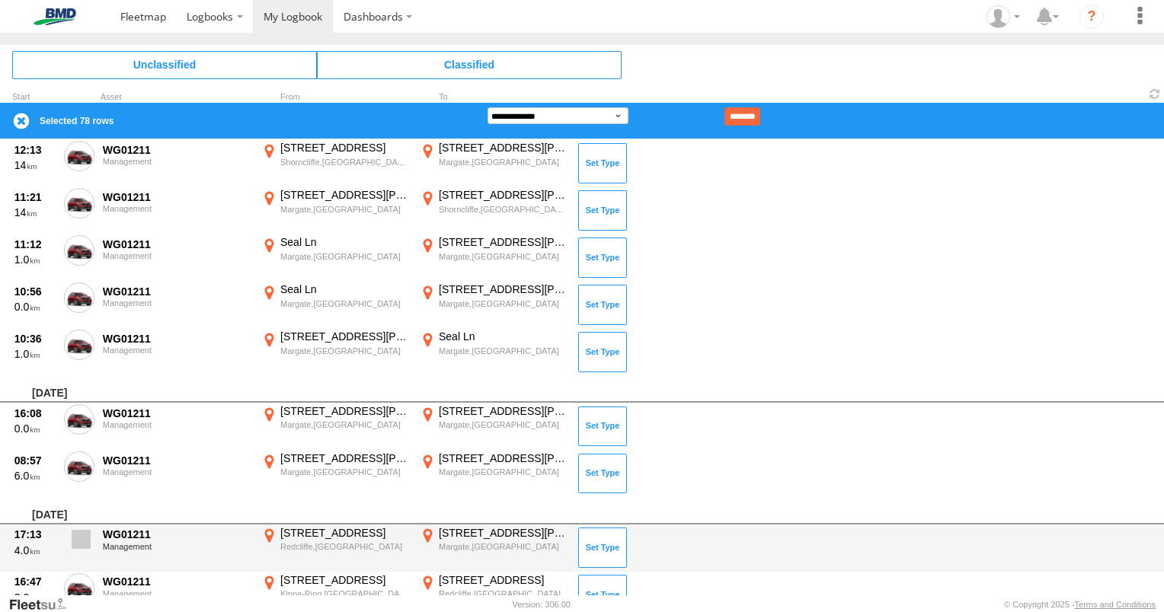
drag, startPoint x: 82, startPoint y: 529, endPoint x: 82, endPoint y: 561, distance: 31.2
click at [82, 532] on span at bounding box center [81, 539] width 19 height 19
drag, startPoint x: 84, startPoint y: 579, endPoint x: 110, endPoint y: 554, distance: 36.1
click at [0, 0] on span at bounding box center [0, 0] width 0 height 0
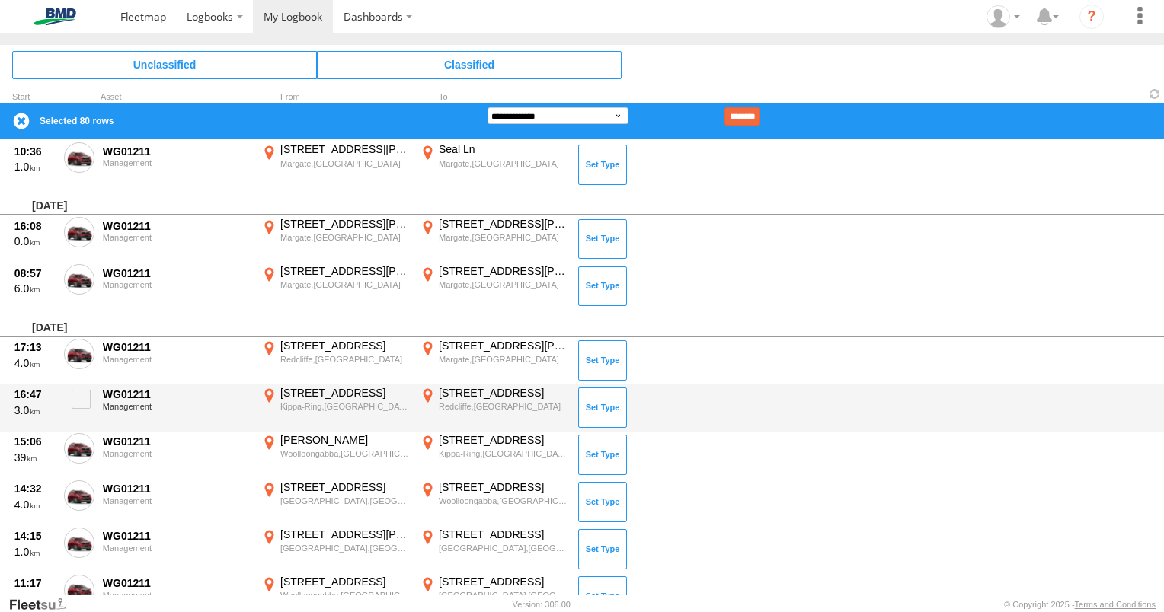
scroll to position [3961, 0]
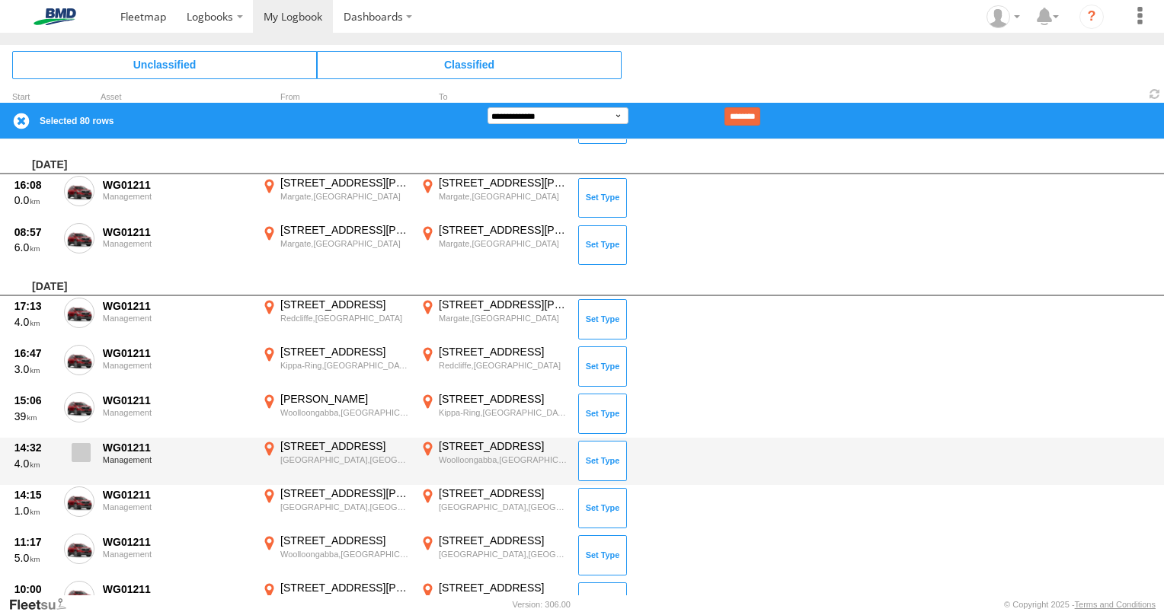
drag, startPoint x: 79, startPoint y: 401, endPoint x: 88, endPoint y: 438, distance: 38.2
click at [0, 0] on span at bounding box center [0, 0] width 0 height 0
drag, startPoint x: 88, startPoint y: 446, endPoint x: 79, endPoint y: 465, distance: 21.8
click at [88, 446] on span at bounding box center [81, 452] width 19 height 19
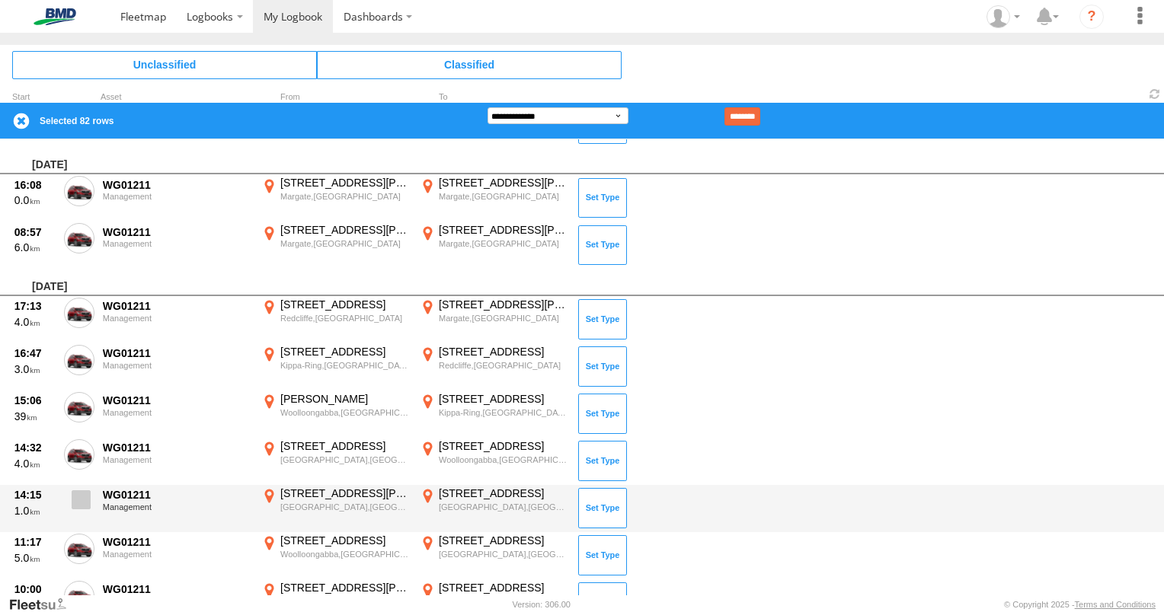
click at [75, 495] on span at bounding box center [81, 499] width 19 height 19
drag, startPoint x: 78, startPoint y: 542, endPoint x: 106, endPoint y: 518, distance: 36.7
click at [0, 0] on span at bounding box center [0, 0] width 0 height 0
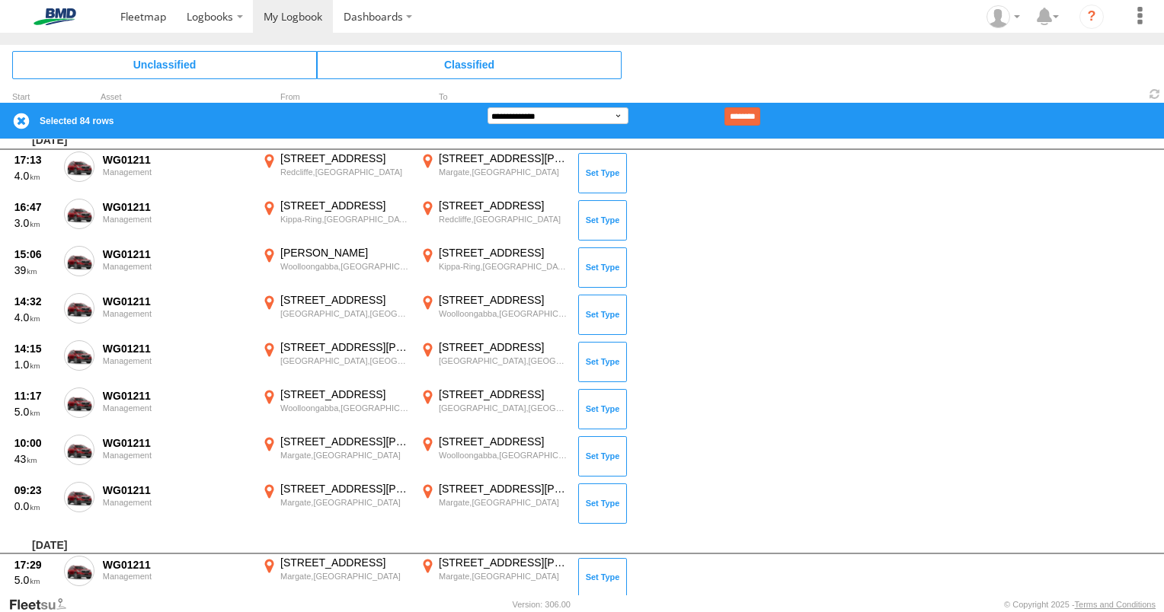
scroll to position [4189, 0]
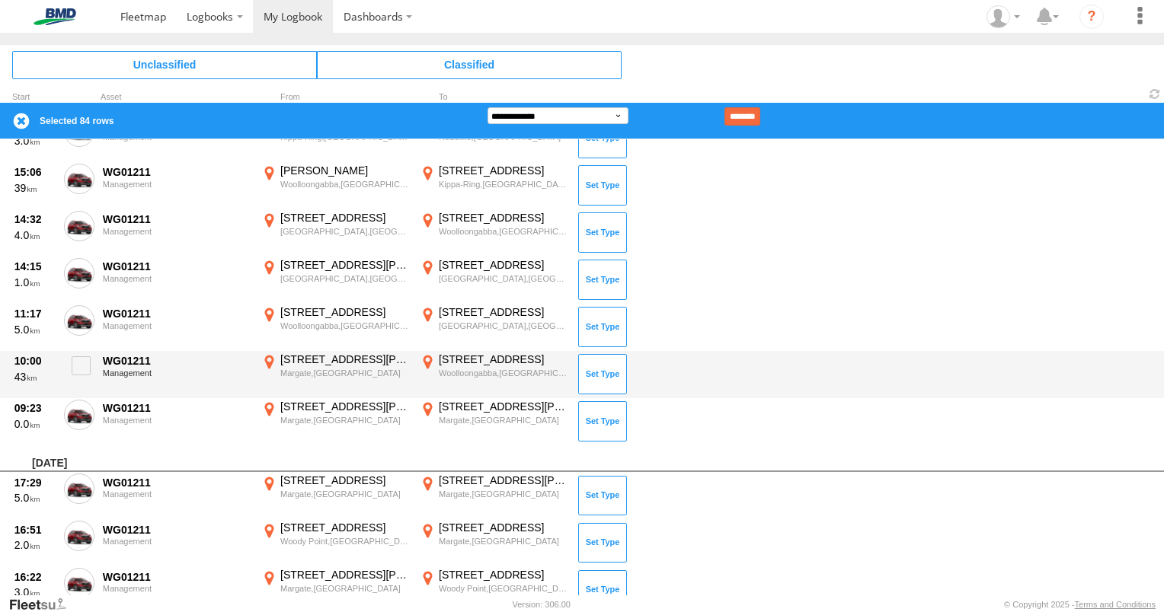
drag, startPoint x: 81, startPoint y: 357, endPoint x: 81, endPoint y: 390, distance: 32.8
click at [81, 359] on span at bounding box center [81, 365] width 19 height 19
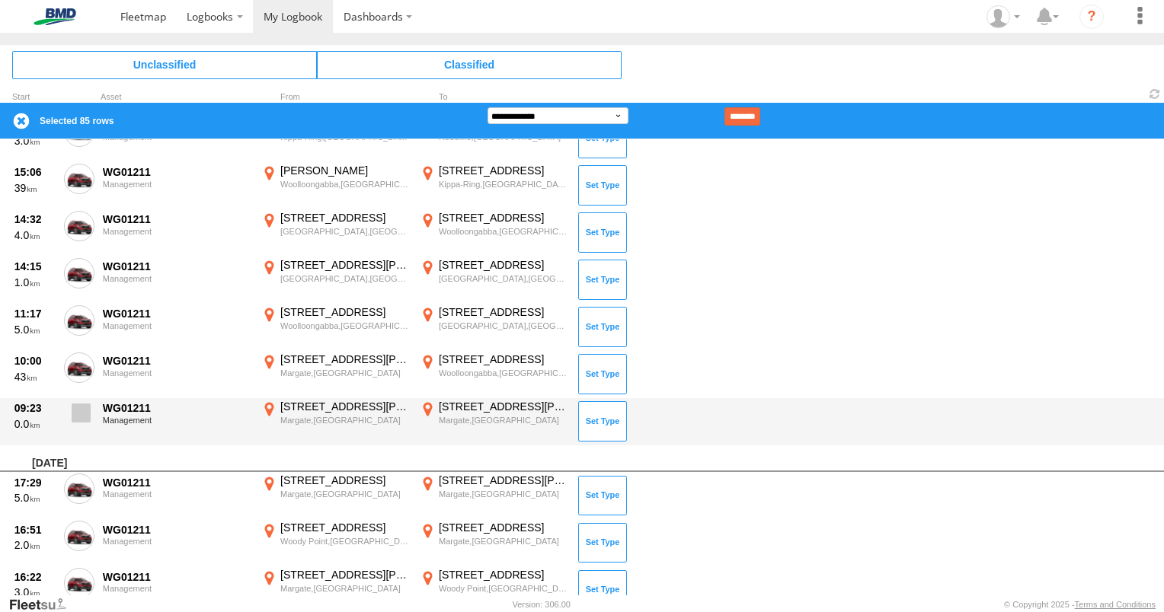
click at [78, 419] on label at bounding box center [79, 417] width 30 height 35
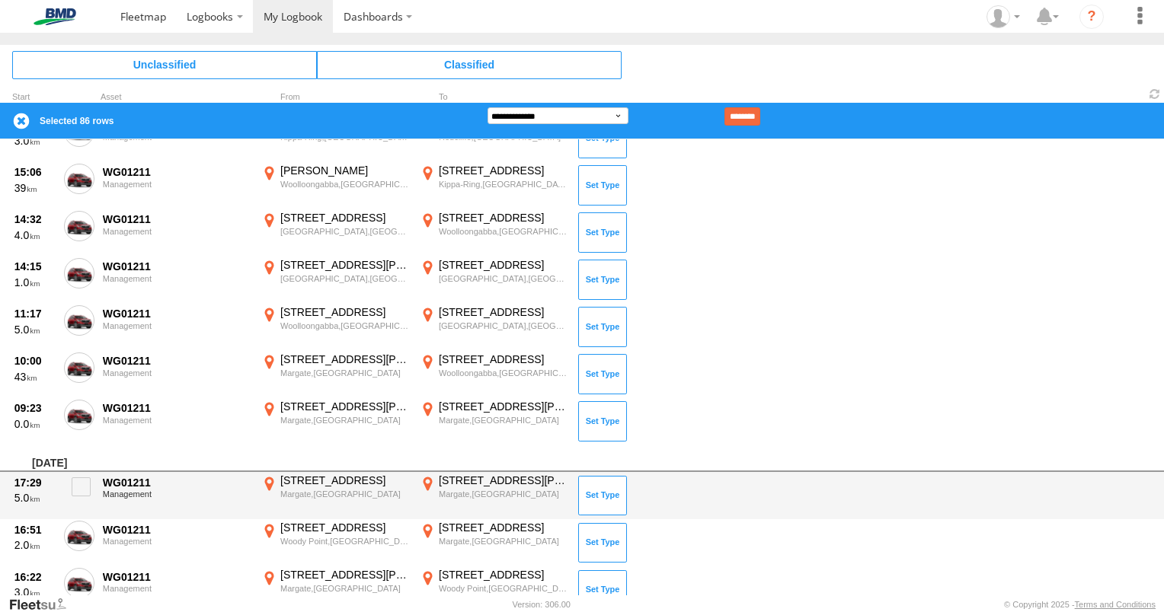
drag, startPoint x: 84, startPoint y: 487, endPoint x: 82, endPoint y: 509, distance: 21.4
click at [84, 487] on span at bounding box center [81, 487] width 19 height 19
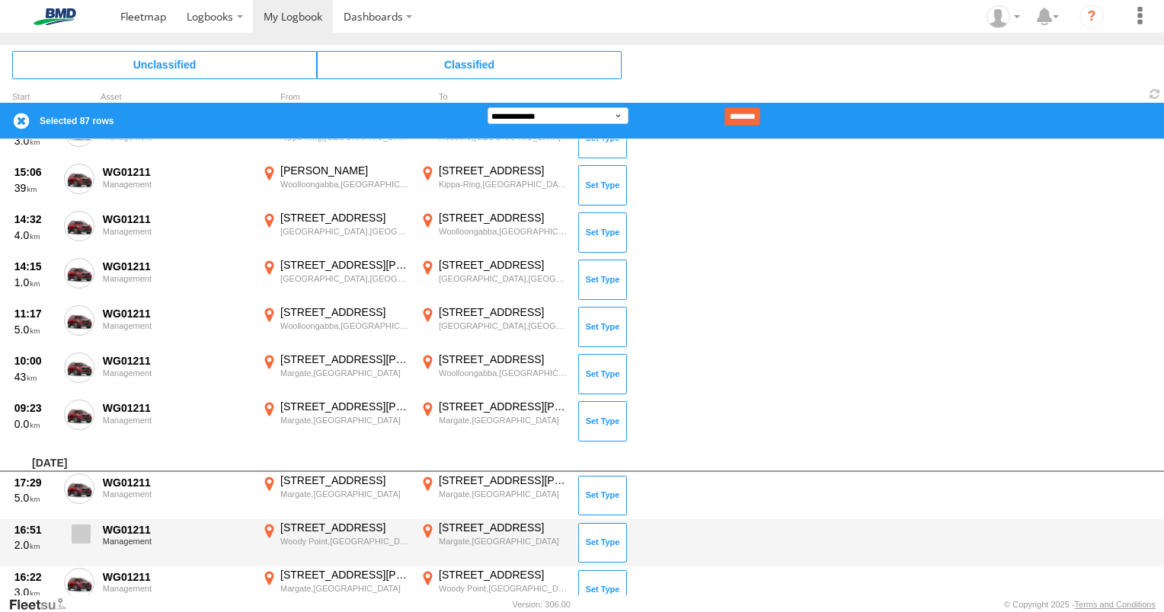
click at [84, 526] on span at bounding box center [81, 534] width 19 height 19
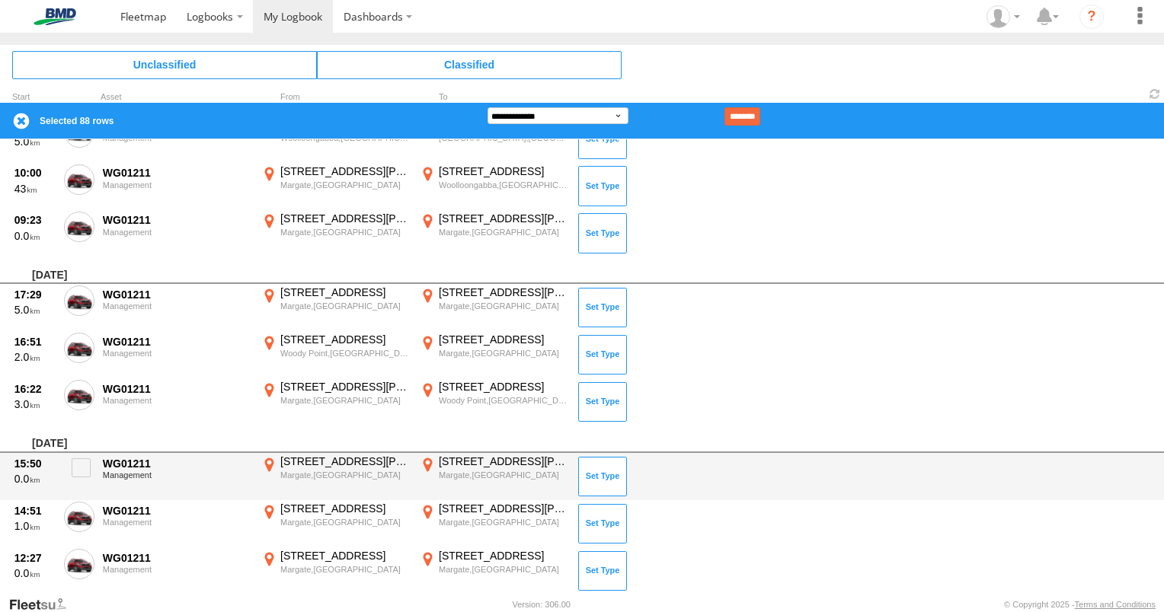
scroll to position [4417, 0]
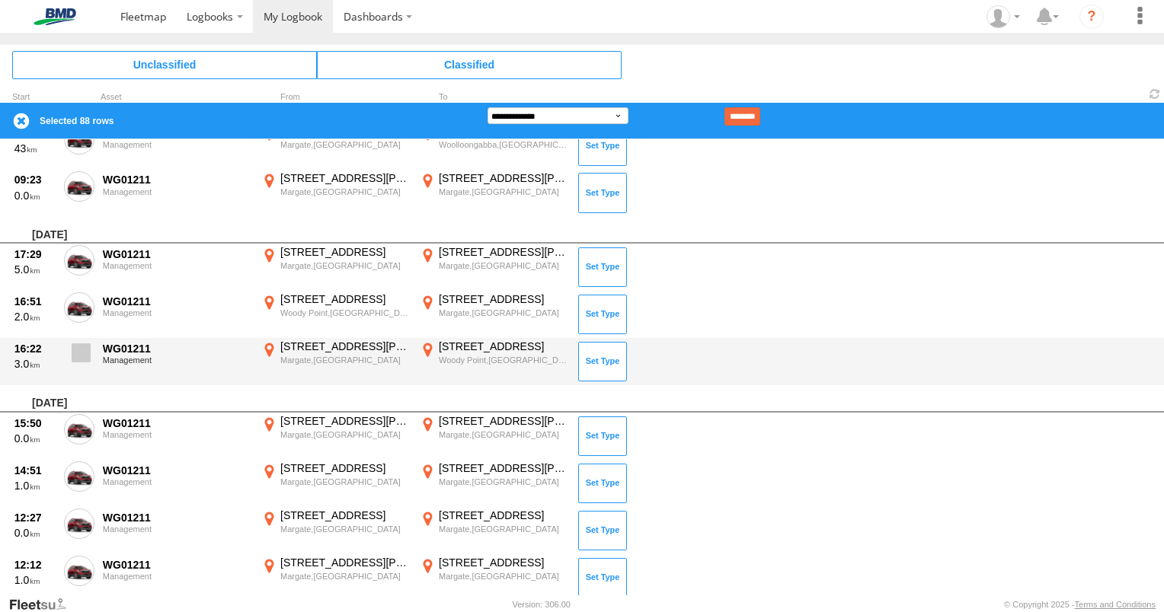
click at [81, 350] on span at bounding box center [81, 352] width 19 height 19
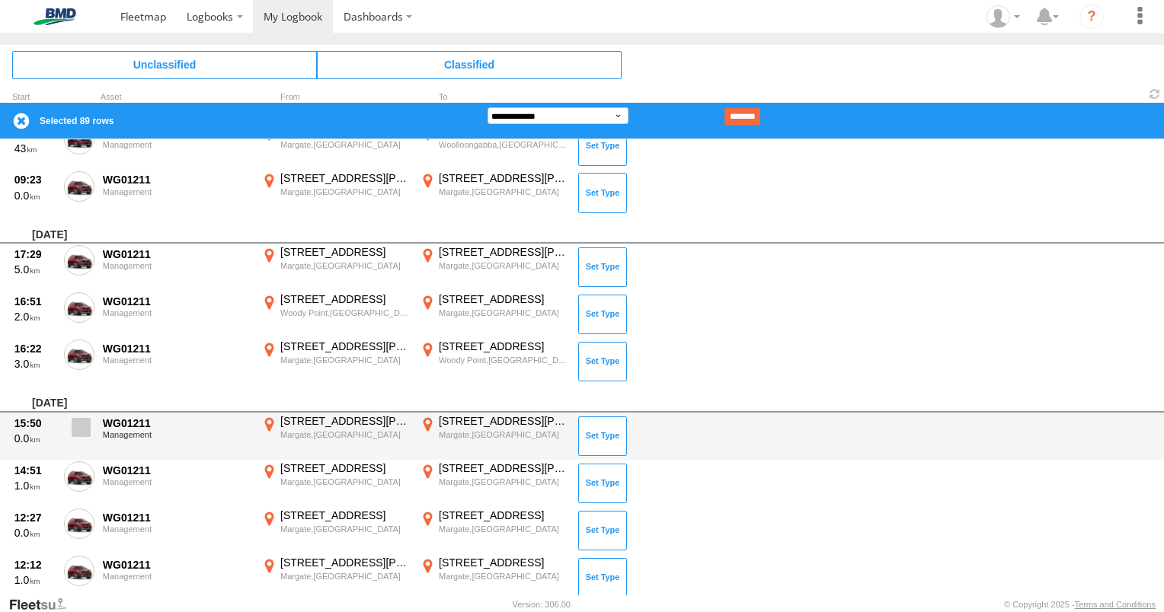
click at [82, 421] on span at bounding box center [81, 427] width 19 height 19
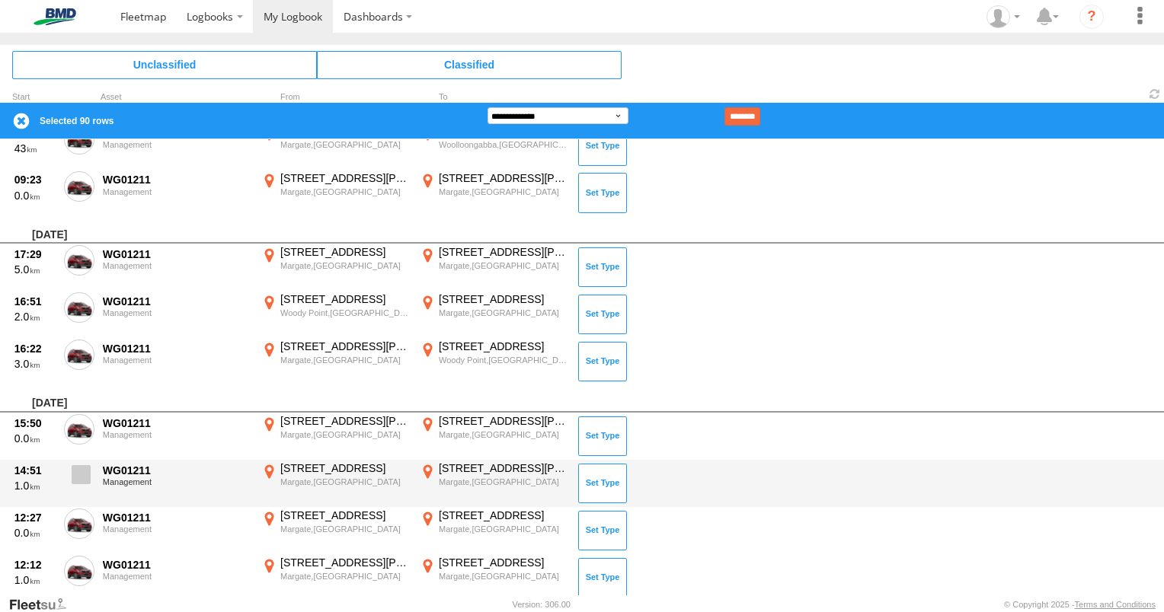
click at [80, 462] on label at bounding box center [79, 479] width 30 height 35
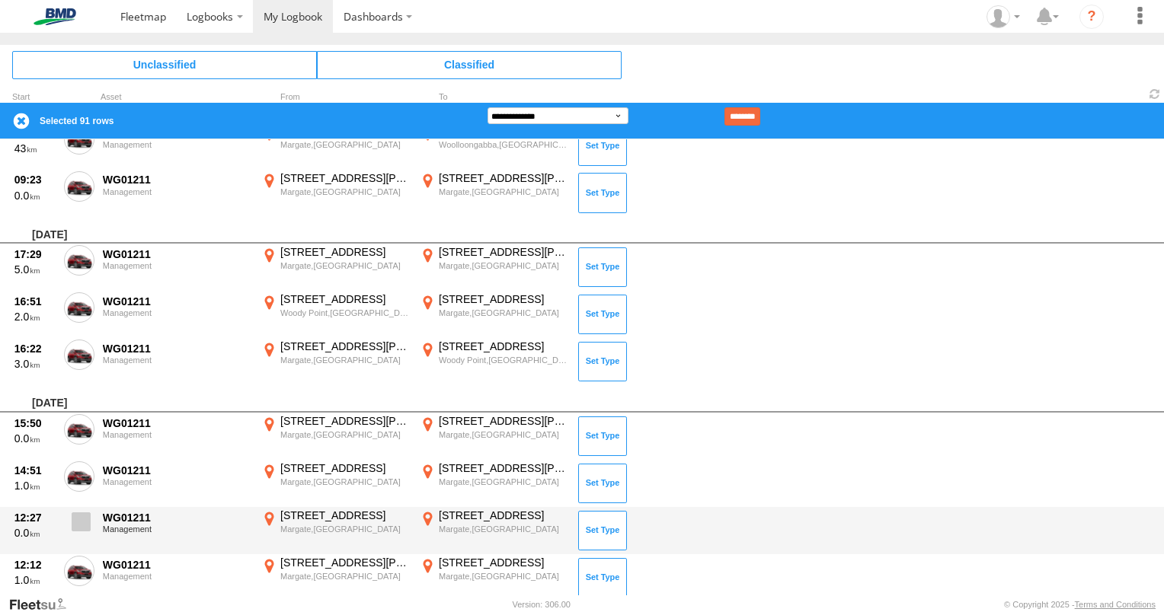
click at [78, 519] on span at bounding box center [81, 522] width 19 height 19
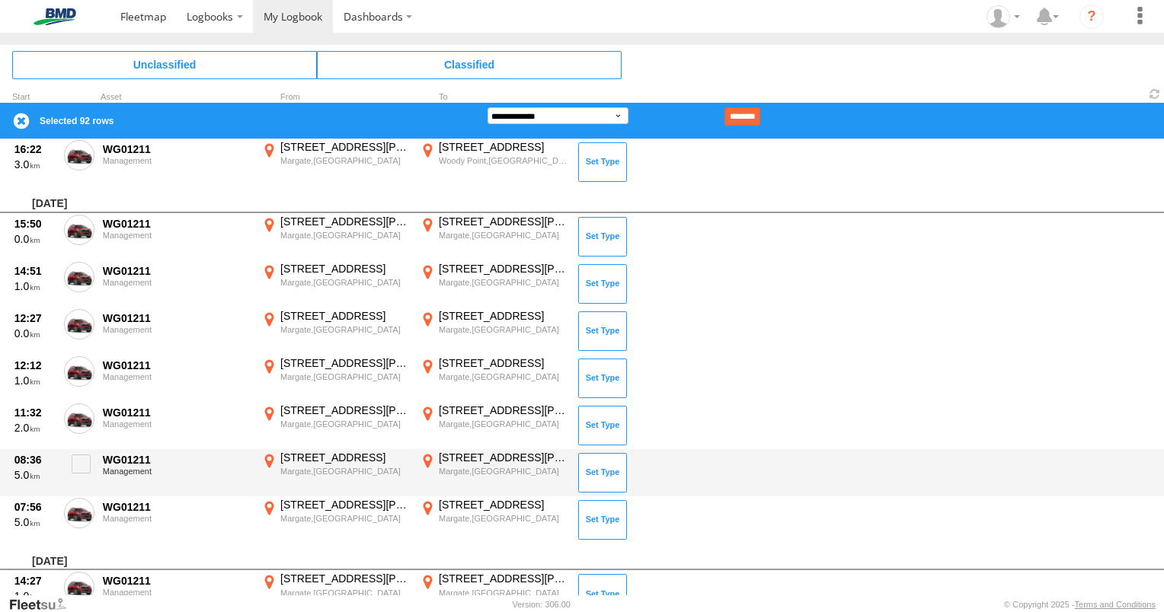
scroll to position [4646, 0]
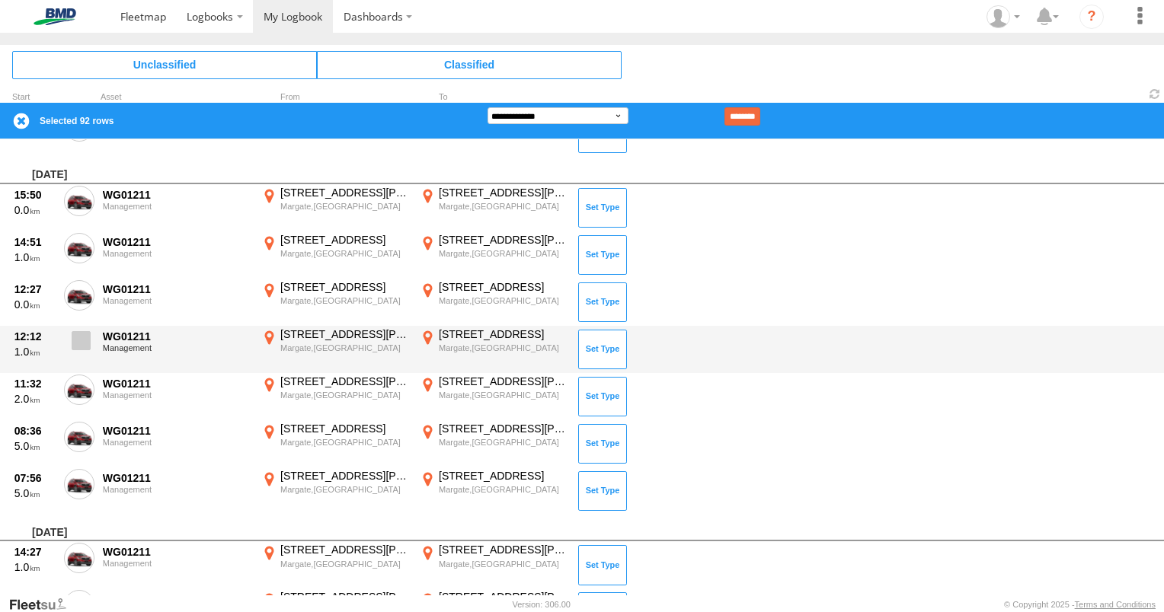
click at [81, 343] on span at bounding box center [81, 340] width 19 height 19
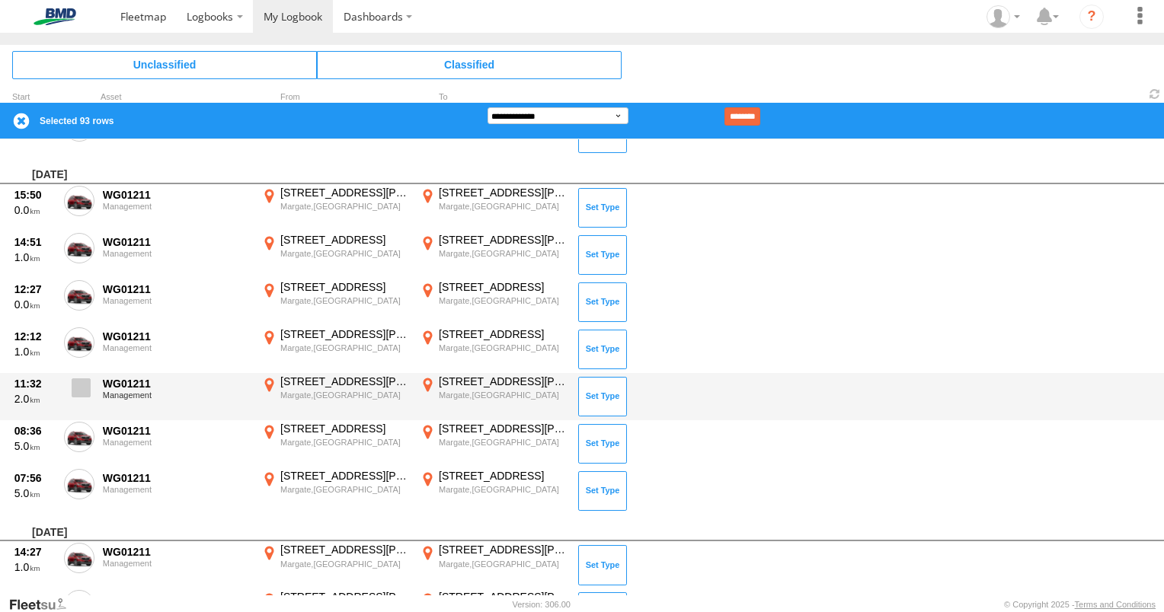
click at [72, 390] on span at bounding box center [81, 388] width 19 height 19
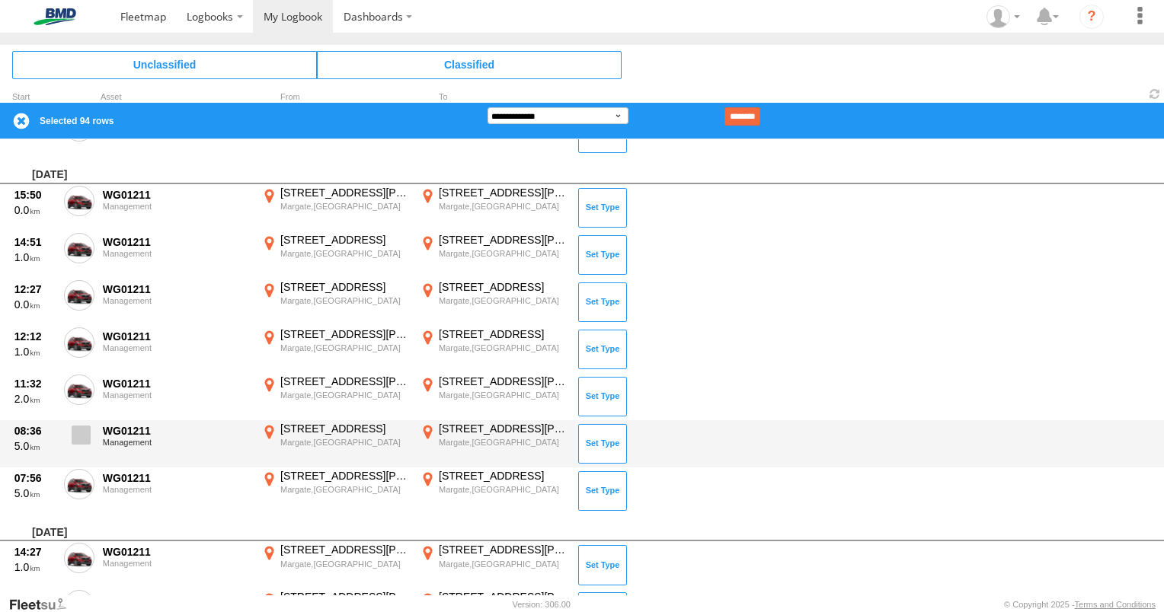
click at [76, 426] on span at bounding box center [81, 435] width 19 height 19
drag, startPoint x: 86, startPoint y: 474, endPoint x: 106, endPoint y: 451, distance: 30.2
click at [0, 0] on span at bounding box center [0, 0] width 0 height 0
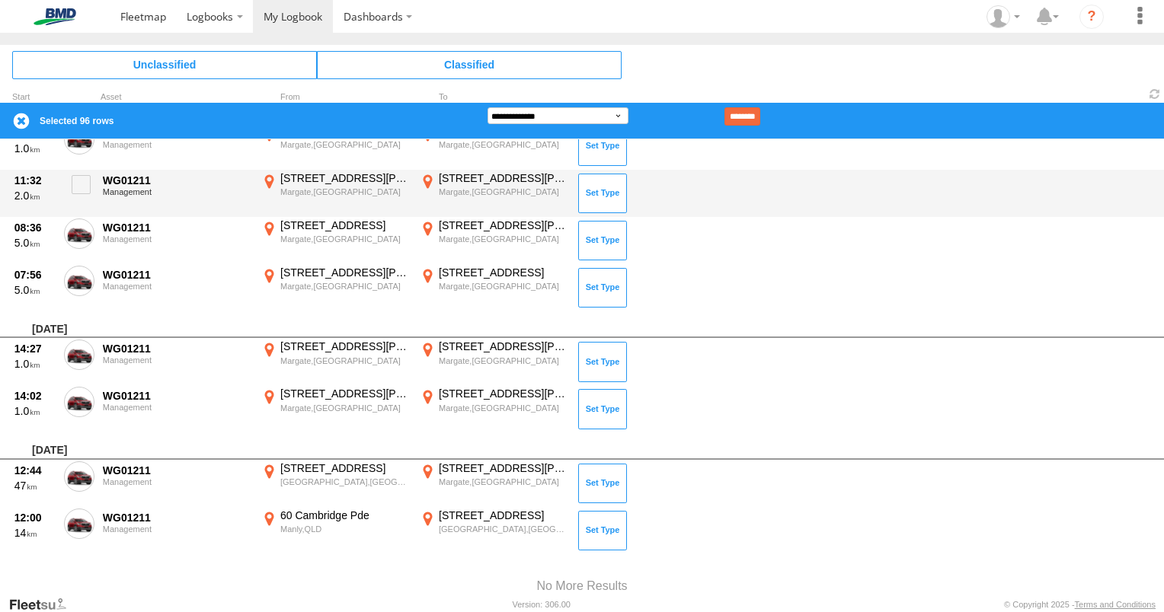
scroll to position [4874, 0]
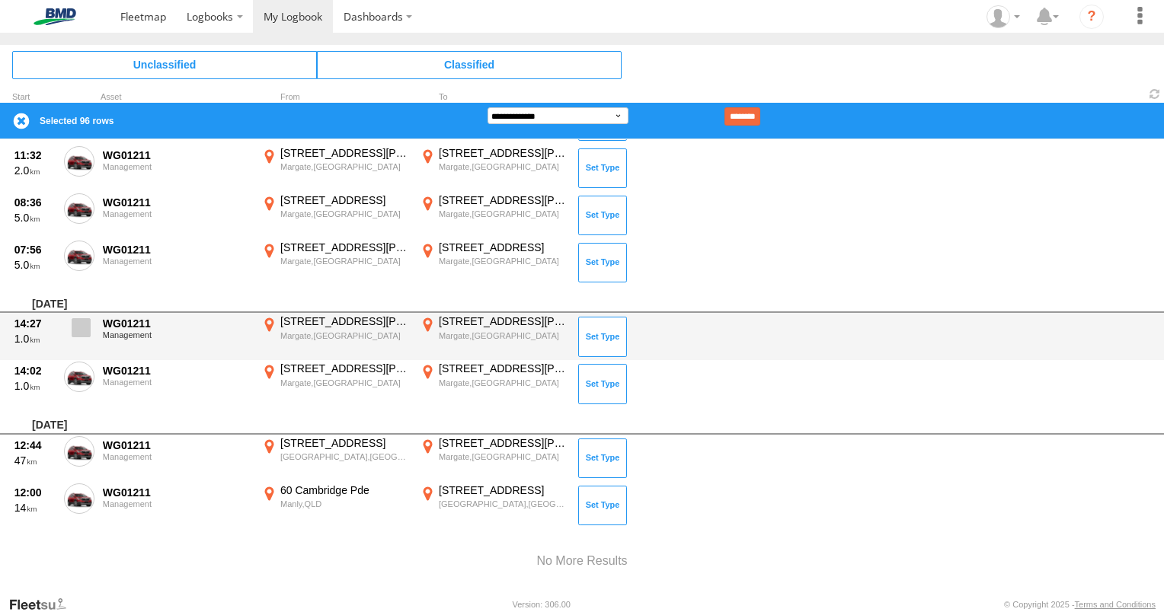
drag, startPoint x: 84, startPoint y: 326, endPoint x: 77, endPoint y: 379, distance: 53.0
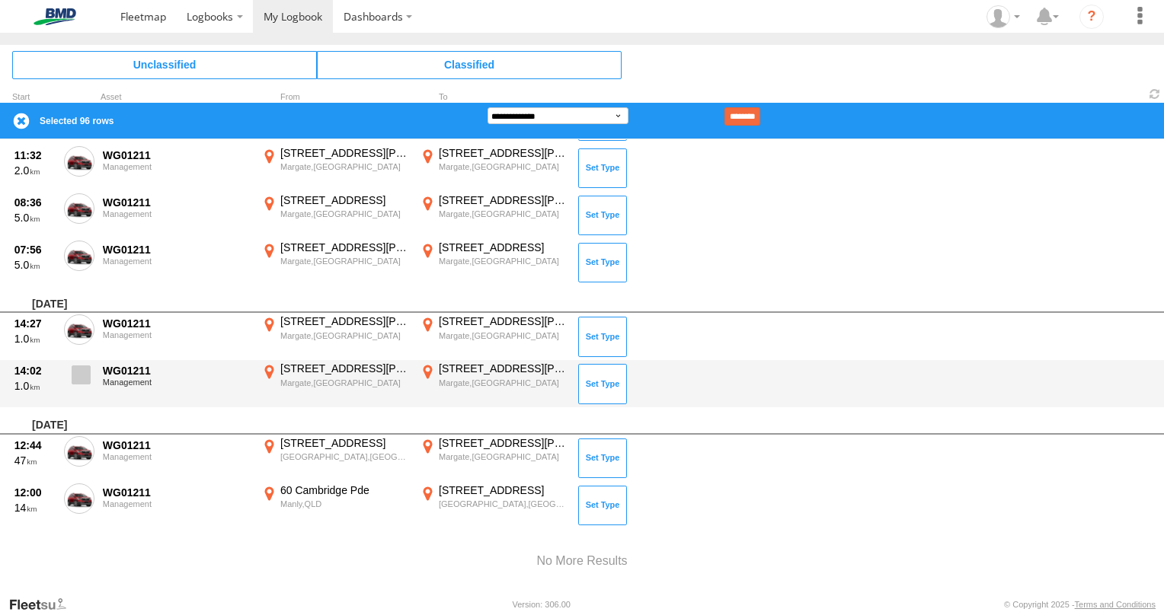
click at [0, 0] on span at bounding box center [0, 0] width 0 height 0
click at [76, 375] on span at bounding box center [81, 375] width 19 height 19
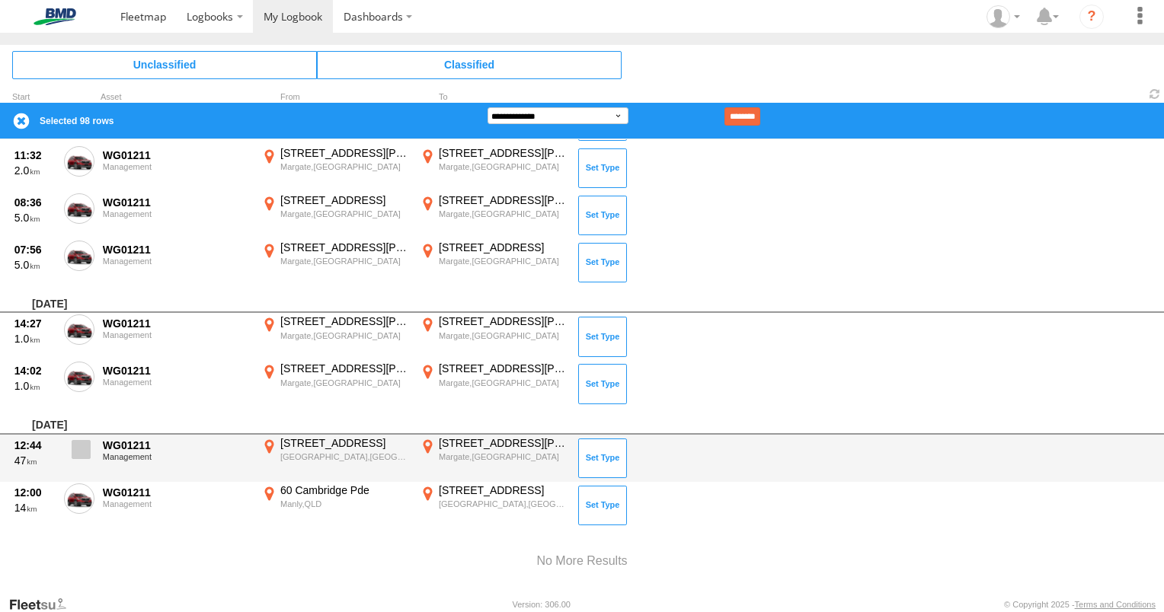
drag, startPoint x: 86, startPoint y: 441, endPoint x: 86, endPoint y: 454, distance: 12.9
click at [86, 442] on span at bounding box center [81, 449] width 19 height 19
drag, startPoint x: 82, startPoint y: 487, endPoint x: 94, endPoint y: 470, distance: 20.7
click at [0, 0] on span at bounding box center [0, 0] width 0 height 0
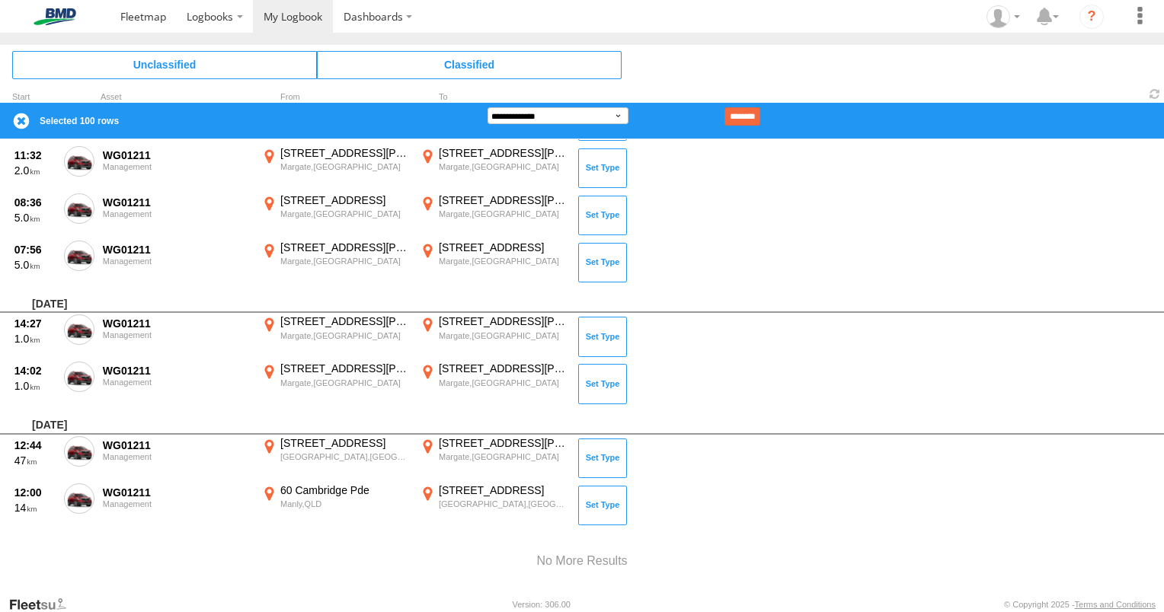
click at [806, 585] on div at bounding box center [582, 561] width 1164 height 65
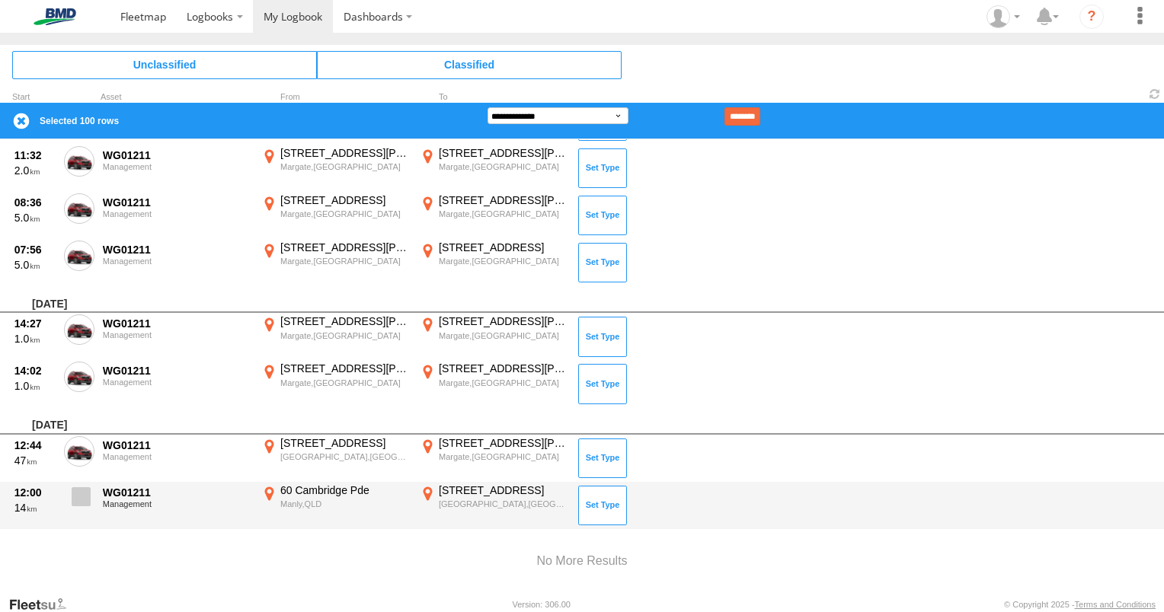
click at [84, 487] on span at bounding box center [81, 496] width 19 height 19
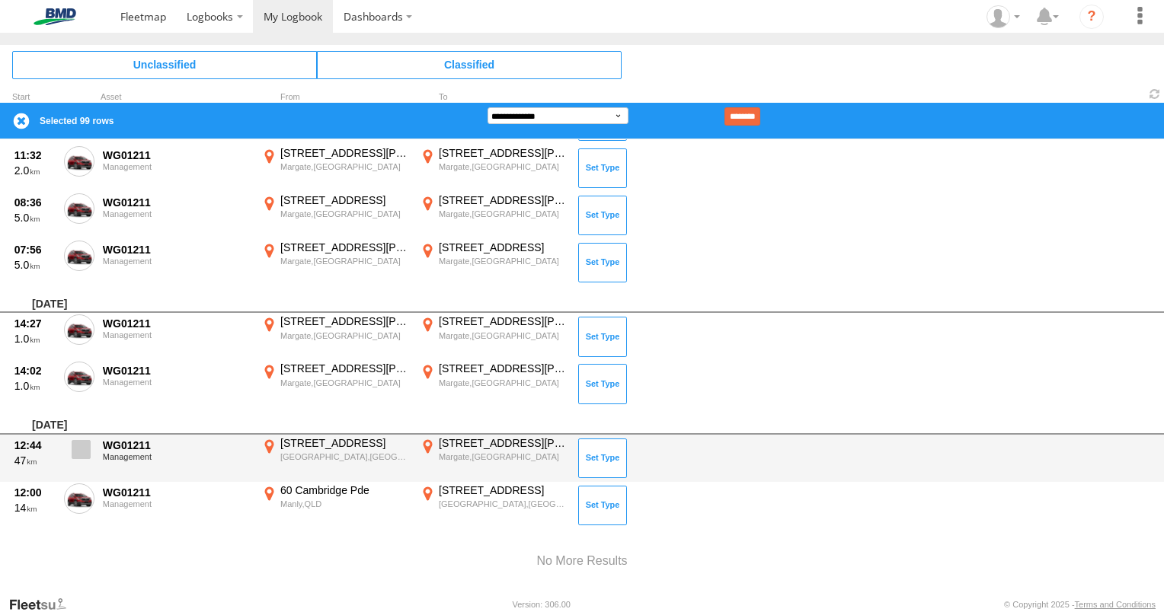
click at [85, 443] on span at bounding box center [81, 449] width 19 height 19
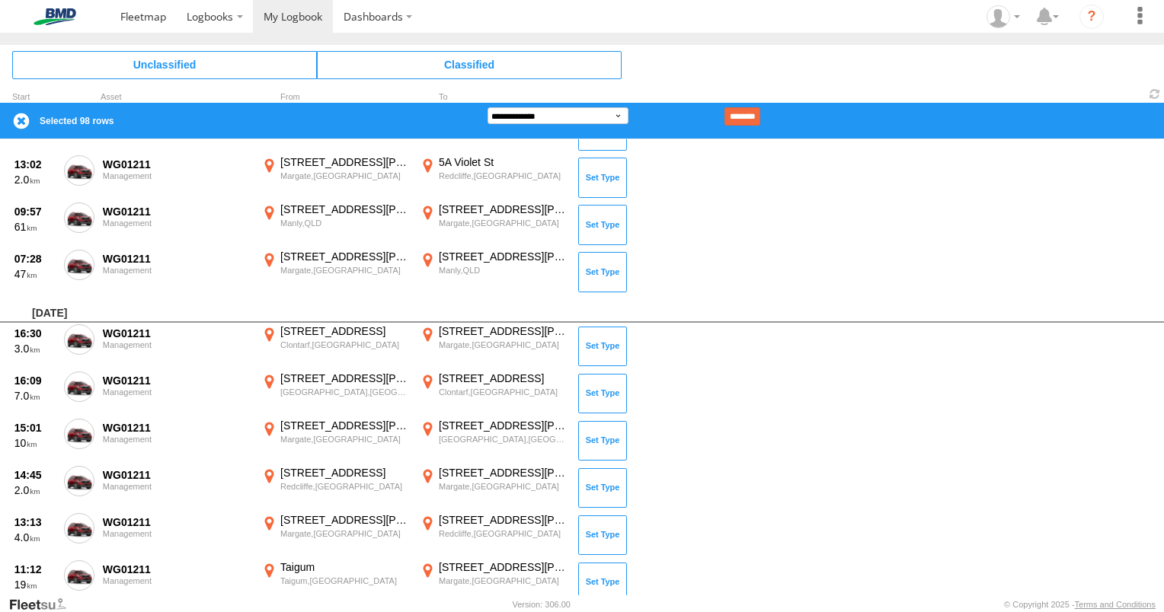
scroll to position [2818, 0]
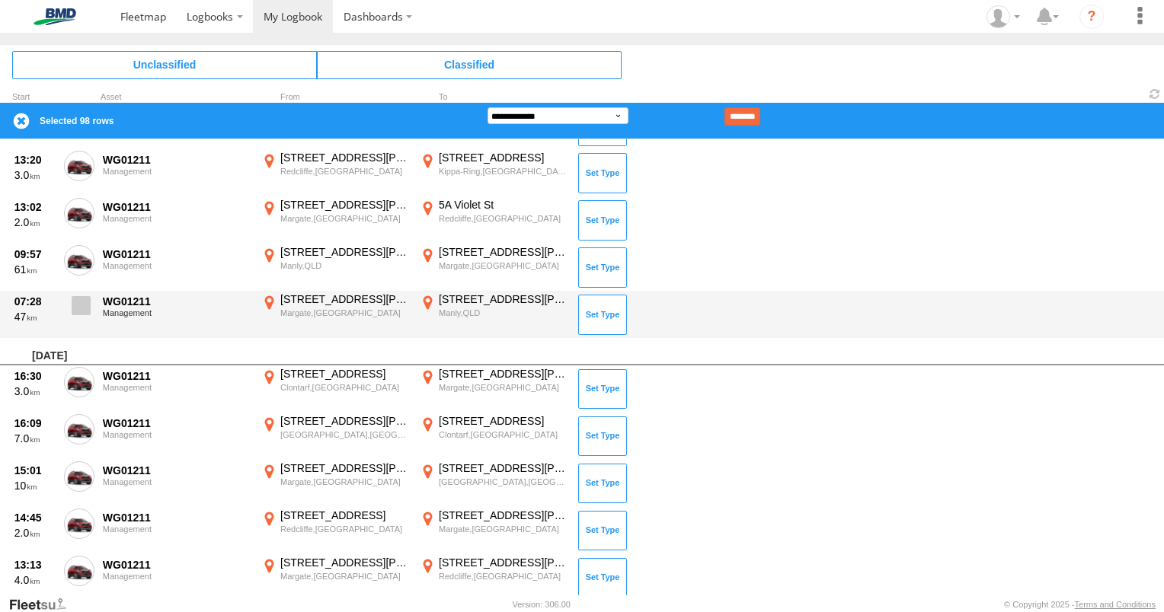
click at [82, 296] on span at bounding box center [81, 305] width 19 height 19
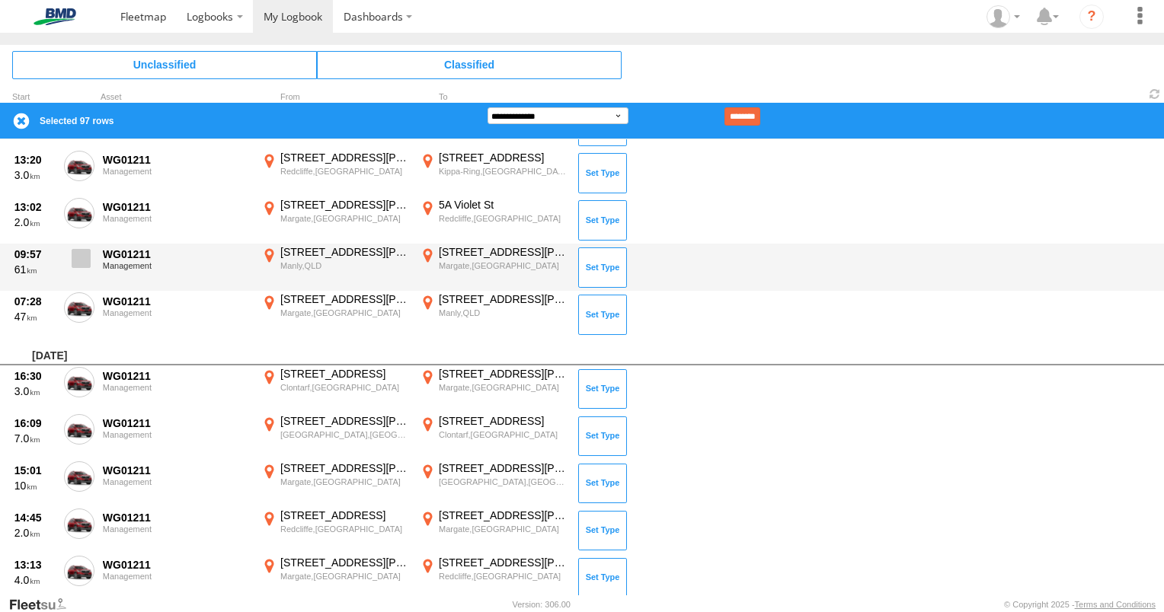
click at [81, 250] on span at bounding box center [81, 258] width 19 height 19
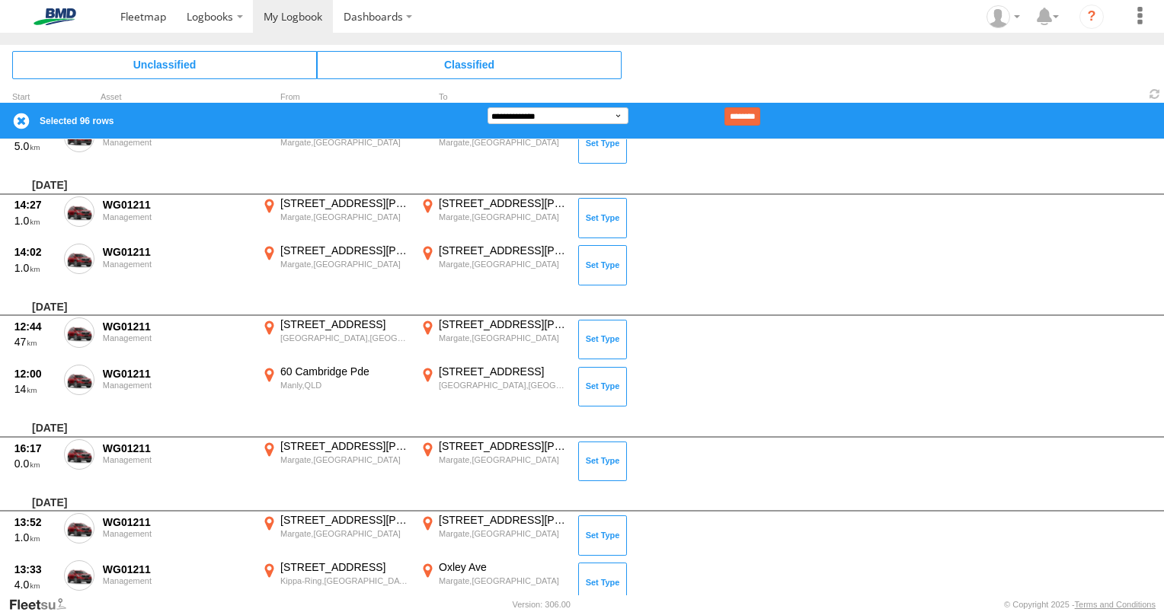
scroll to position [2285, 0]
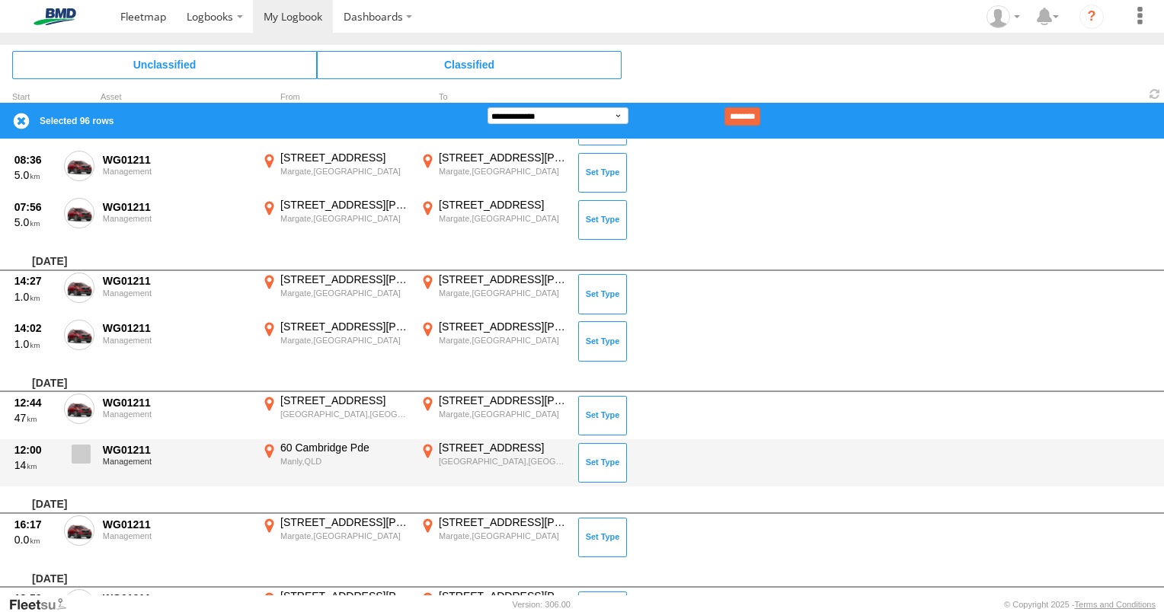
click at [87, 445] on span at bounding box center [81, 454] width 19 height 19
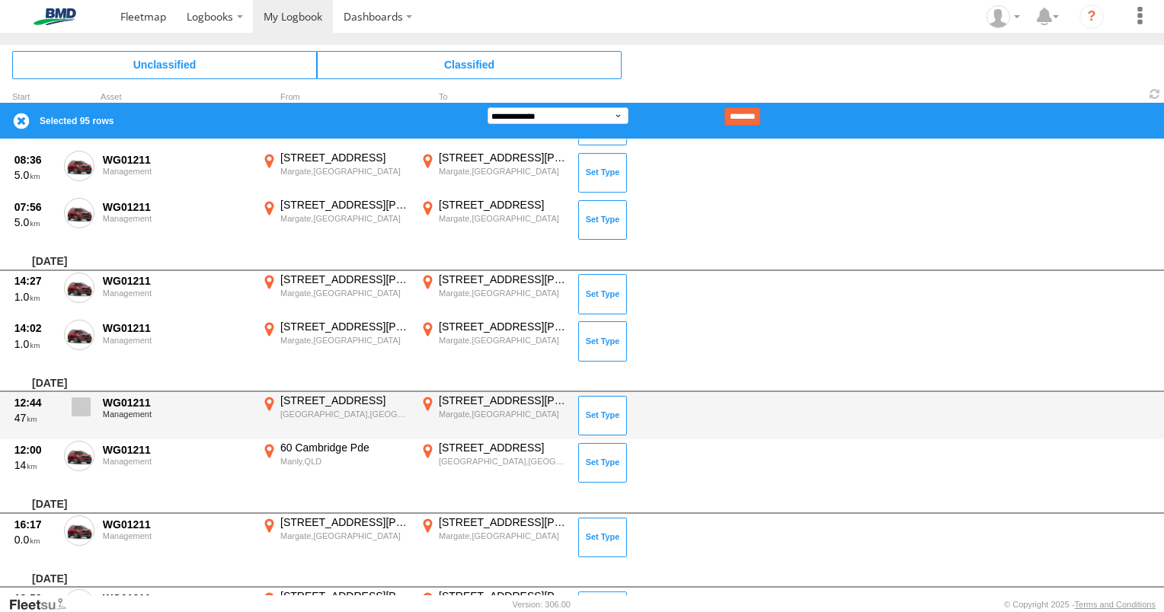
click at [86, 401] on span at bounding box center [81, 407] width 19 height 19
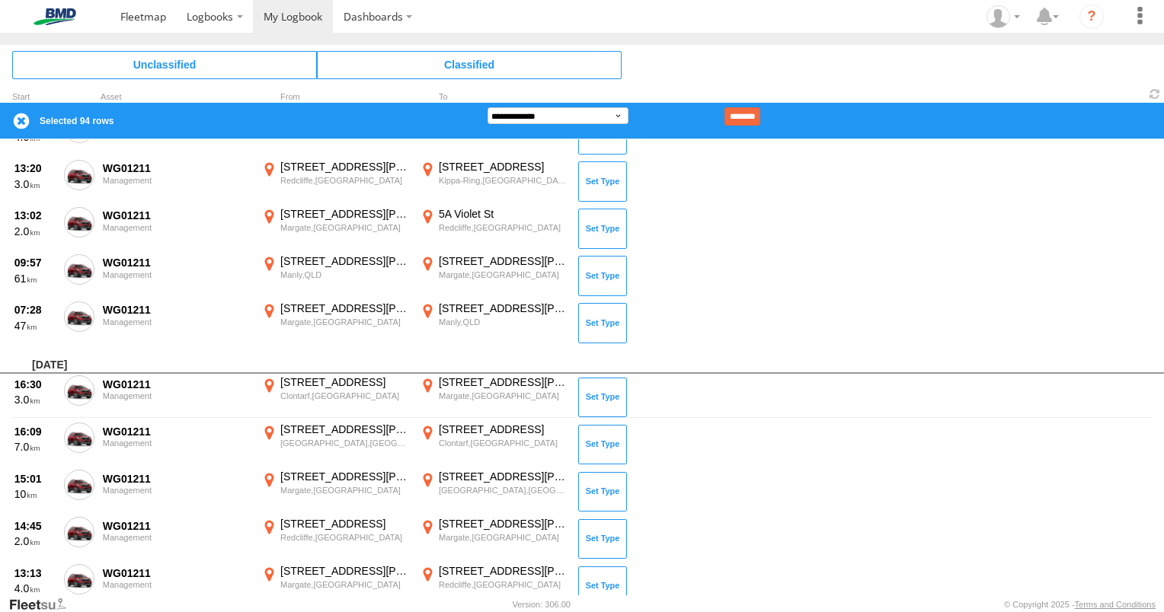
scroll to position [152, 0]
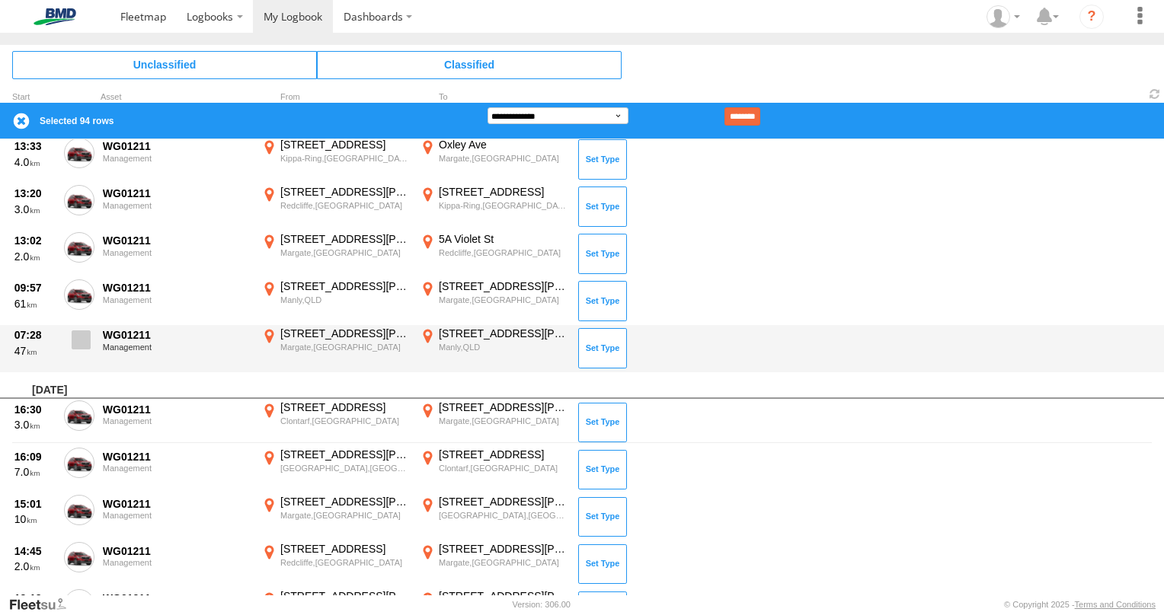
click at [82, 331] on span at bounding box center [81, 340] width 19 height 19
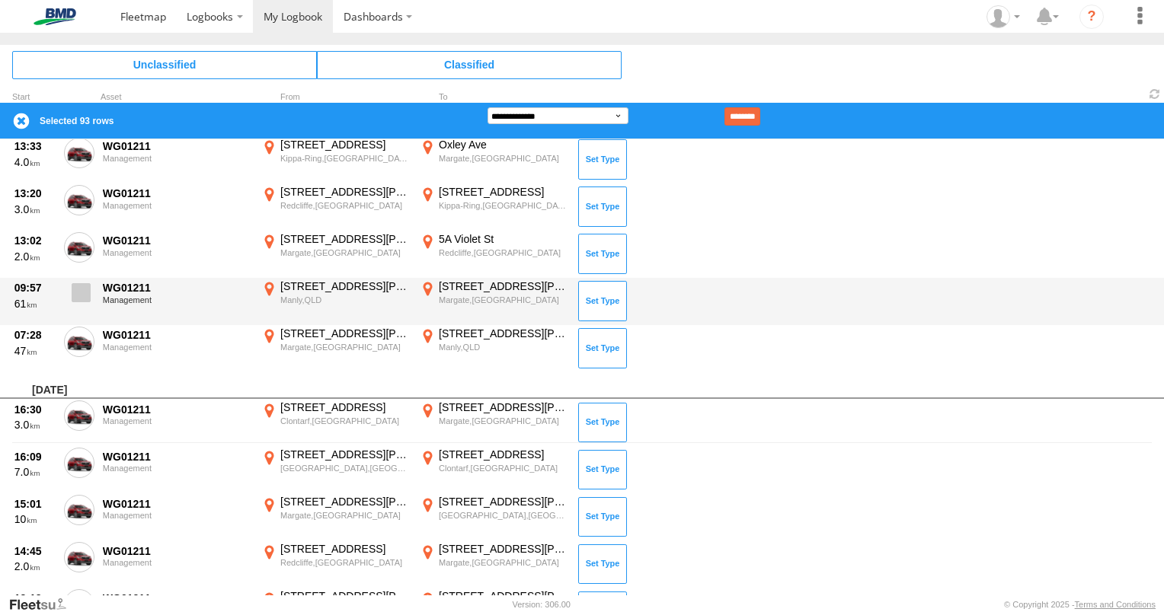
click at [85, 287] on span at bounding box center [81, 292] width 19 height 19
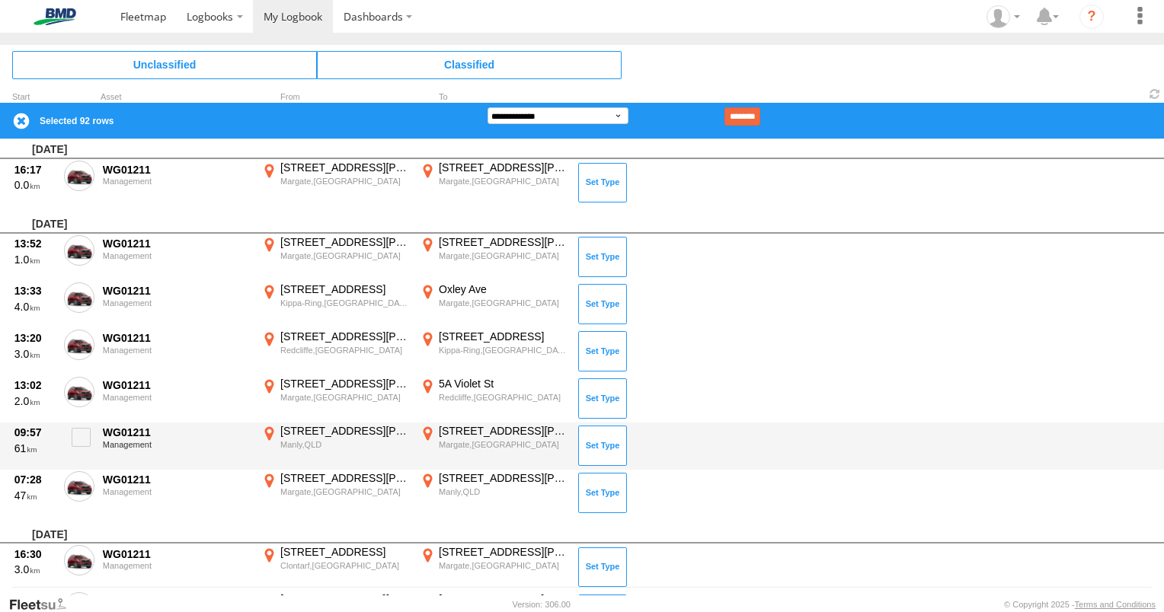
scroll to position [0, 0]
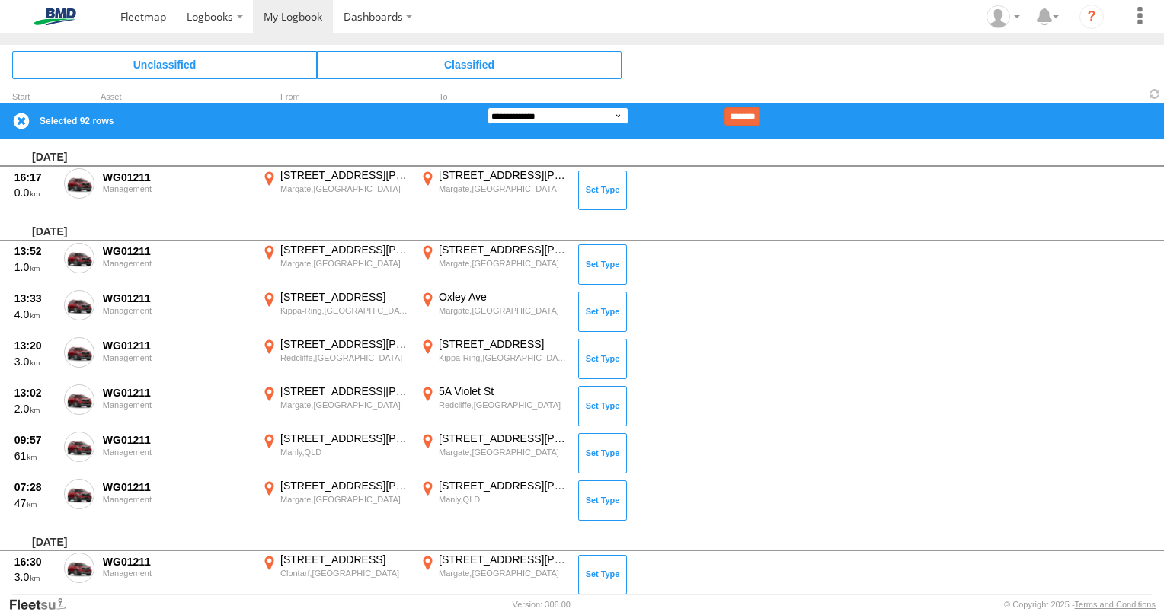
click at [575, 113] on select "**********" at bounding box center [557, 115] width 141 height 17
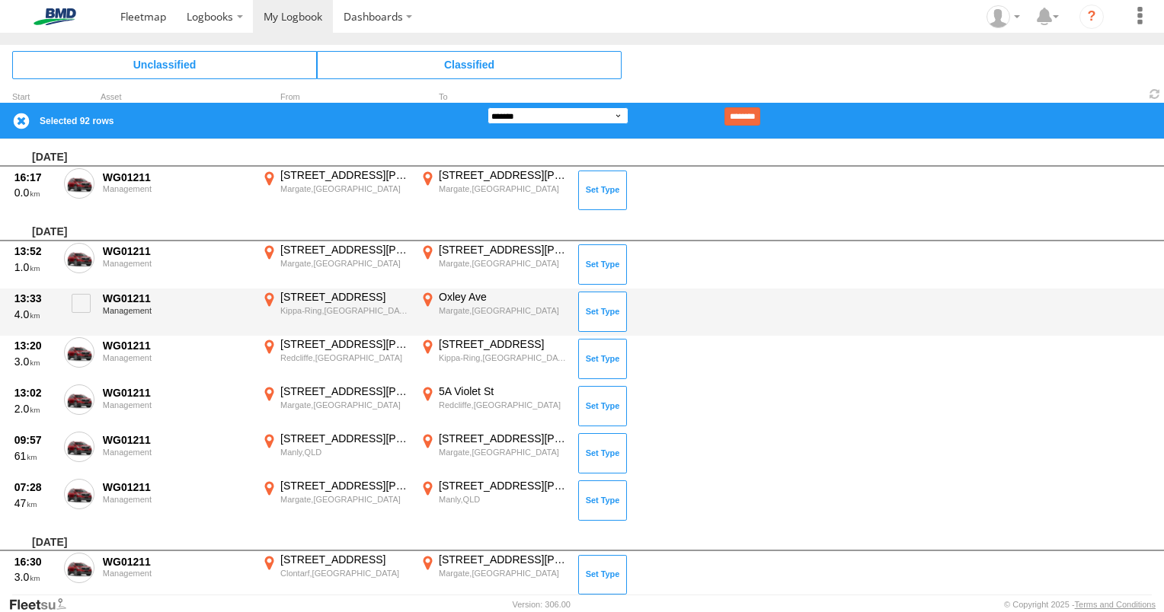
click at [487, 107] on select "**********" at bounding box center [557, 115] width 141 height 17
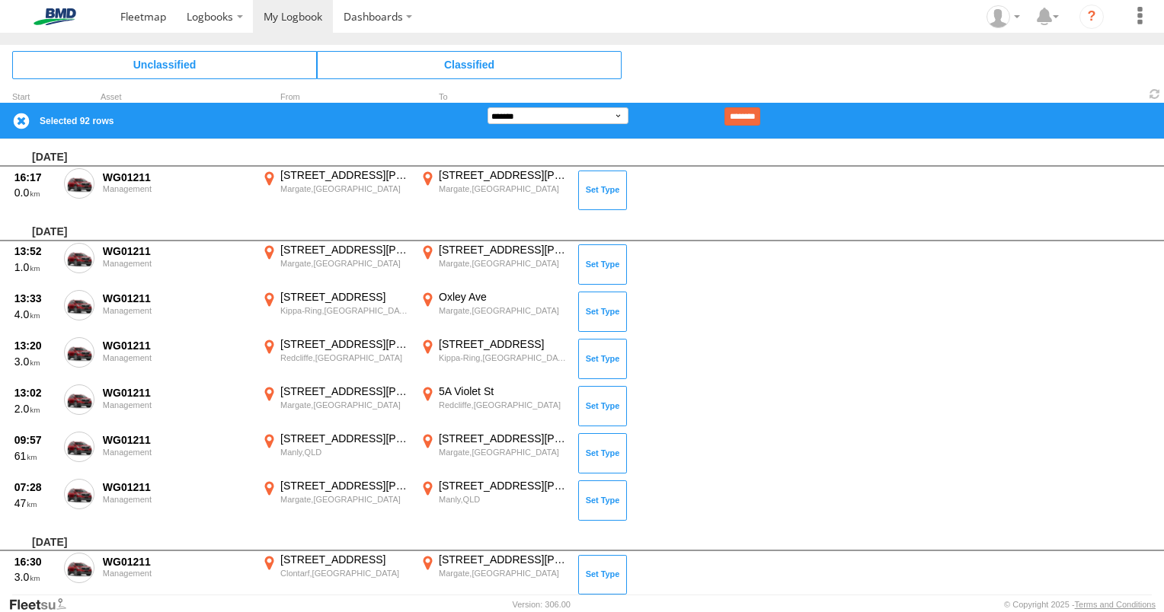
drag, startPoint x: 759, startPoint y: 111, endPoint x: 746, endPoint y: 117, distance: 13.6
click at [752, 117] on input "********" at bounding box center [742, 116] width 36 height 18
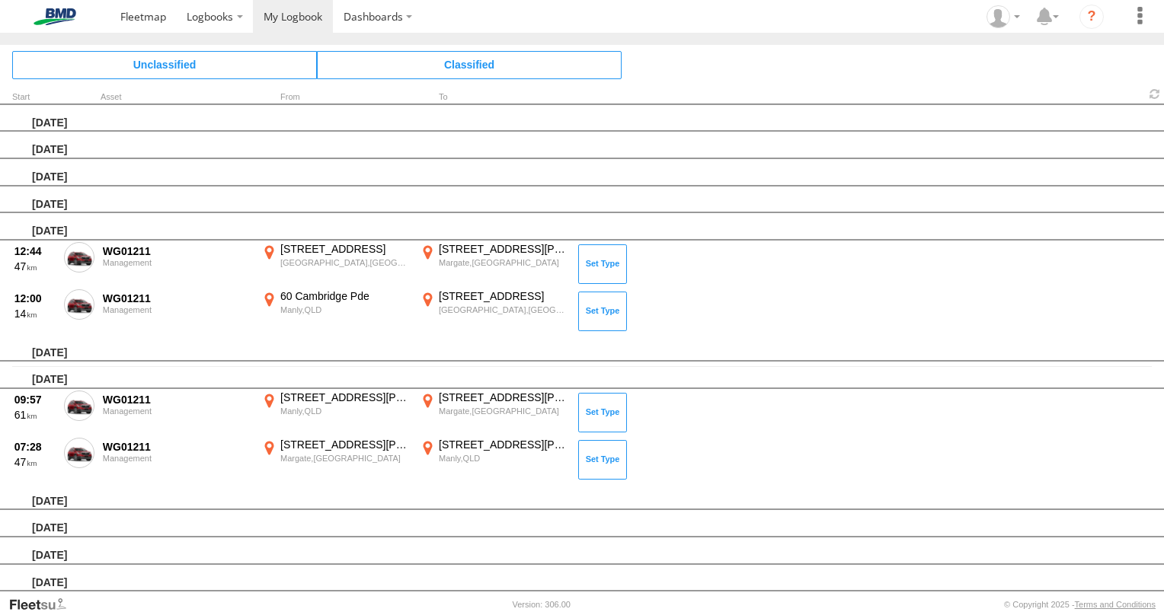
scroll to position [305, 0]
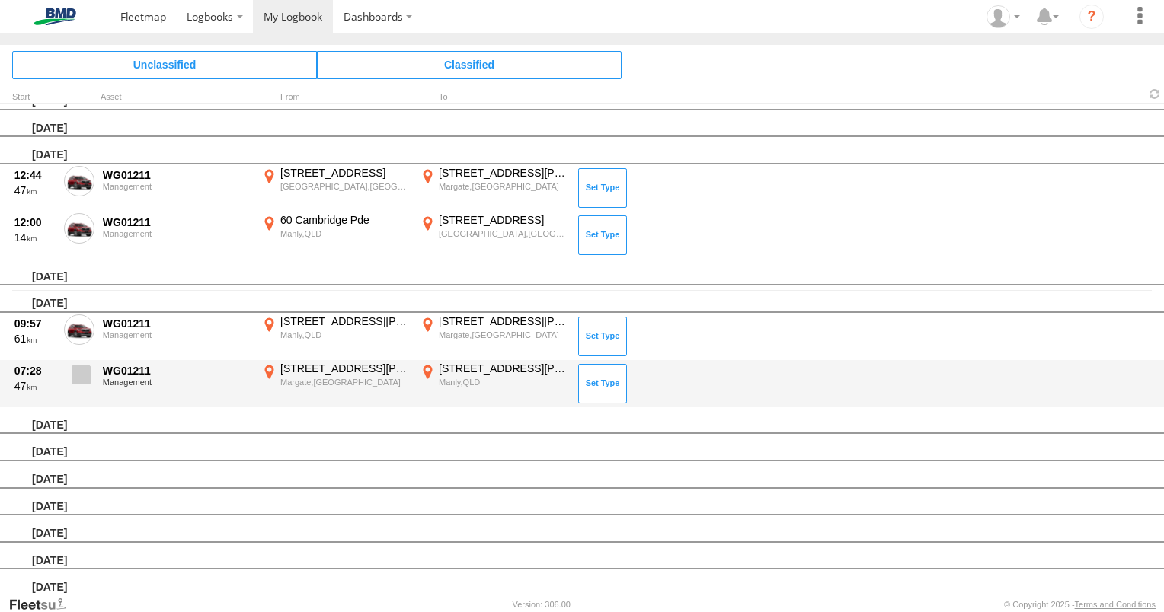
click at [78, 372] on span at bounding box center [81, 375] width 19 height 19
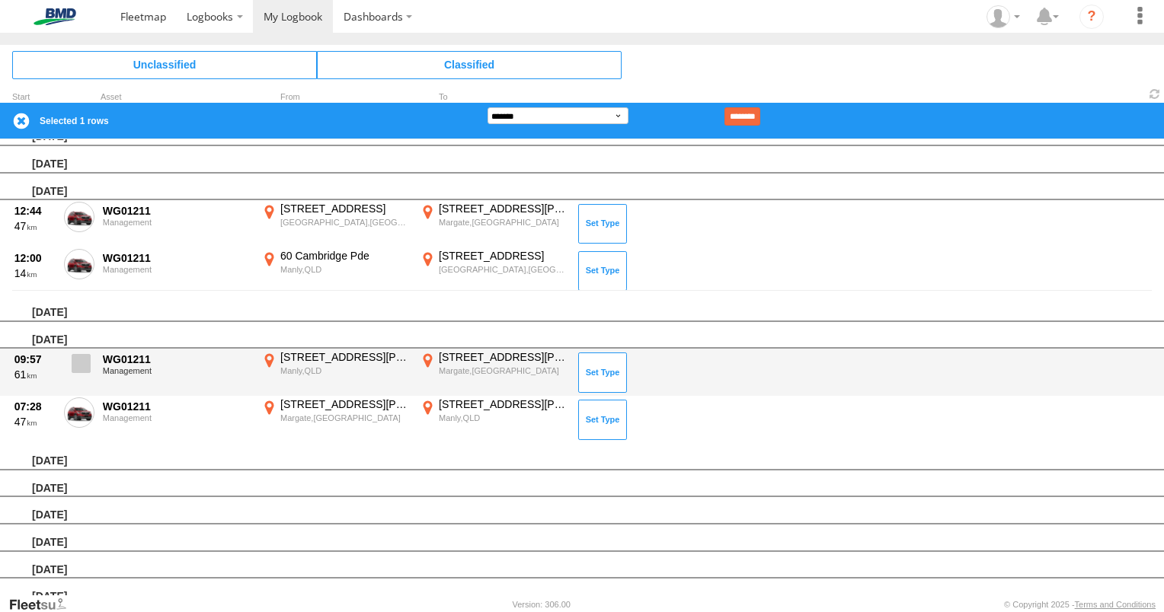
click at [80, 358] on span at bounding box center [81, 363] width 19 height 19
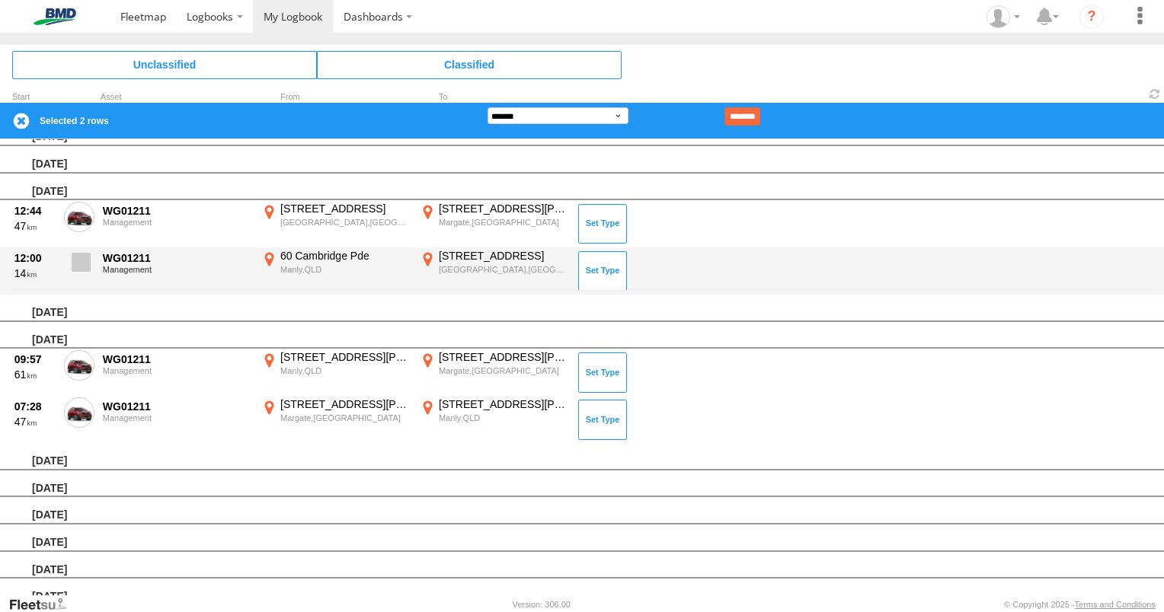
click at [84, 259] on span at bounding box center [81, 262] width 19 height 19
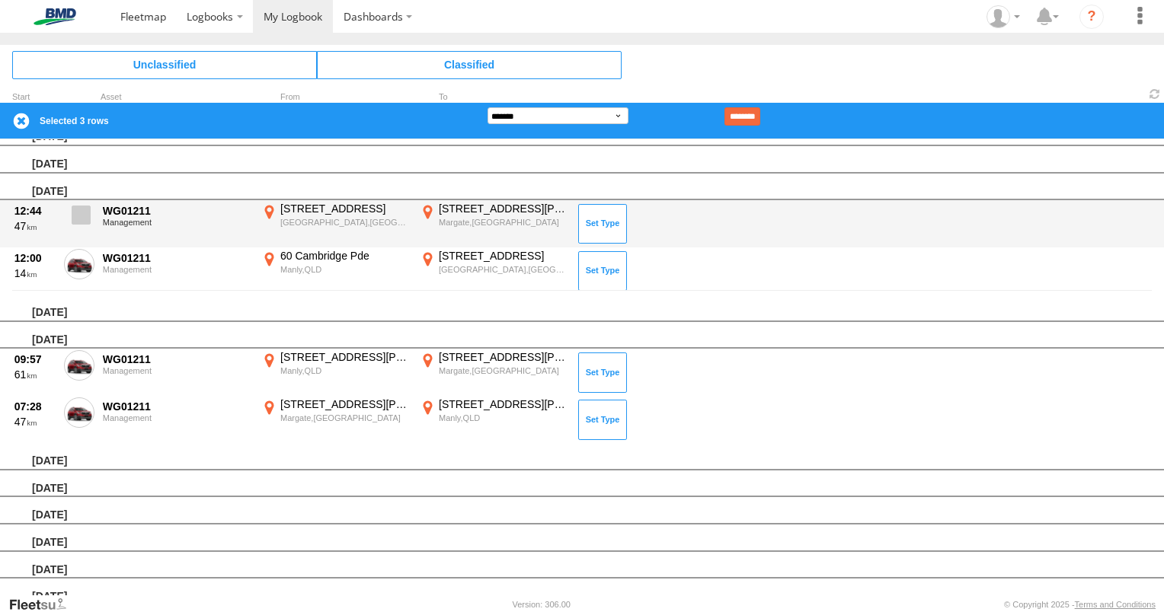
click at [79, 207] on span at bounding box center [81, 215] width 19 height 19
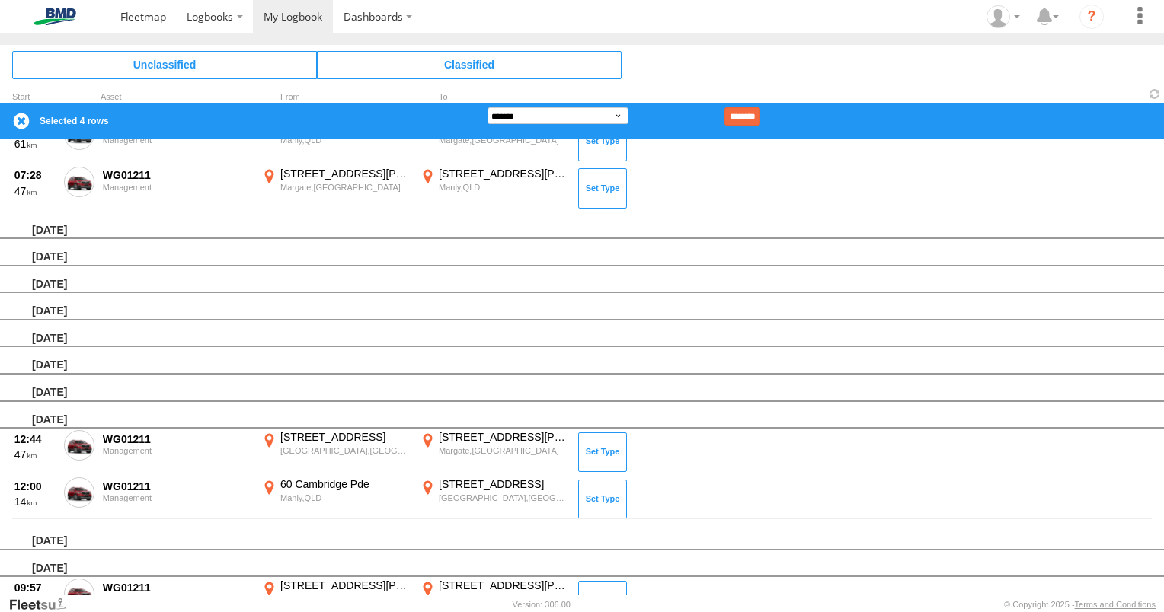
scroll to position [0, 0]
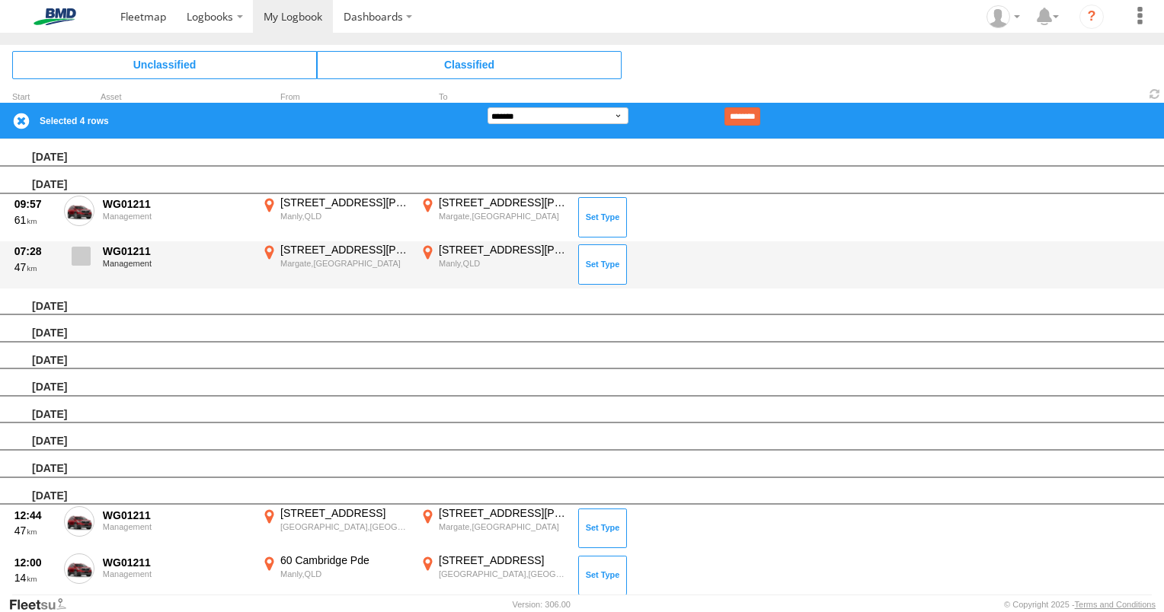
click at [78, 252] on span at bounding box center [81, 256] width 19 height 19
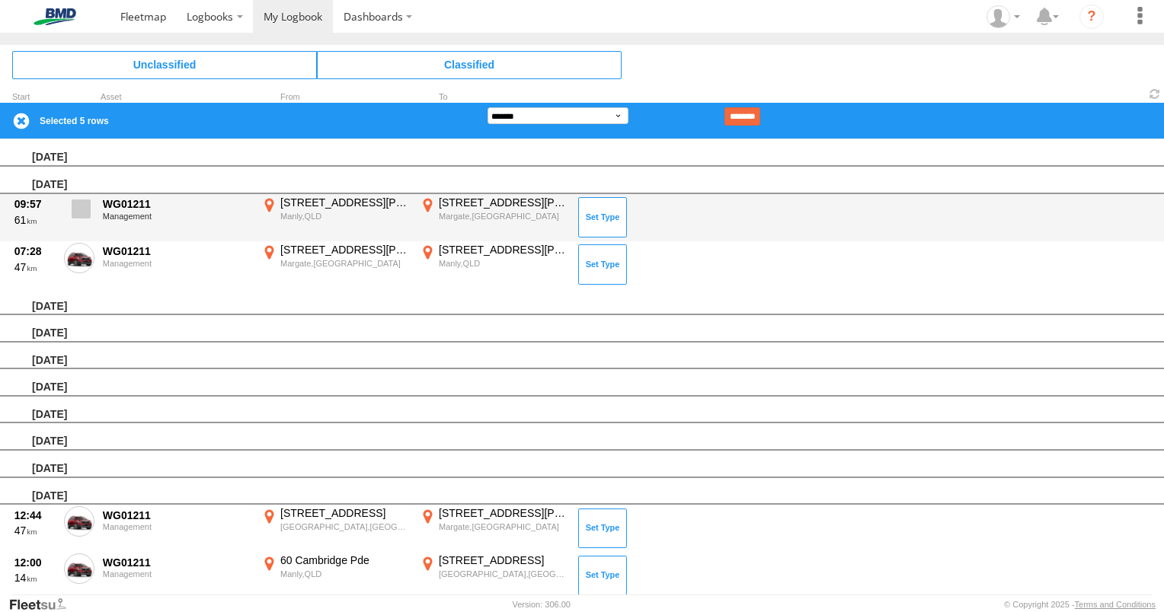
click at [84, 210] on span at bounding box center [81, 209] width 19 height 19
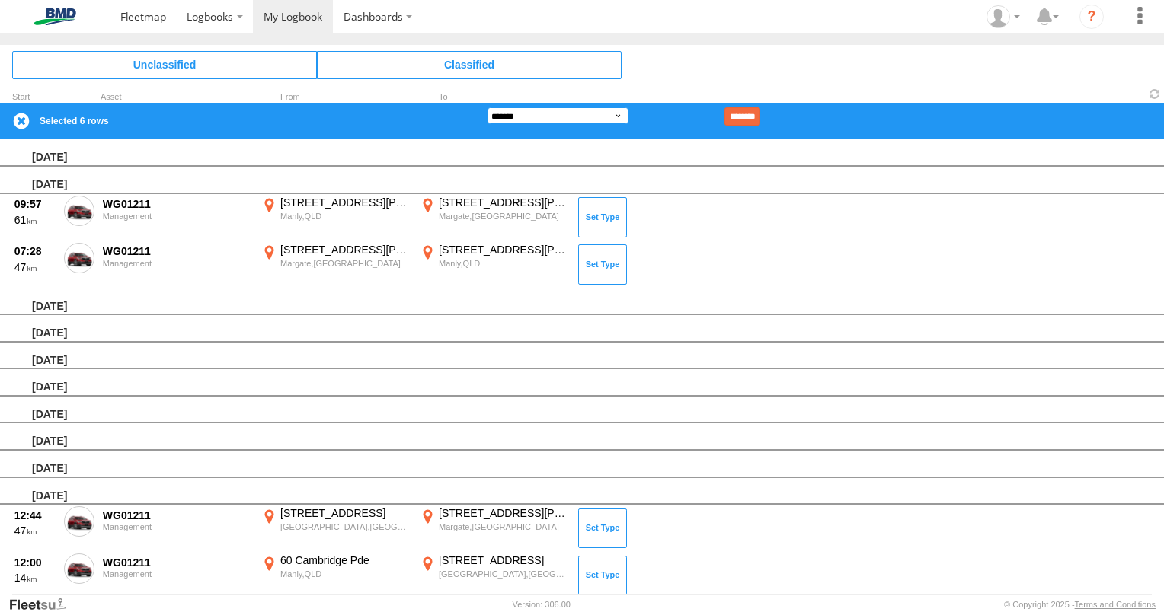
click at [551, 117] on select "**********" at bounding box center [557, 115] width 141 height 17
select select "**"
click at [487, 107] on select "**********" at bounding box center [557, 115] width 141 height 17
click at [760, 112] on input "********" at bounding box center [742, 116] width 36 height 18
